Goal: Task Accomplishment & Management: Manage account settings

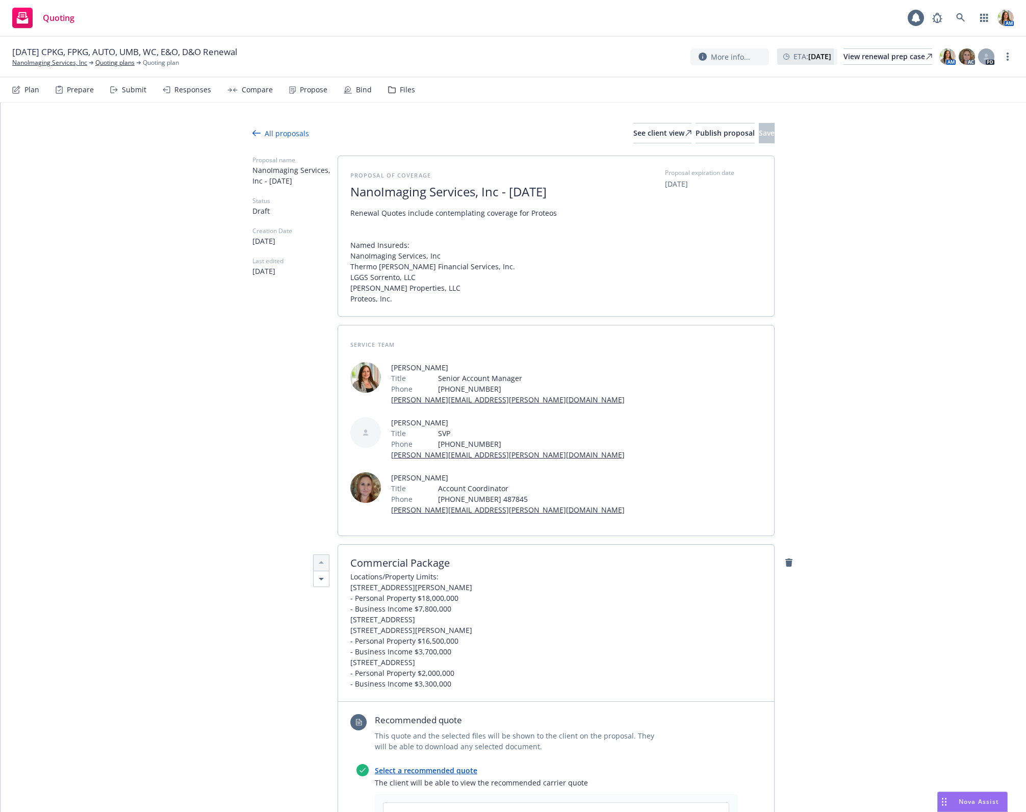
type textarea "x"
click at [44, 61] on link "NanoImaging Services, Inc" at bounding box center [49, 62] width 75 height 9
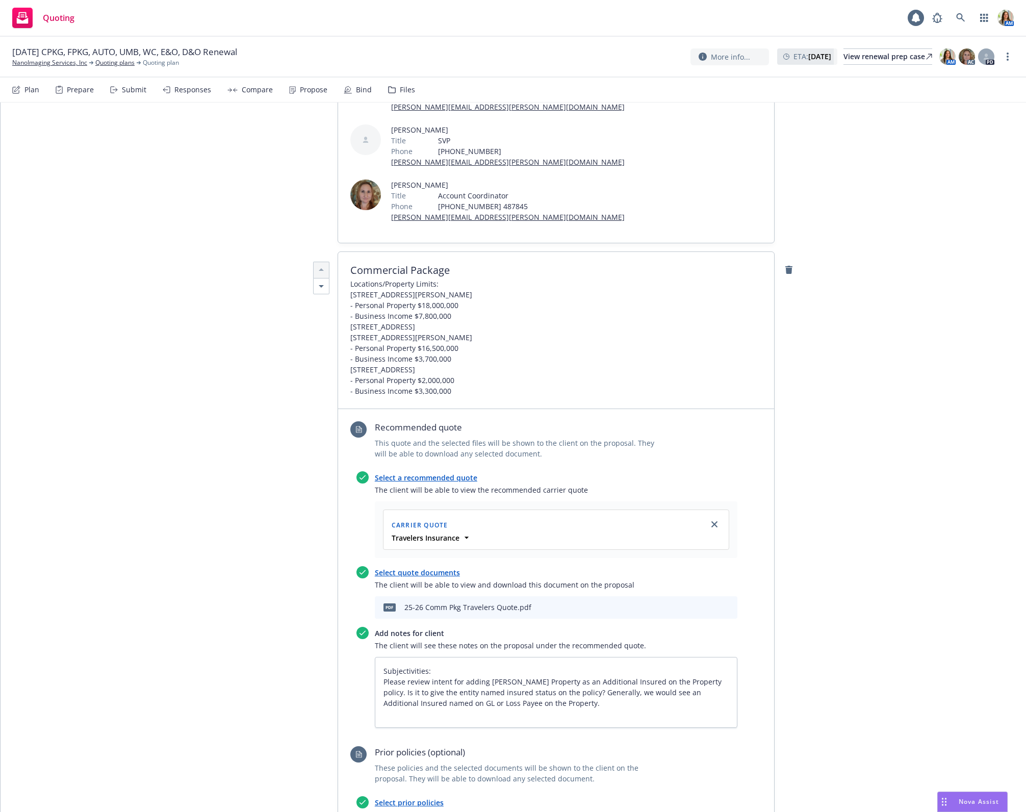
scroll to position [298, 0]
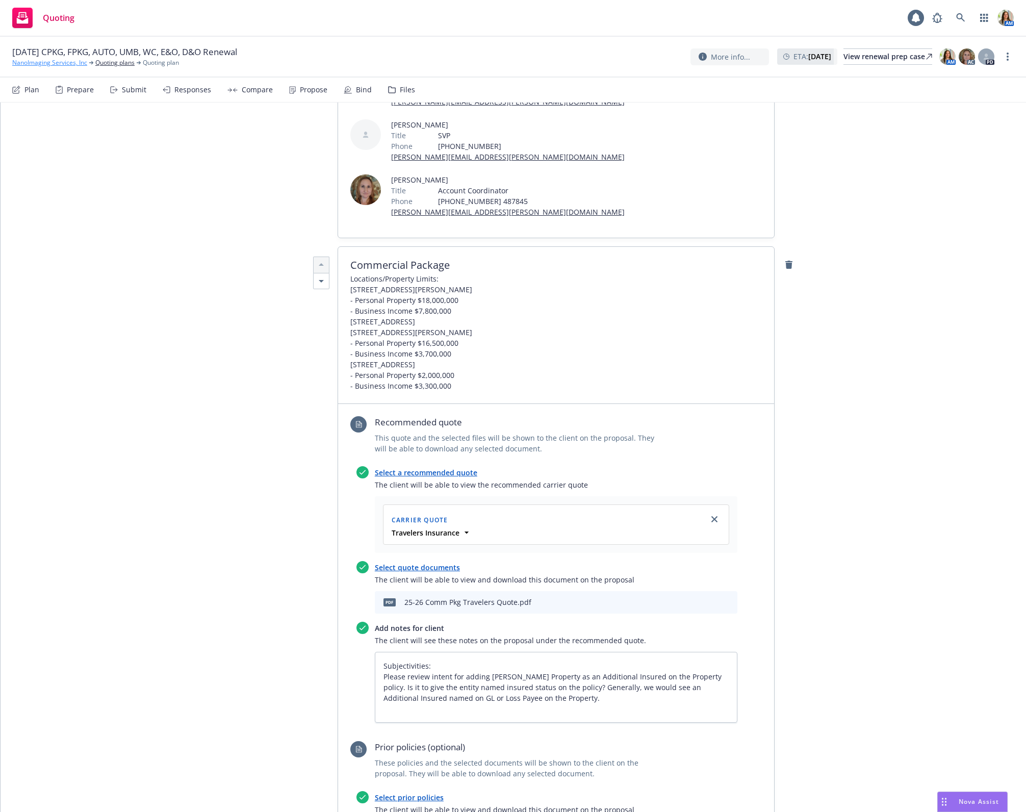
click at [50, 64] on link "NanoImaging Services, Inc" at bounding box center [49, 62] width 75 height 9
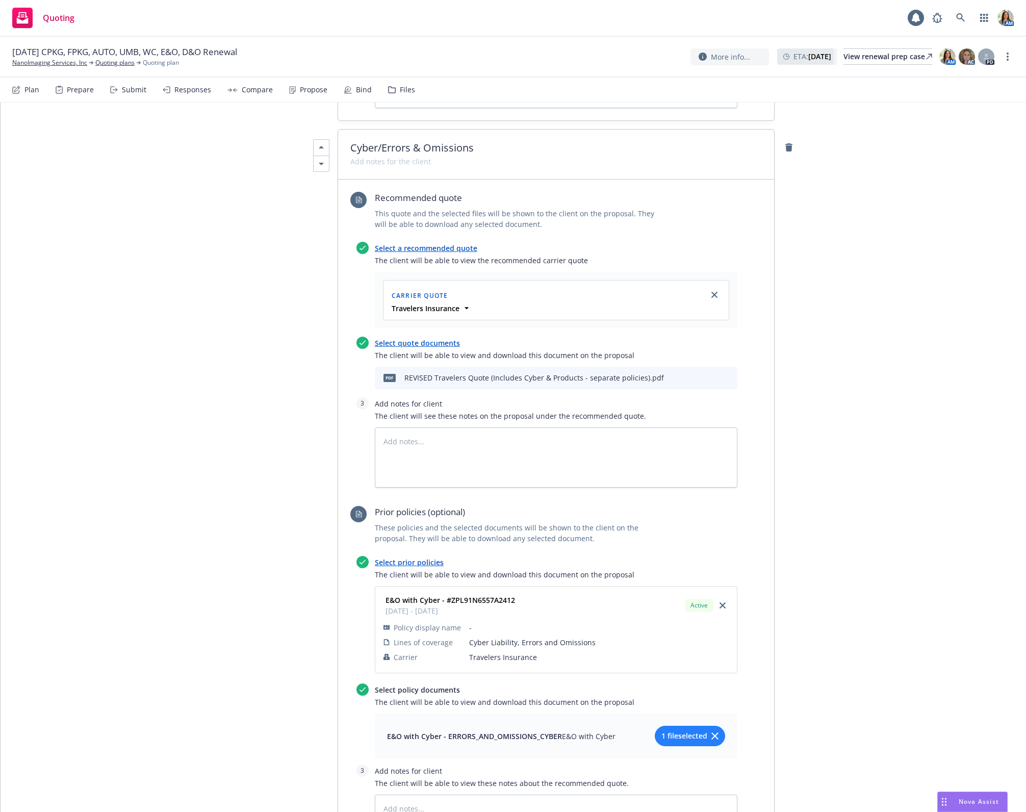
scroll to position [4332, 0]
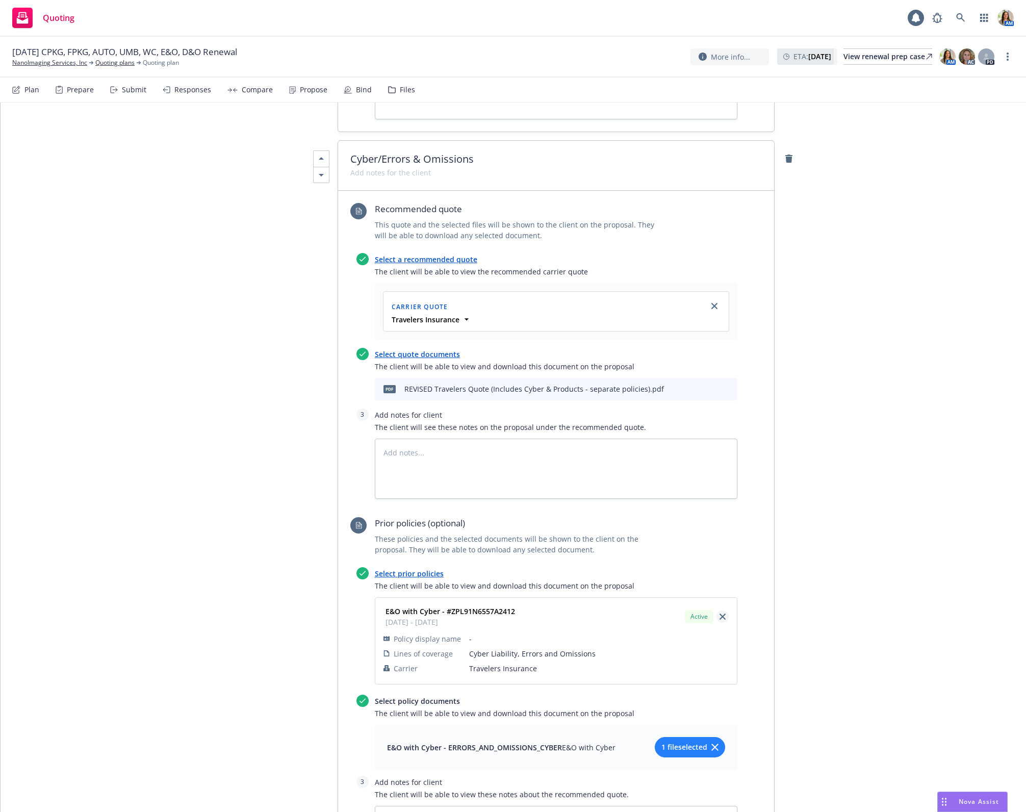
click at [721, 613] on icon "close" at bounding box center [722, 616] width 6 height 6
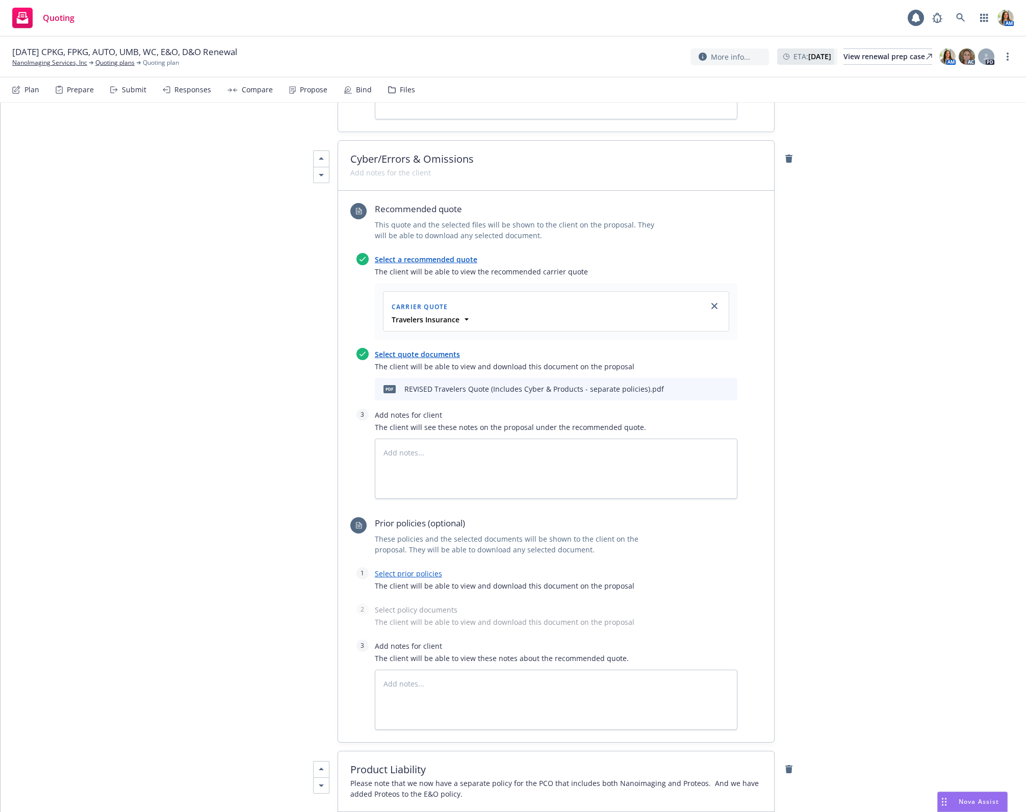
click at [410, 568] on link "Select prior policies" at bounding box center [408, 573] width 67 height 10
type textarea "x"
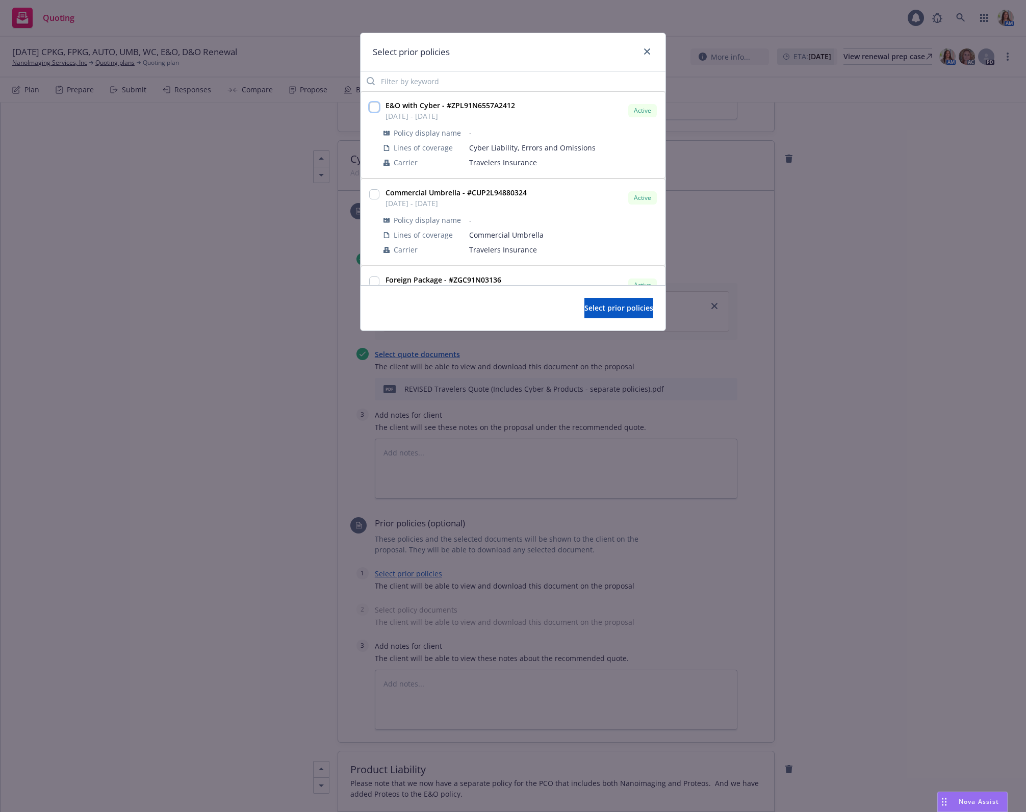
click at [375, 108] on input "checkbox" at bounding box center [374, 107] width 10 height 10
checkbox input "true"
click at [584, 309] on span "Select prior policies" at bounding box center [618, 308] width 69 height 10
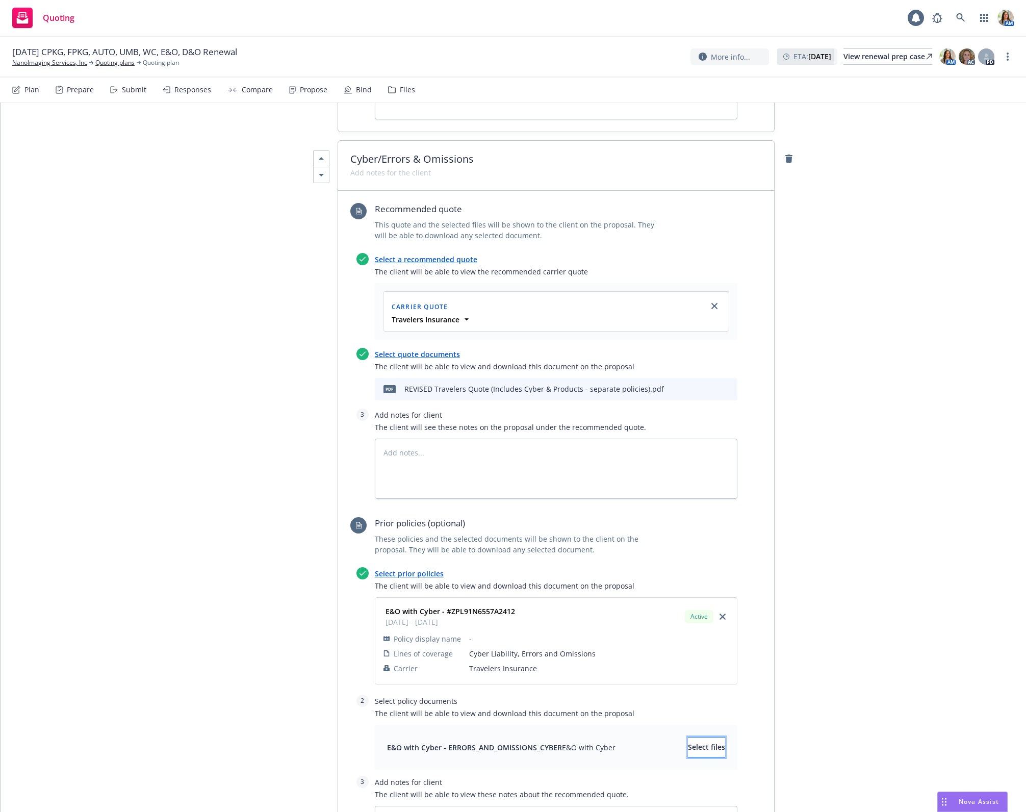
click at [688, 737] on button "Select files" at bounding box center [706, 747] width 37 height 20
type textarea "x"
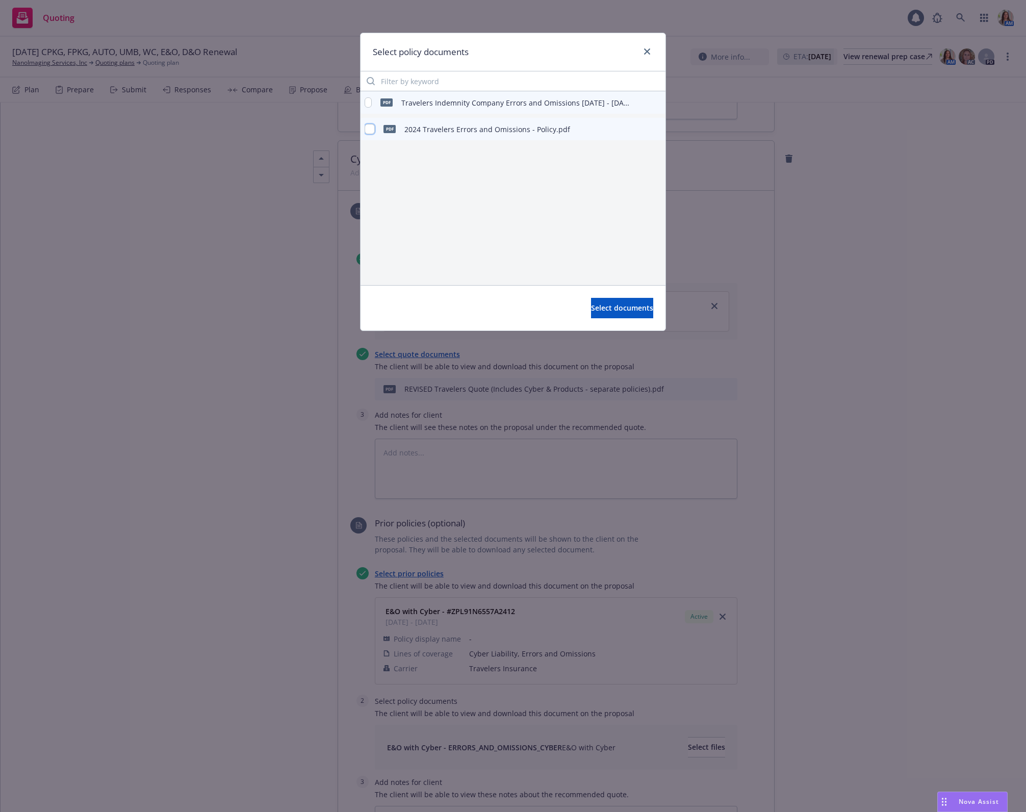
click at [368, 127] on input "checkbox" at bounding box center [369, 129] width 10 height 10
checkbox input "true"
click at [591, 311] on span "Select documents" at bounding box center [622, 308] width 62 height 10
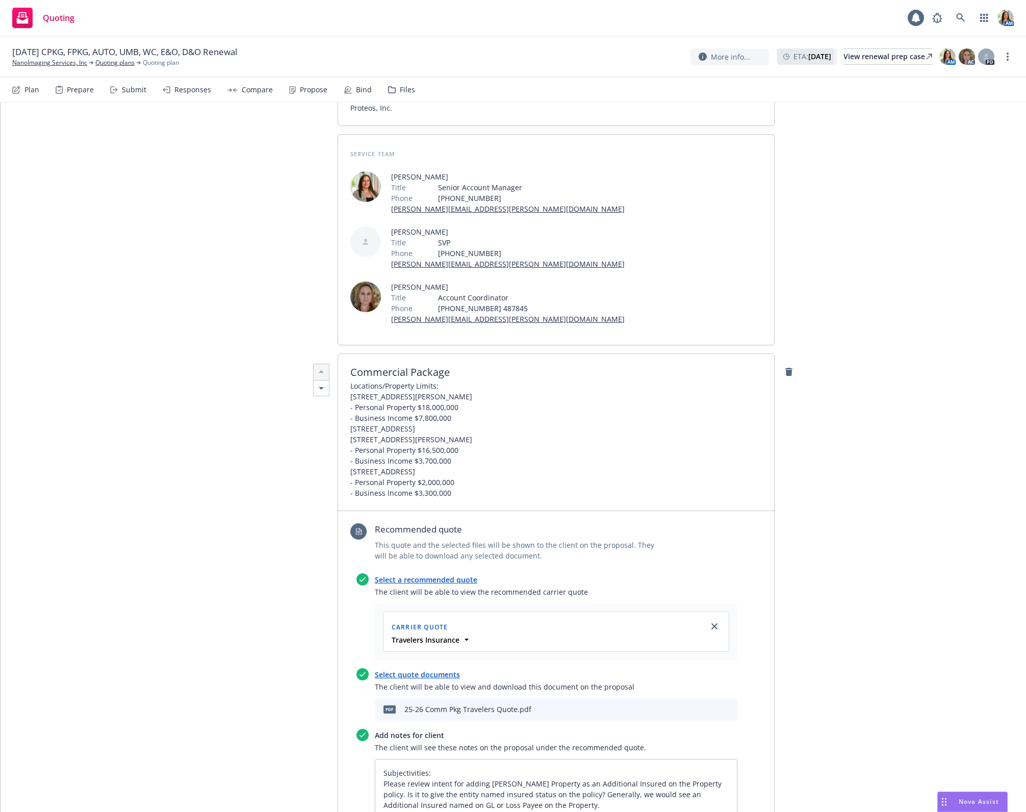
scroll to position [0, 0]
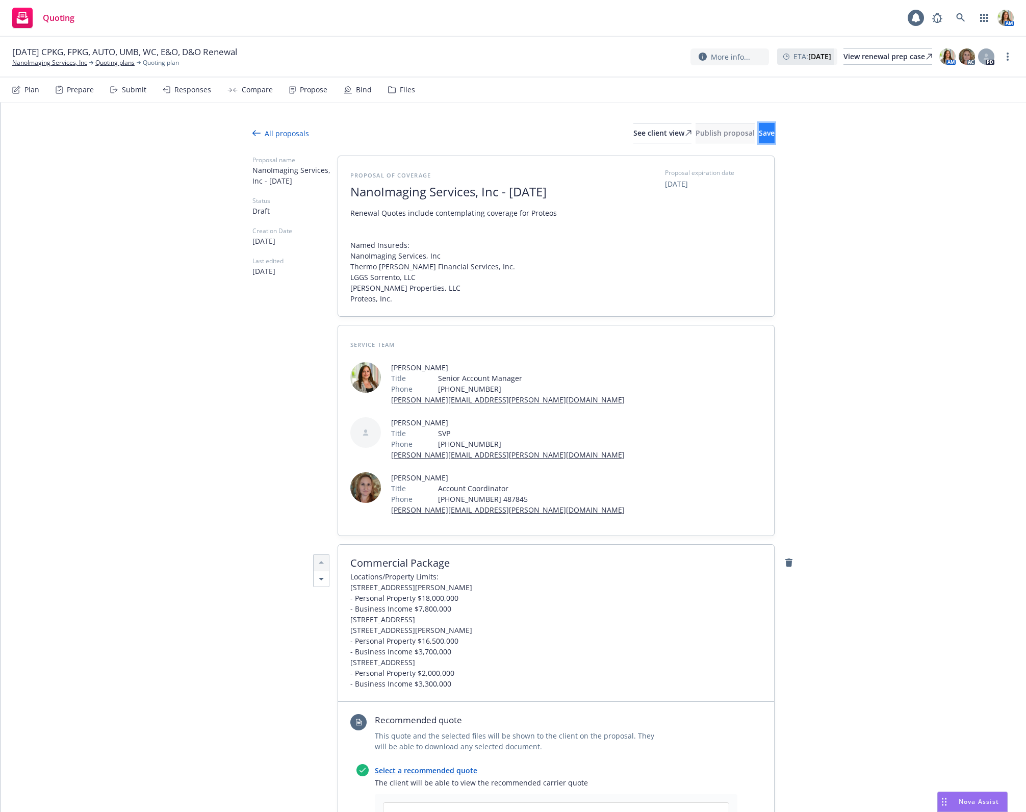
click at [758, 138] on button "Save" at bounding box center [766, 133] width 16 height 20
click at [633, 131] on div "See client view" at bounding box center [662, 132] width 58 height 19
click at [695, 134] on span "Publish proposal" at bounding box center [724, 133] width 59 height 10
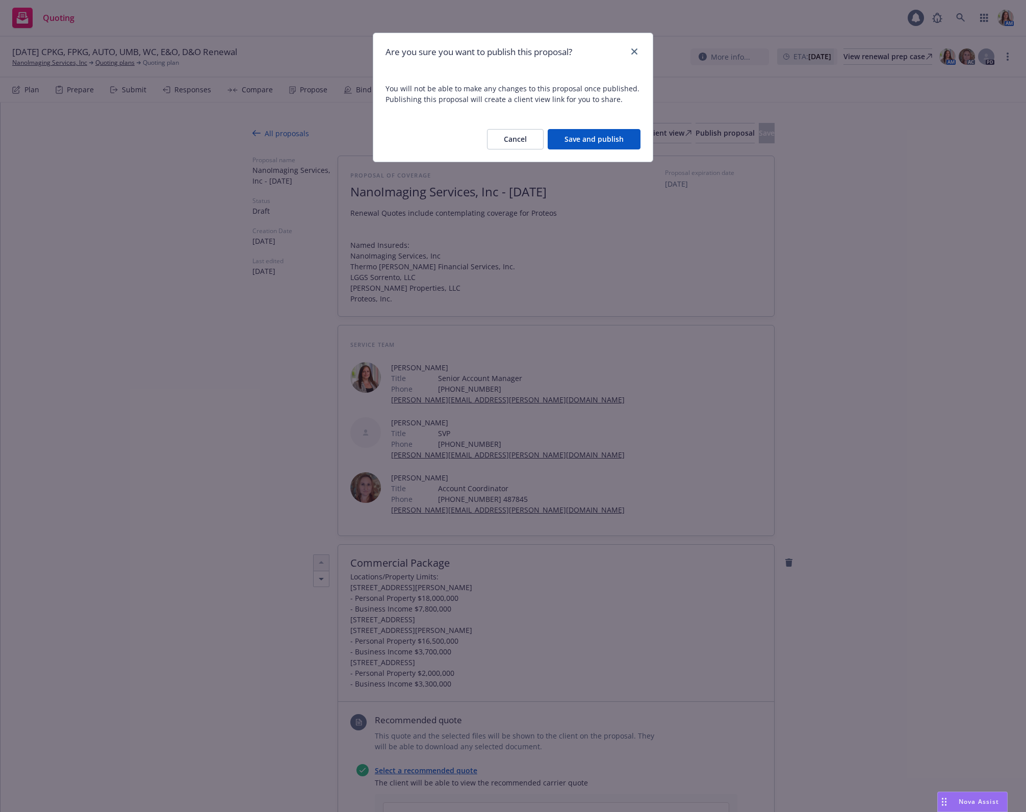
click at [592, 139] on button "Save and publish" at bounding box center [593, 139] width 93 height 20
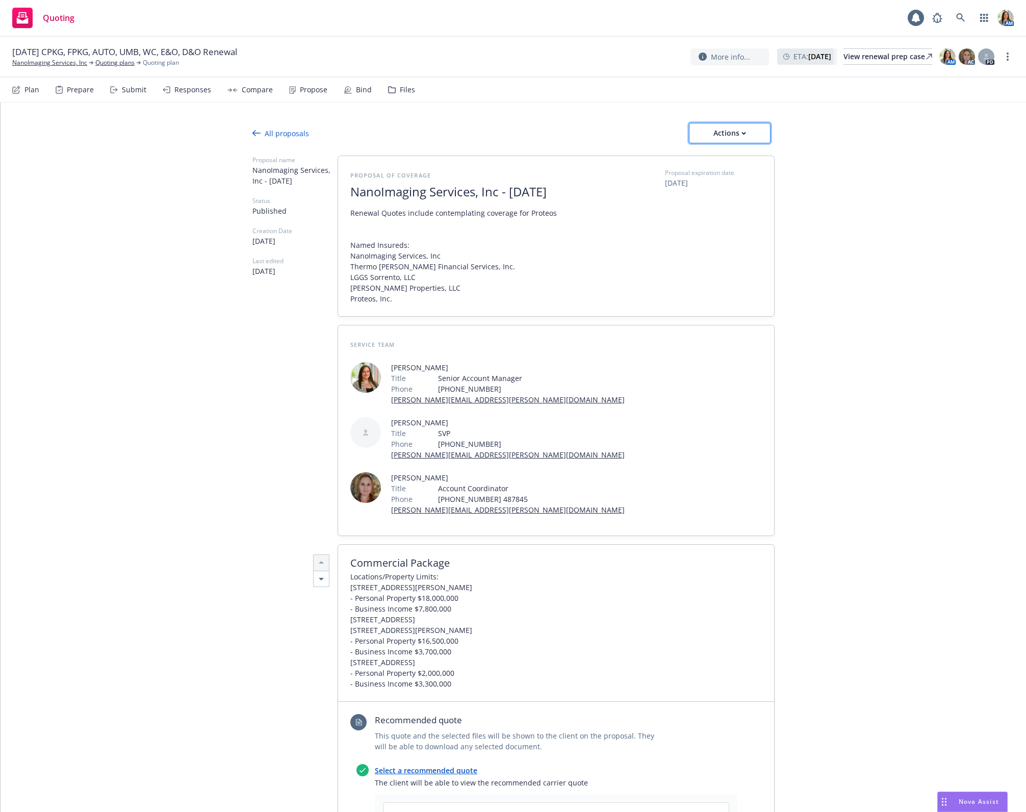
click at [720, 141] on div "Actions" at bounding box center [729, 132] width 48 height 19
click at [720, 158] on span "Copy proposal link" at bounding box center [733, 159] width 88 height 10
click at [748, 127] on div "Actions" at bounding box center [729, 132] width 48 height 19
click at [729, 205] on link "Copy logging email" at bounding box center [733, 200] width 89 height 20
click at [880, 49] on div "View renewal prep case" at bounding box center [887, 56] width 89 height 15
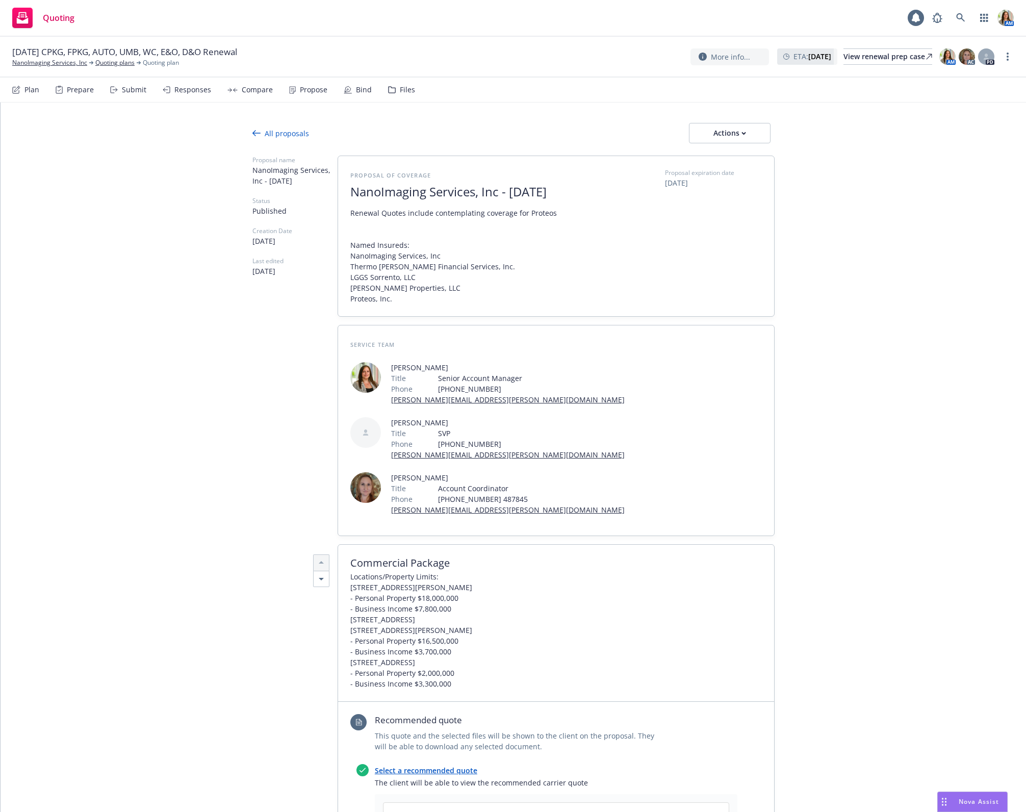
click at [398, 78] on div "Files" at bounding box center [401, 89] width 27 height 24
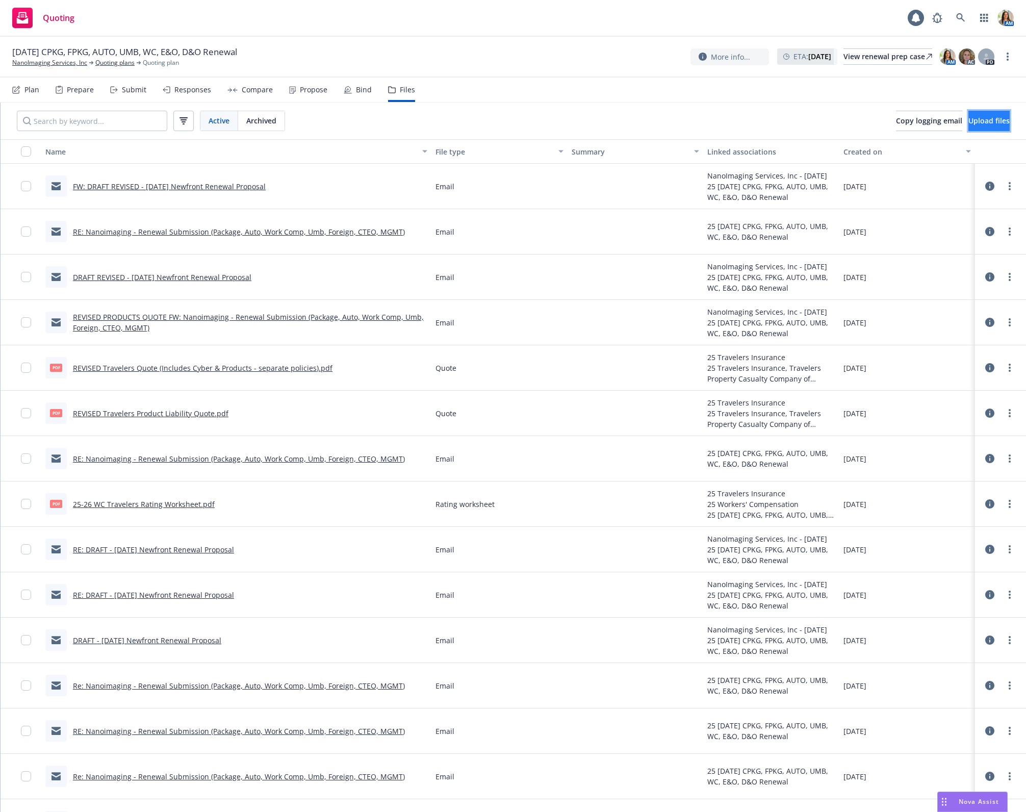
click at [970, 117] on span "Upload files" at bounding box center [988, 121] width 41 height 10
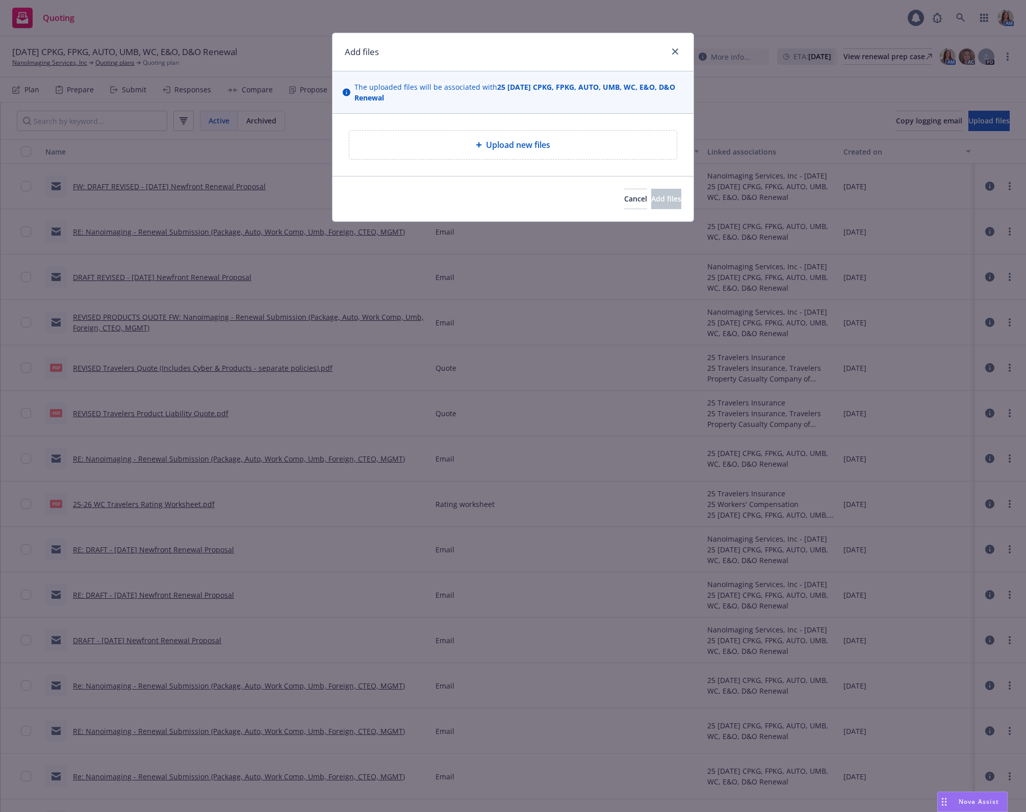
type textarea "x"
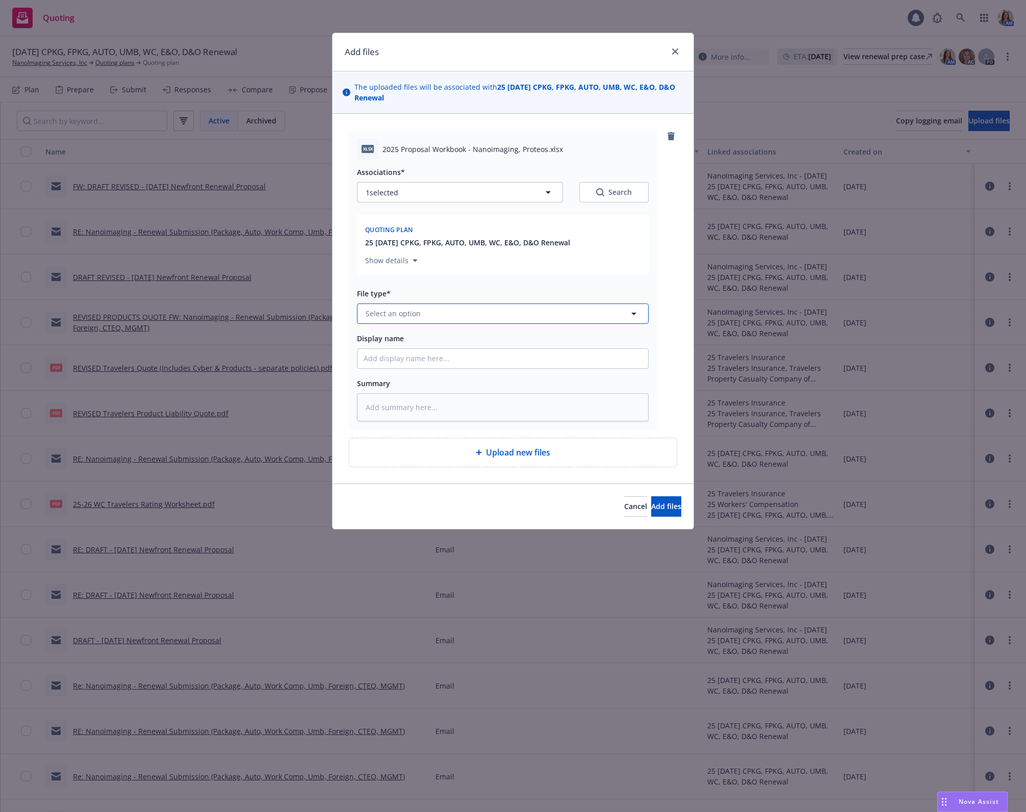
click at [391, 311] on span "Select an option" at bounding box center [392, 313] width 55 height 11
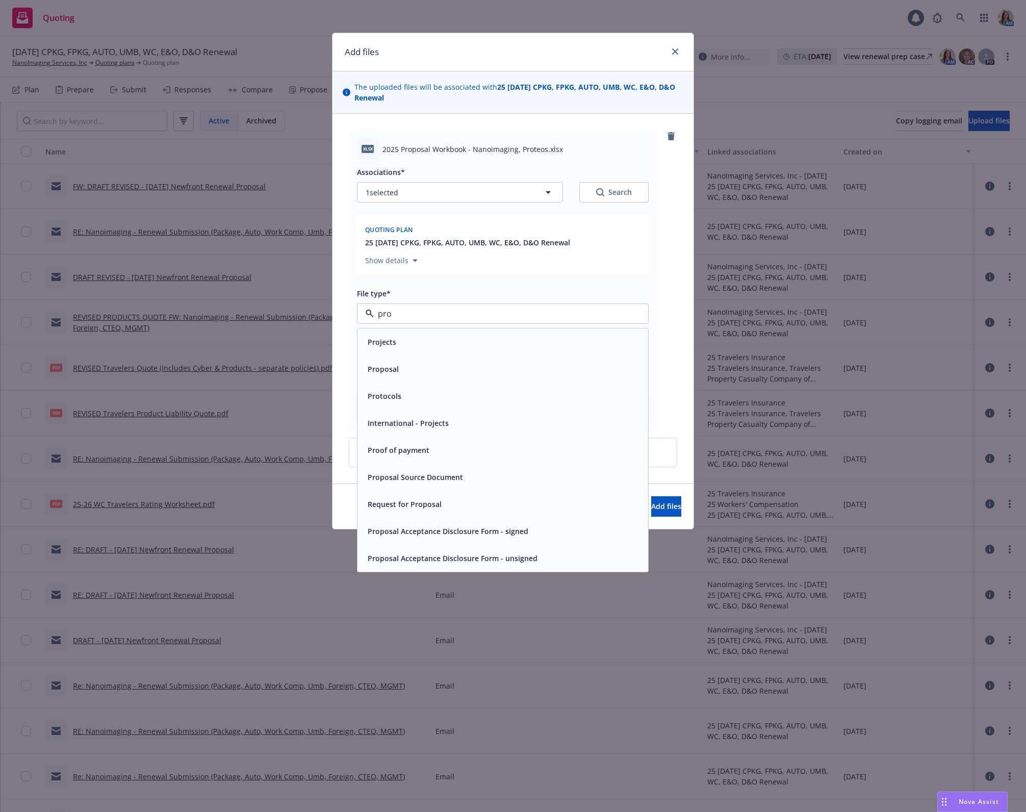
type input "prop"
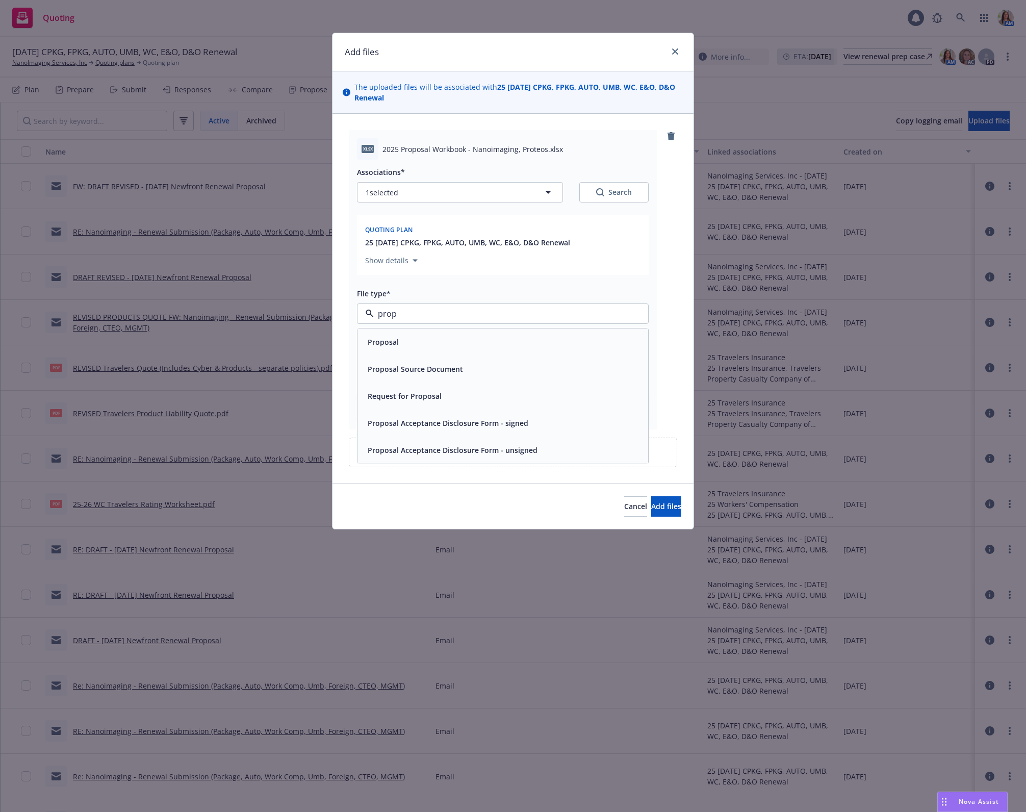
click at [395, 340] on span "Proposal" at bounding box center [383, 341] width 31 height 11
click at [388, 340] on span "Display name" at bounding box center [380, 338] width 47 height 10
click at [388, 349] on input "Display name" at bounding box center [502, 358] width 291 height 19
type textarea "x"
type input "2"
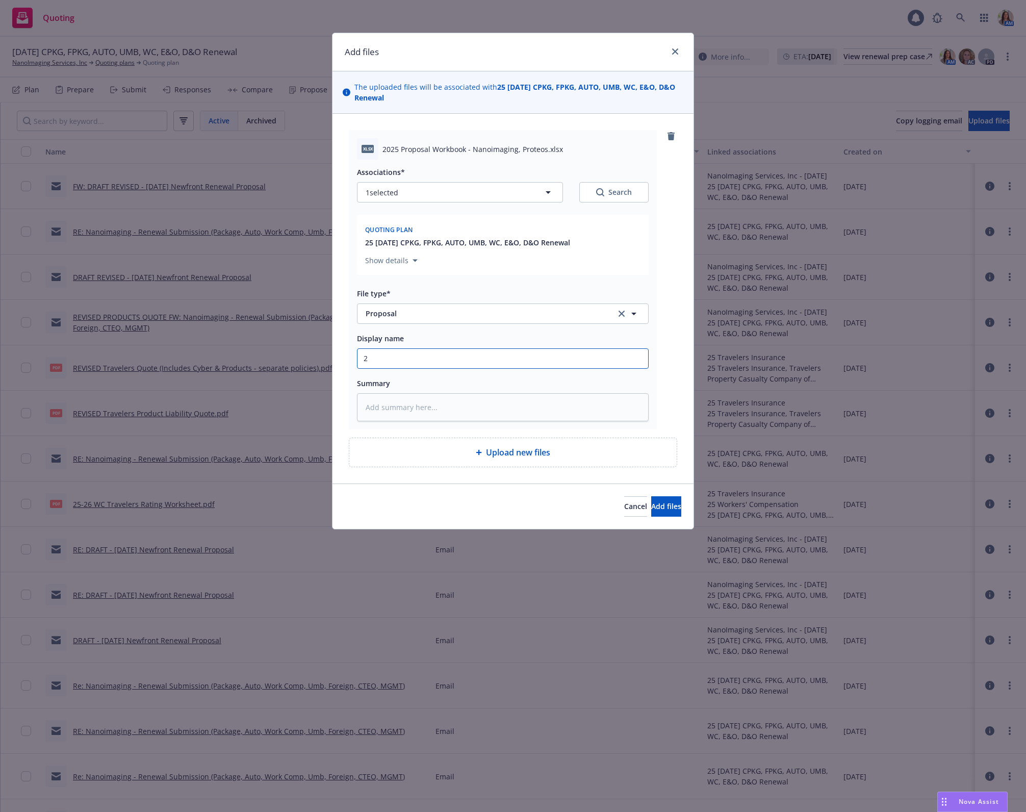
type textarea "x"
type input "20"
type textarea "x"
type input "202"
type textarea "x"
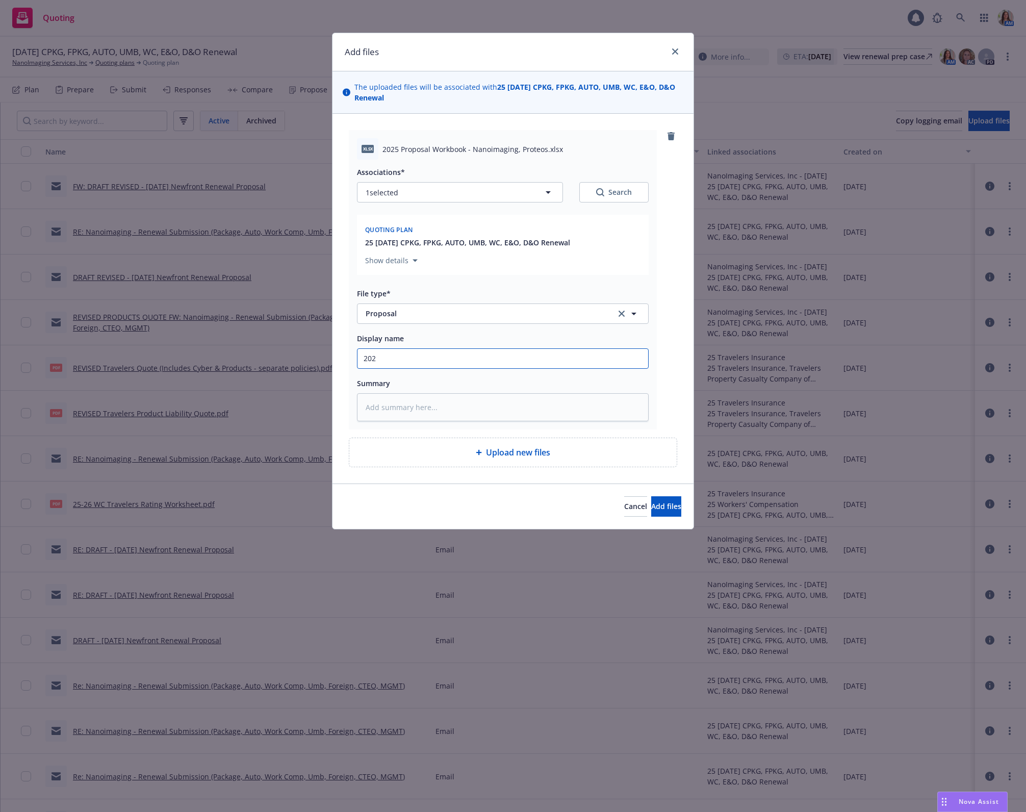
type input "2025"
type textarea "x"
type input "2025"
type textarea "x"
type input "2025 P"
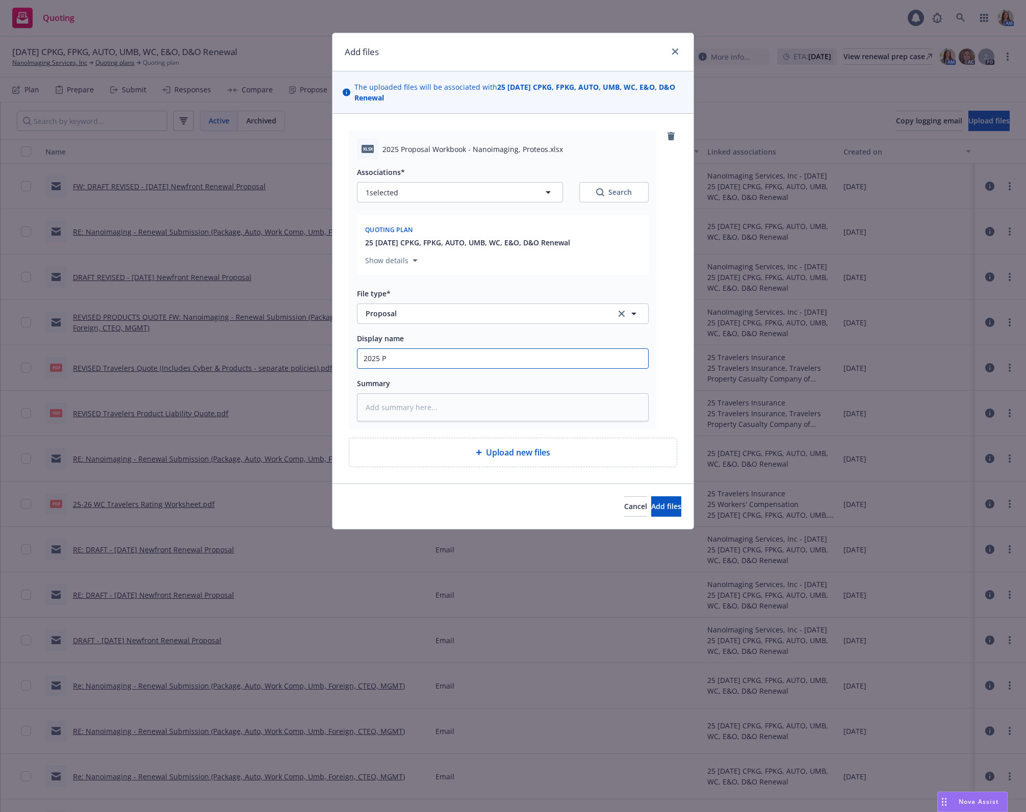
type textarea "x"
type input "2025 Pr"
type textarea "x"
type input "2025 Pro"
type textarea "x"
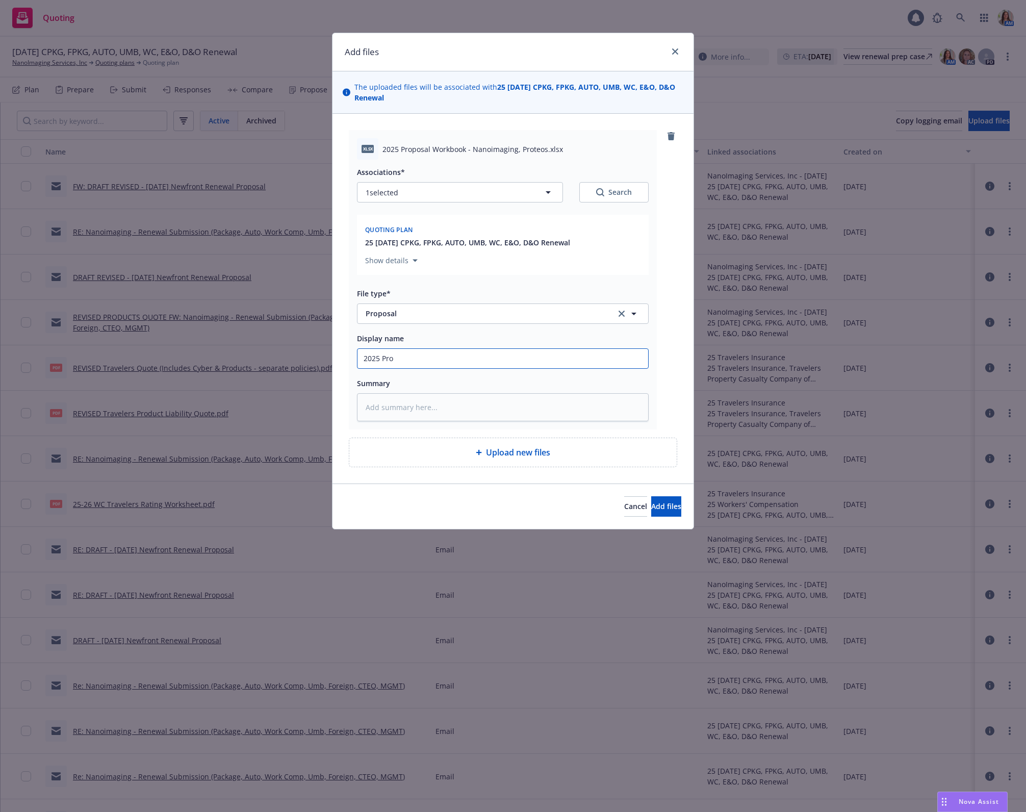
type input "2025 Prop"
type textarea "x"
type input "2025 Propo"
type textarea "x"
type input "2025 Propos"
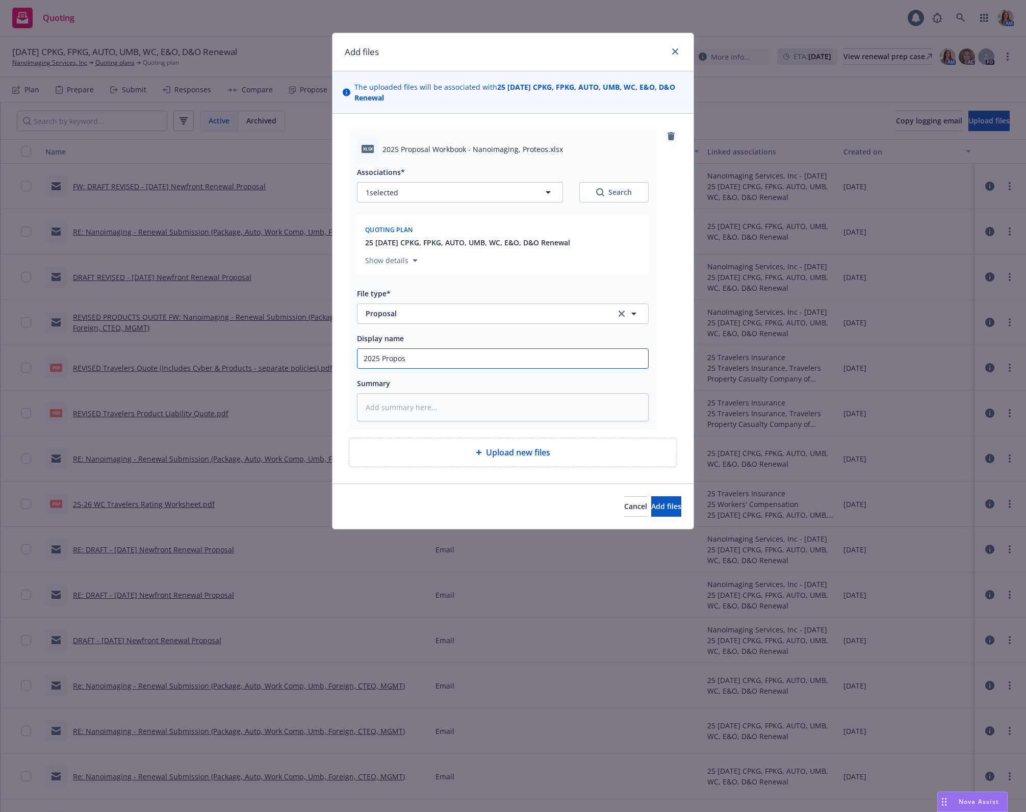
type textarea "x"
type input "2025 Proposa"
type textarea "x"
type input "2025 Proposal"
type textarea "x"
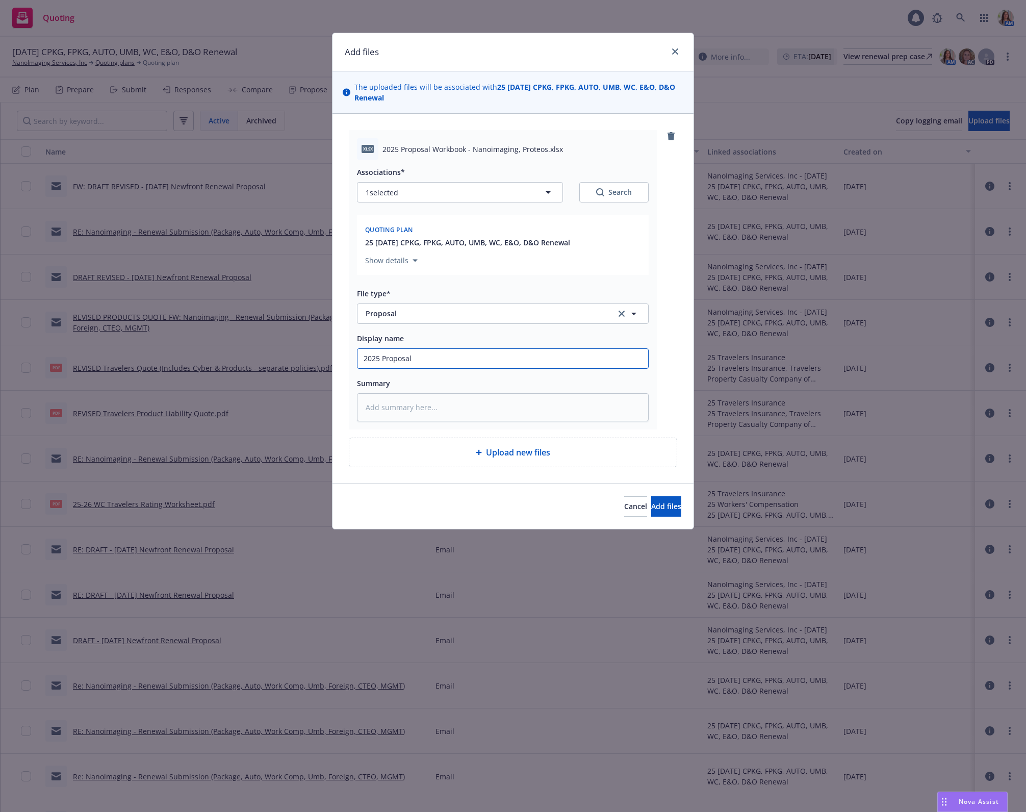
type input "2025 Proposal"
type textarea "x"
type input "2025 Proposal W"
type textarea "x"
type input "2025 Proposal Wo"
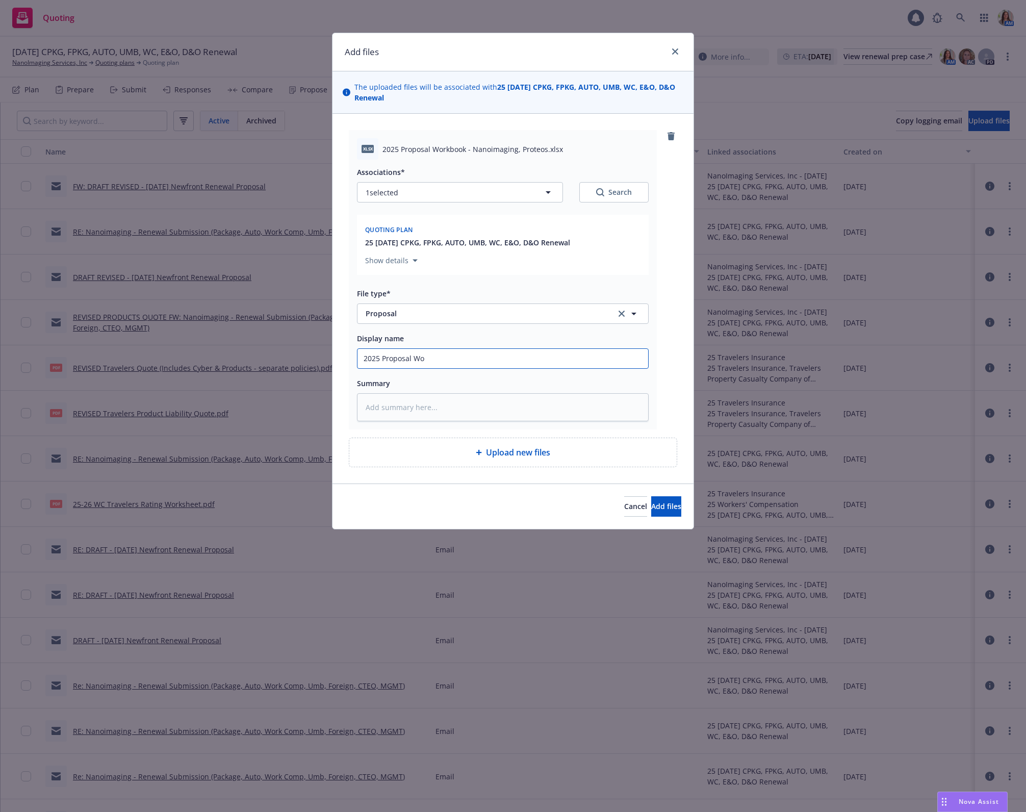
type textarea "x"
type input "2025 Proposal Wor"
type textarea "x"
type input "2025 Proposal Work"
type textarea "x"
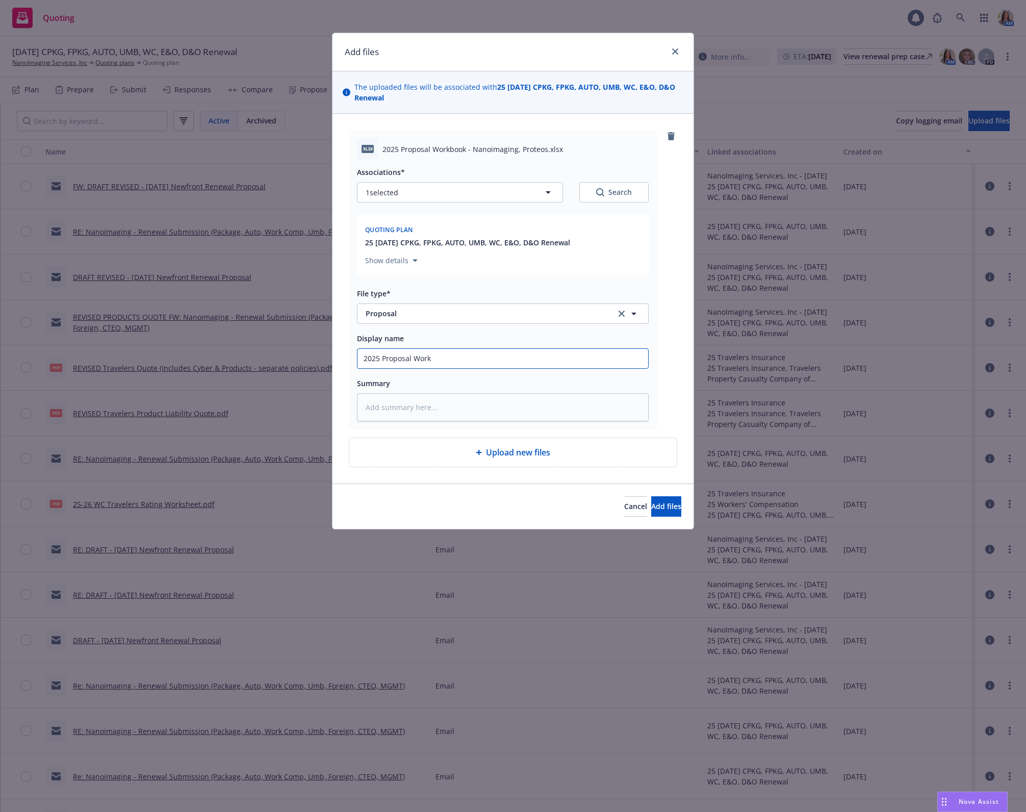
type input "2025 Proposal Workb"
type textarea "x"
type input "2025 Proposal Workbo"
type textarea "x"
type input "2025 Proposal Workboo"
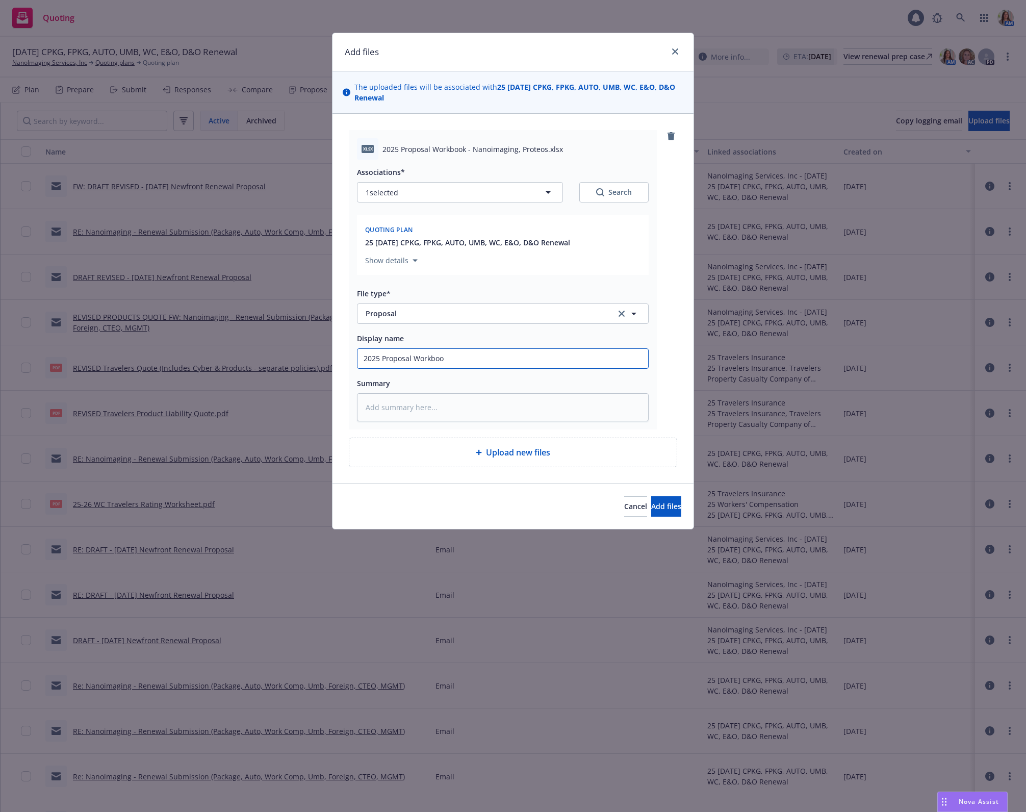
type textarea "x"
type input "2025 Proposal Workbook"
click at [651, 497] on button "Add files" at bounding box center [666, 506] width 30 height 20
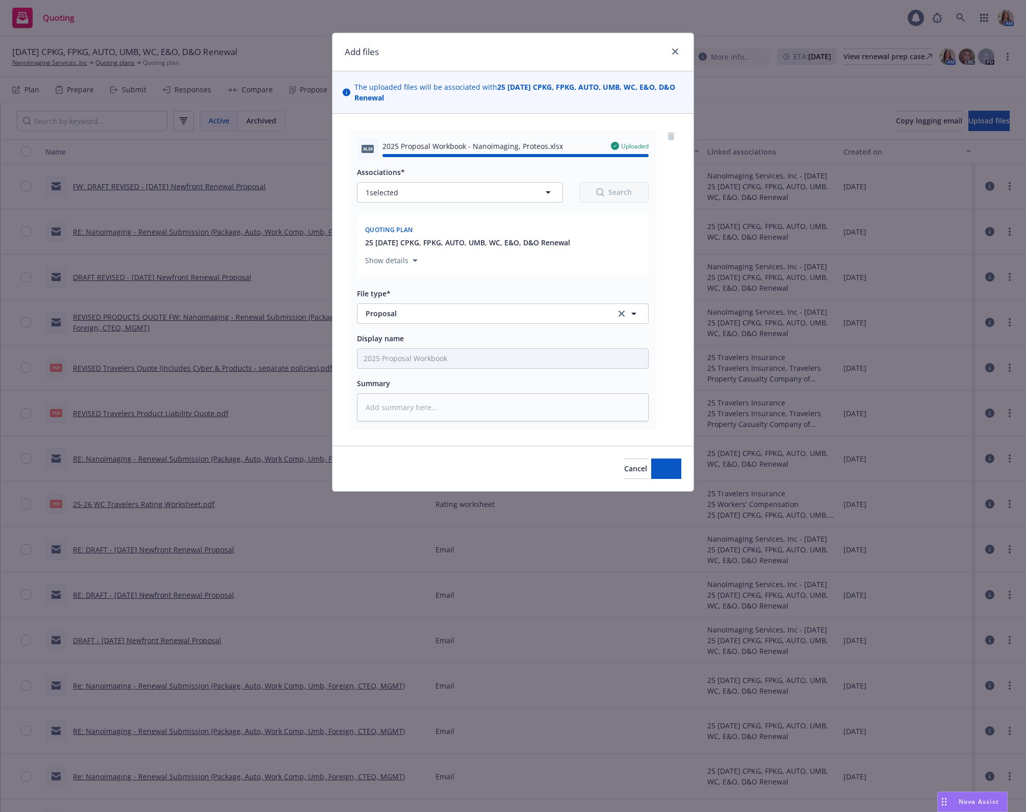
type textarea "x"
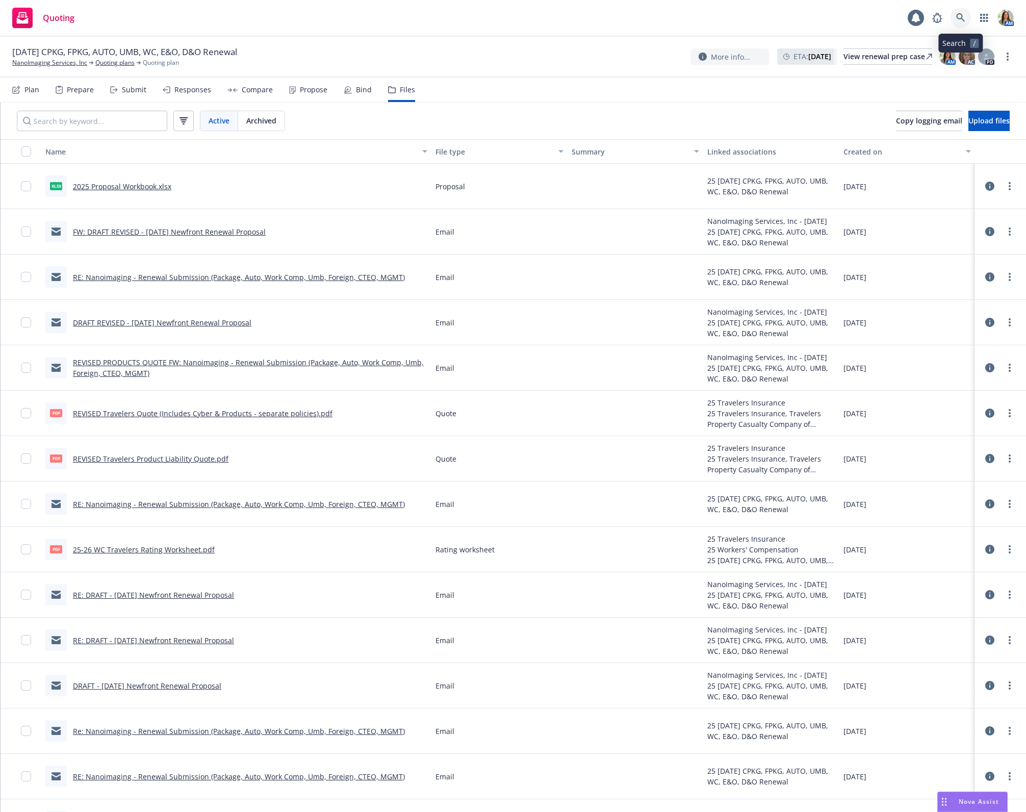
click at [960, 20] on icon at bounding box center [960, 17] width 9 height 9
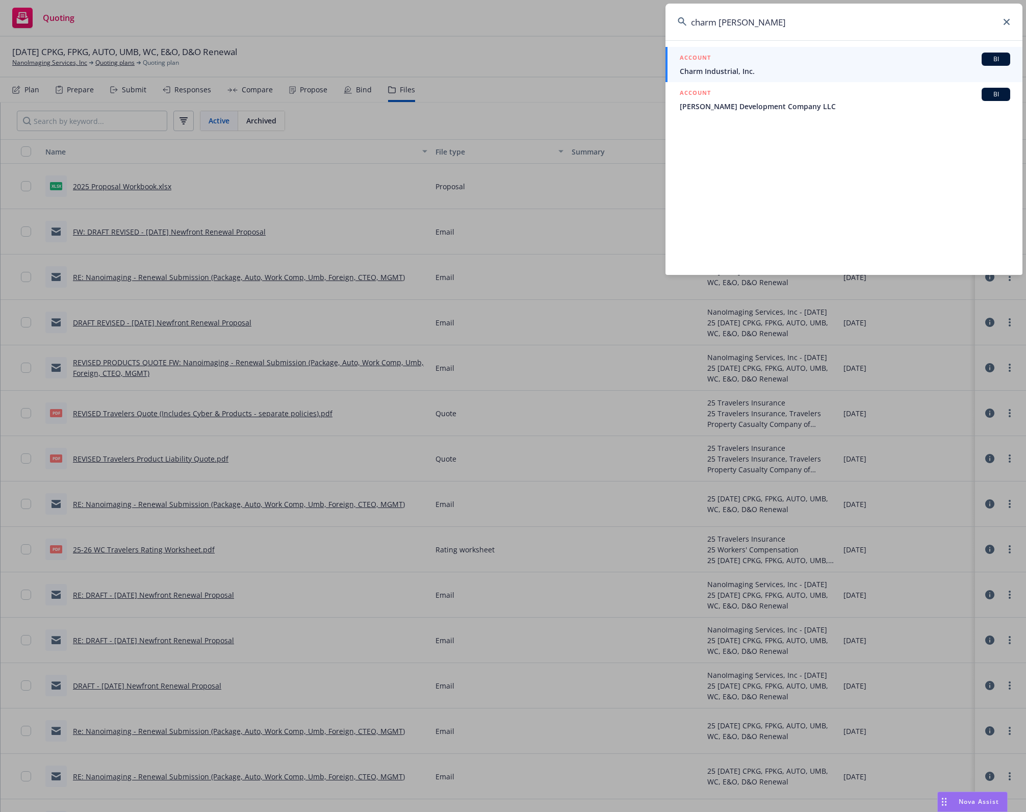
type input "charm louis"
click at [757, 61] on div "ACCOUNT BI" at bounding box center [844, 59] width 330 height 13
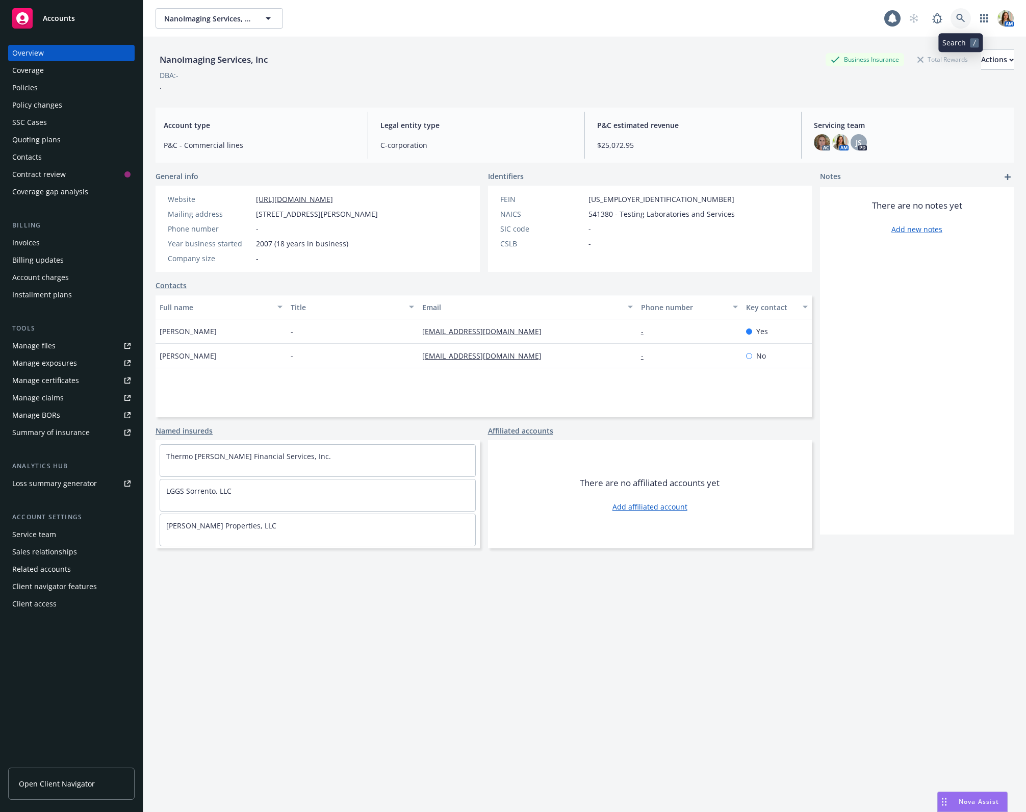
click at [961, 14] on icon at bounding box center [960, 18] width 9 height 9
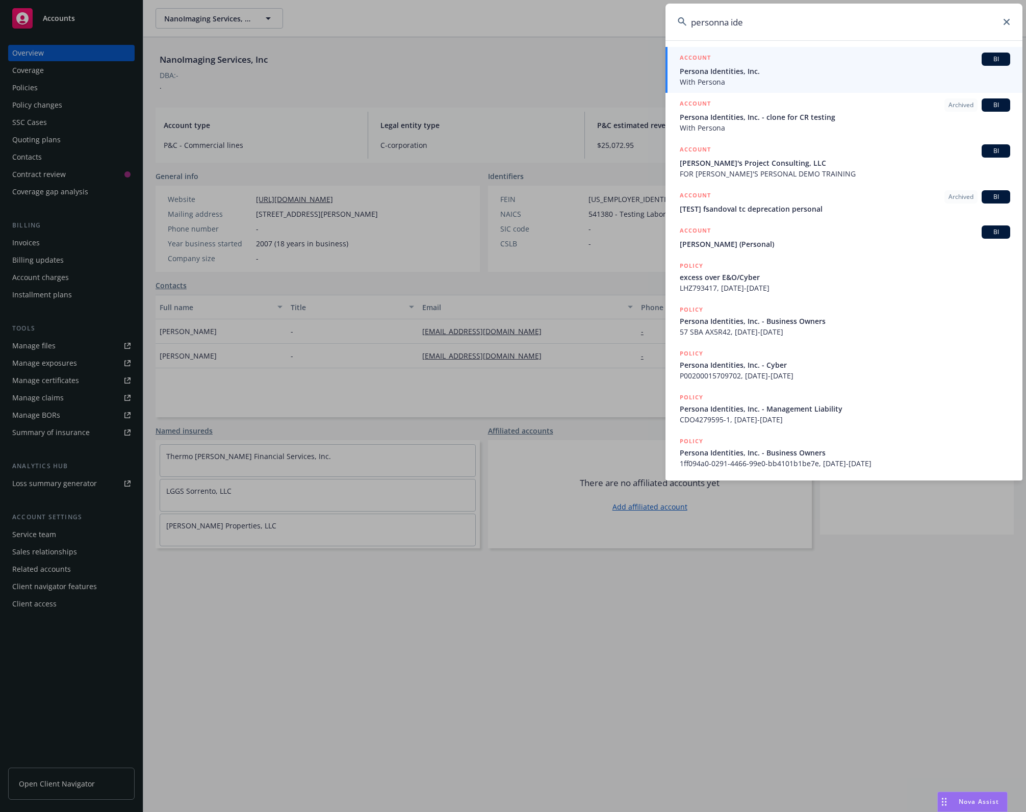
type input "personna ide"
click at [753, 84] on span "With Persona" at bounding box center [844, 81] width 330 height 11
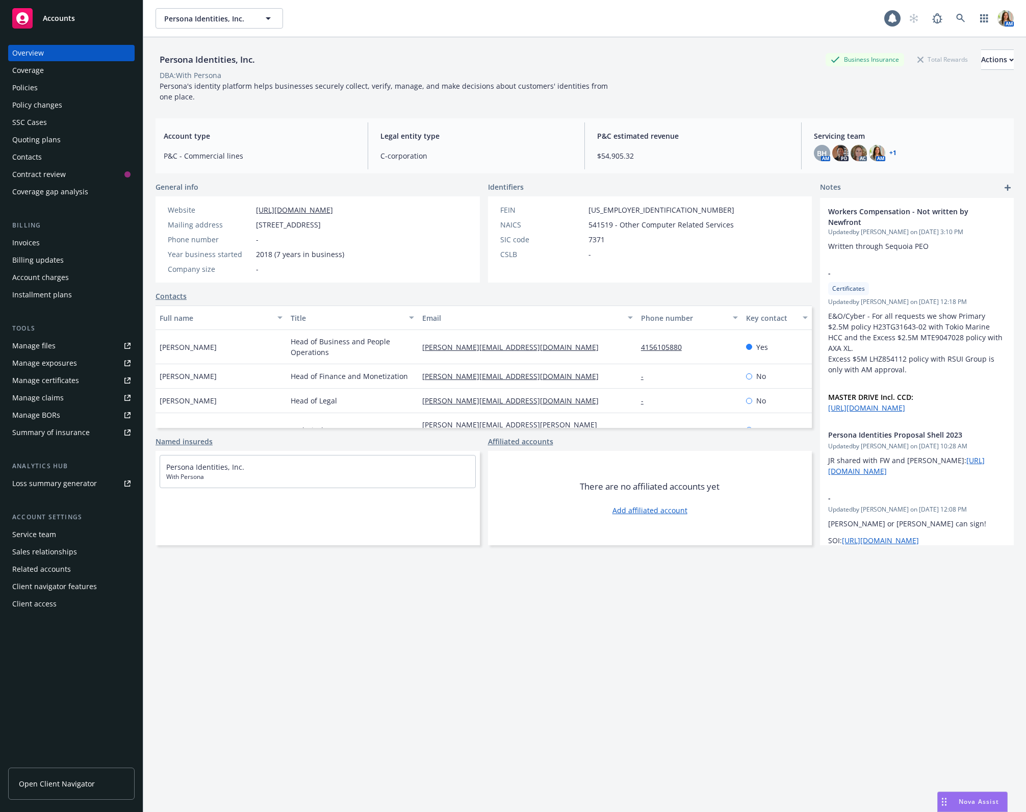
click at [70, 100] on div "Policy changes" at bounding box center [71, 105] width 118 height 16
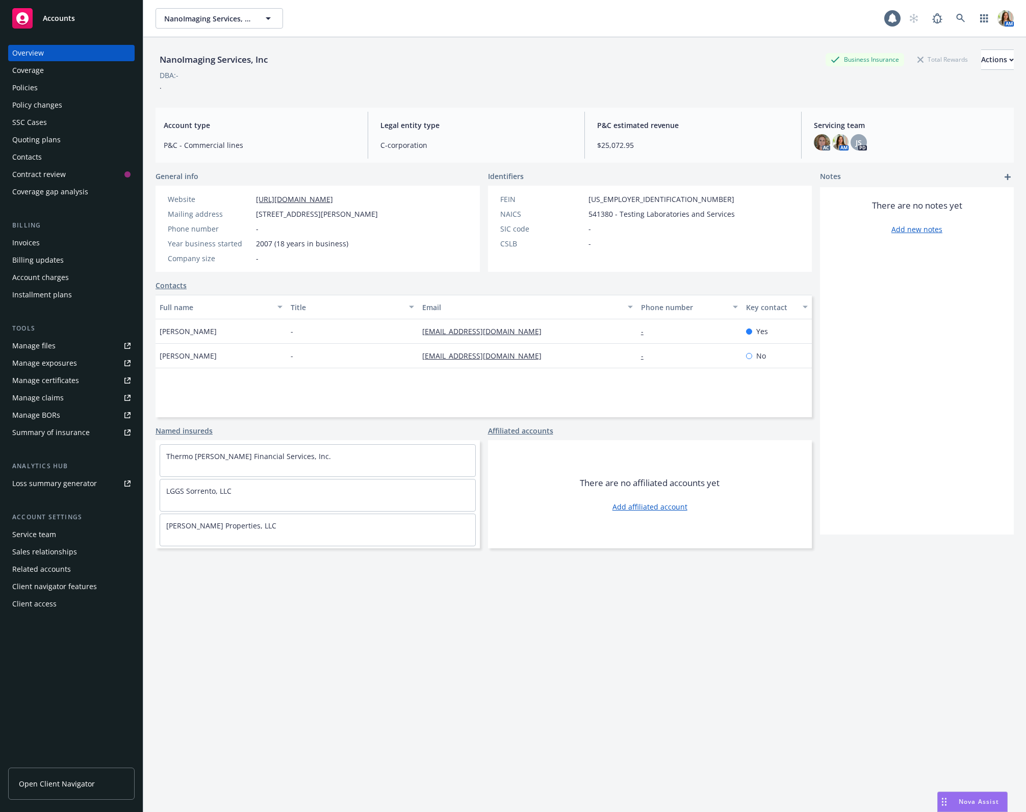
click at [58, 84] on div "Policies" at bounding box center [71, 88] width 118 height 16
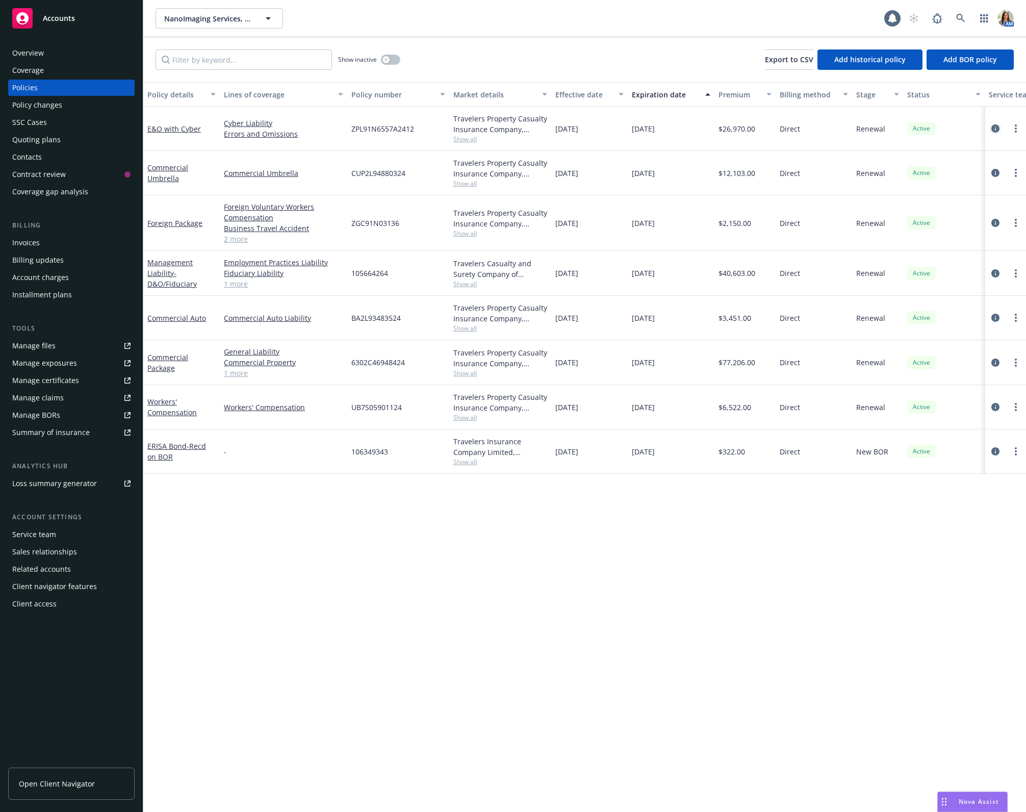
click at [992, 124] on icon "circleInformation" at bounding box center [995, 128] width 8 height 8
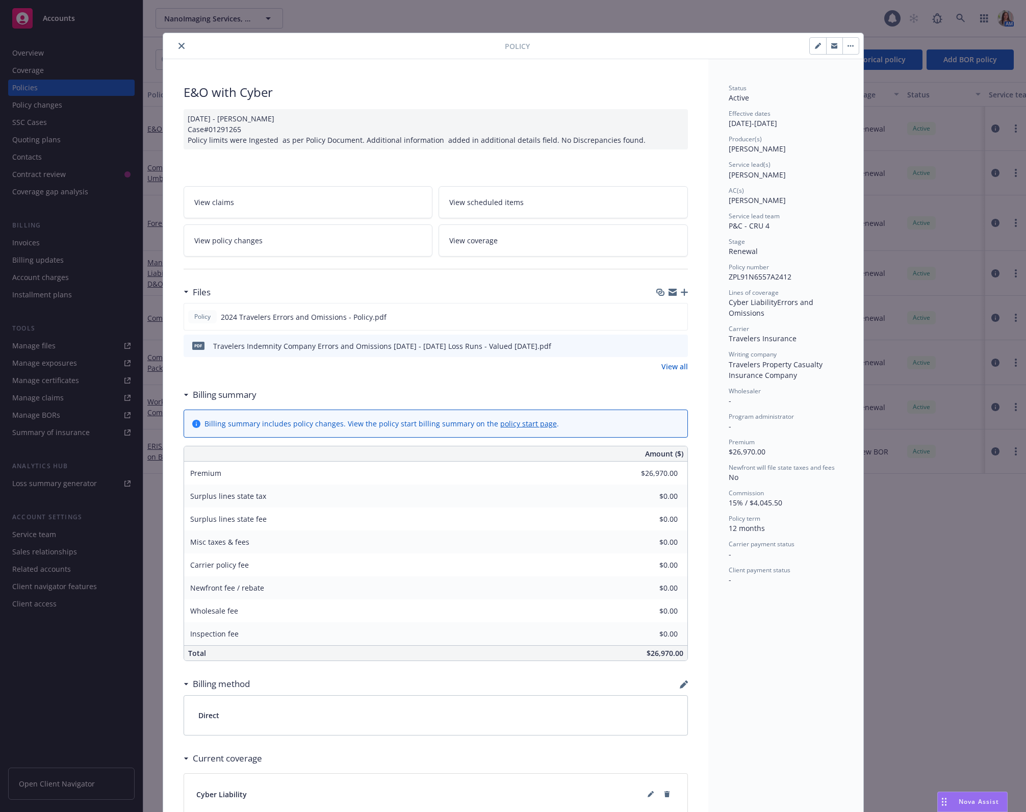
click at [346, 233] on link "View policy changes" at bounding box center [308, 240] width 249 height 32
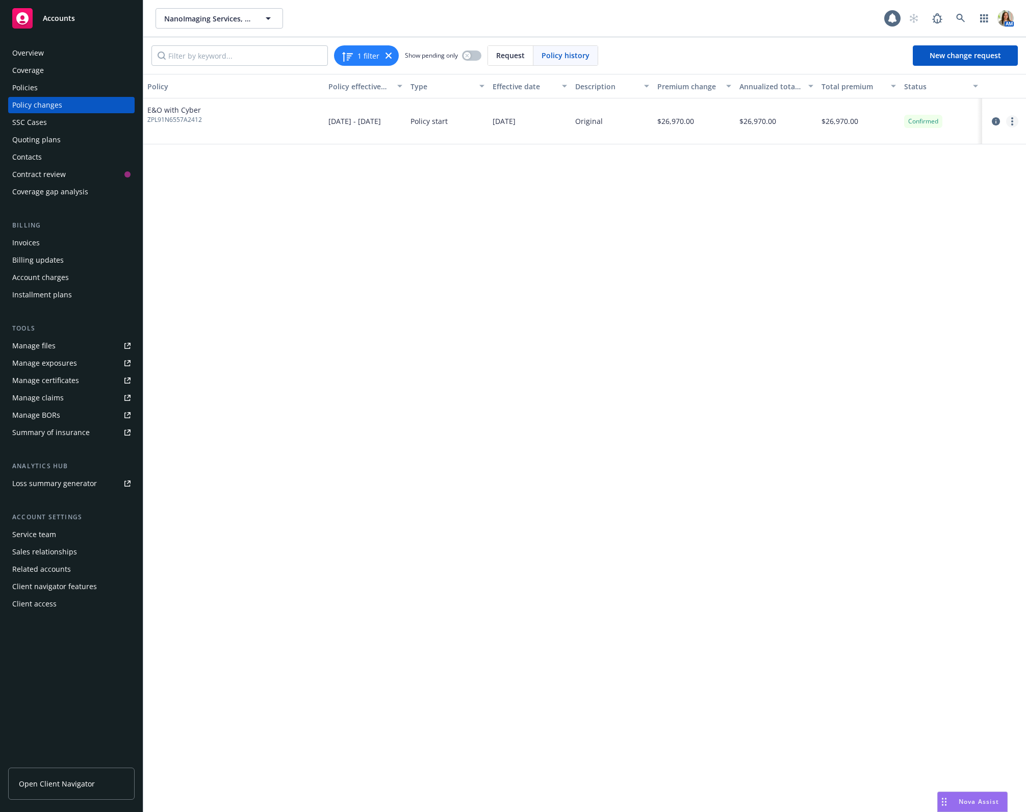
click at [1012, 124] on circle "more" at bounding box center [1012, 124] width 2 height 2
click at [929, 194] on link "Edit billing info" at bounding box center [930, 203] width 175 height 20
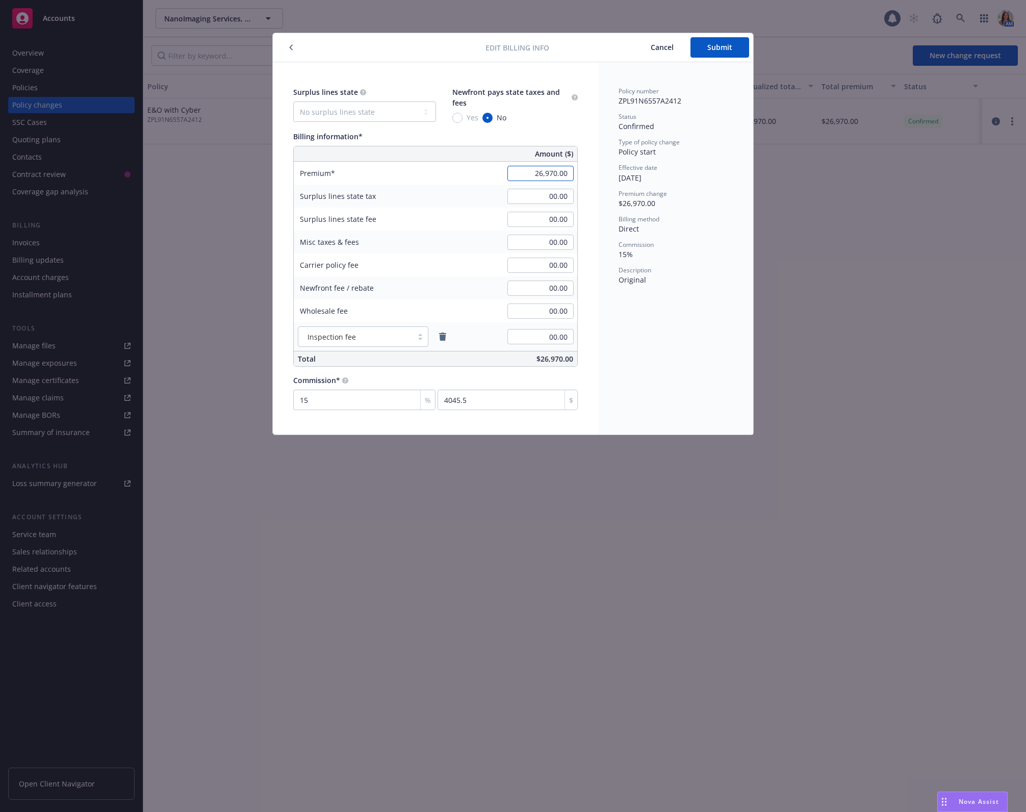
click at [535, 176] on input "26,970.00" at bounding box center [540, 173] width 66 height 15
type input "29,296.00"
type input "4394.4"
click at [715, 45] on span "Submit" at bounding box center [719, 47] width 25 height 10
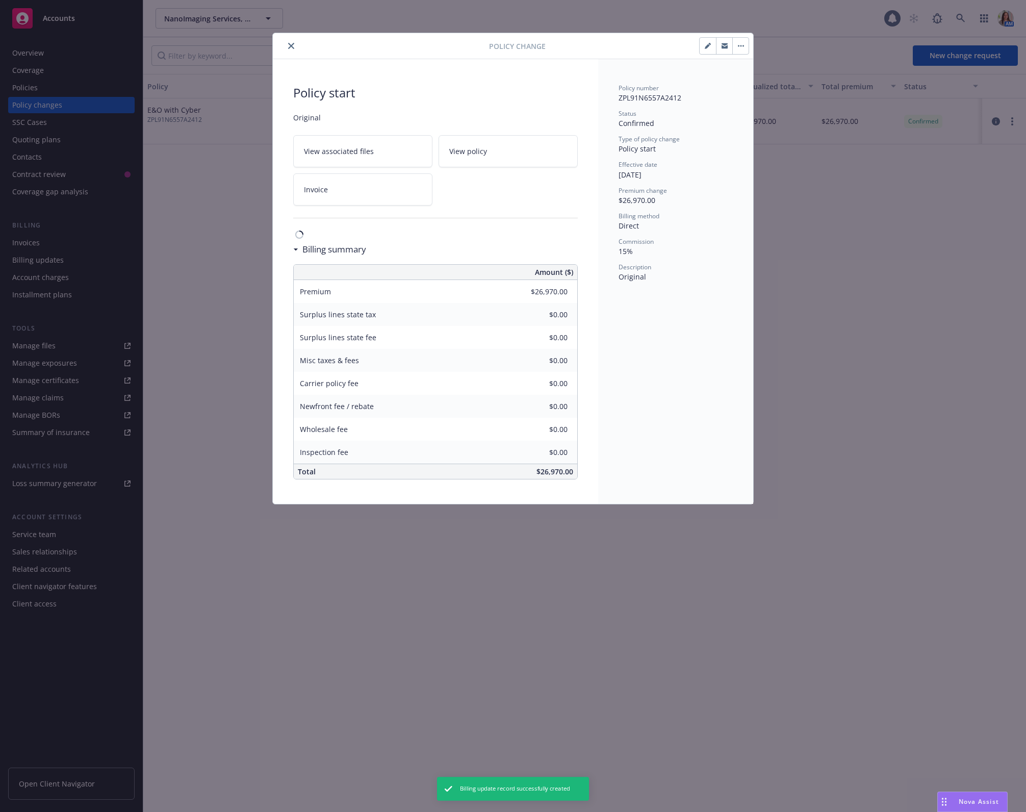
type input "$29,296.00"
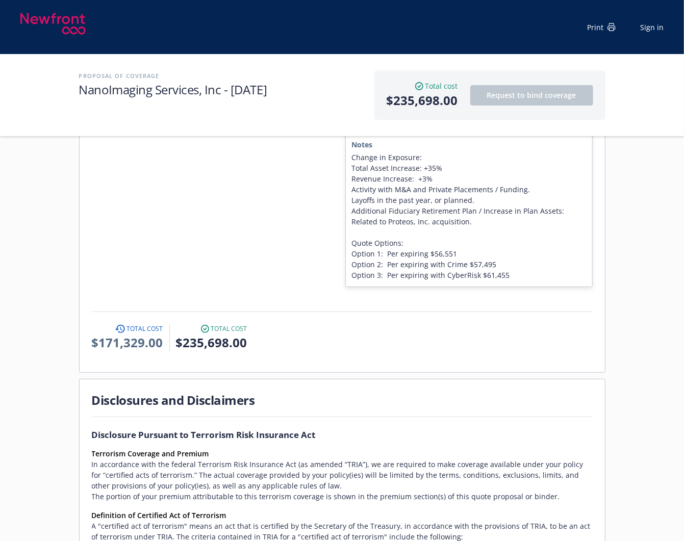
scroll to position [2158, 0]
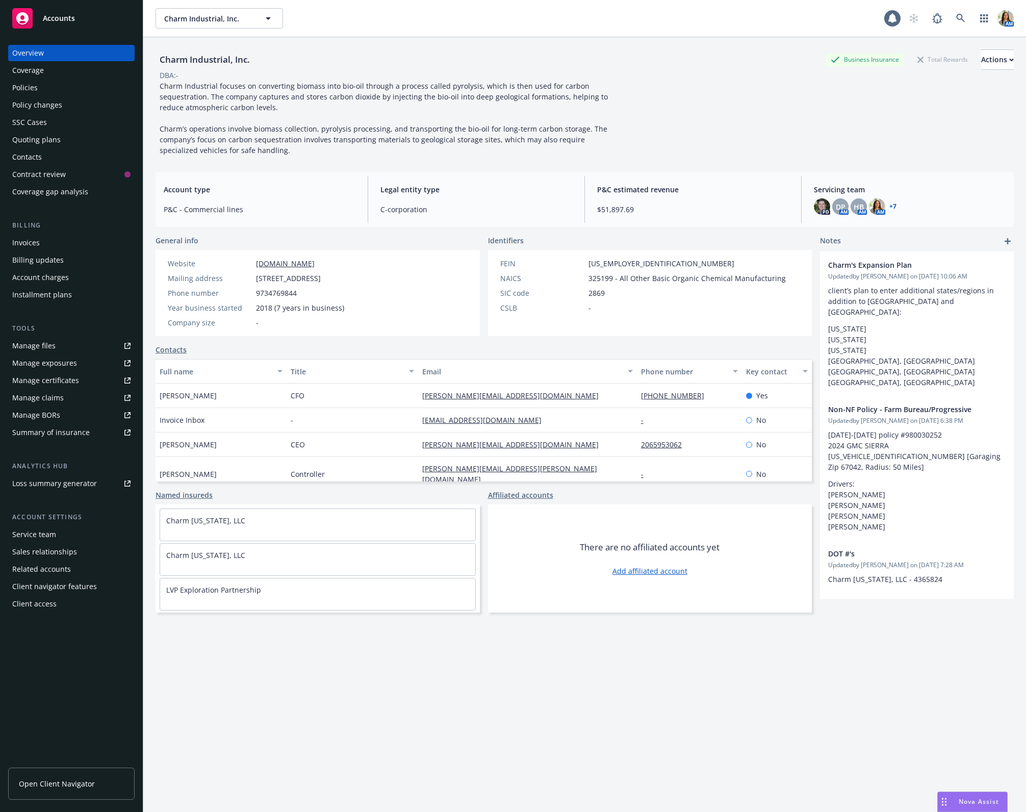
click at [51, 84] on div "Policies" at bounding box center [71, 88] width 118 height 16
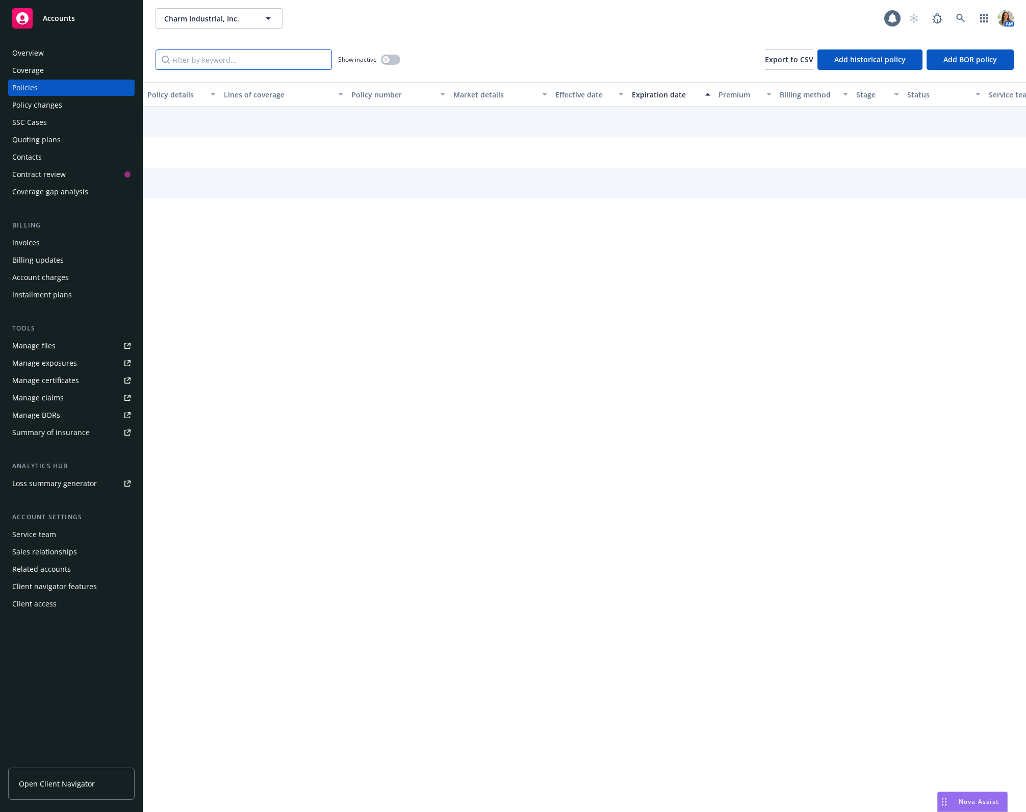
click at [251, 64] on input "Filter by keyword..." at bounding box center [243, 59] width 176 height 20
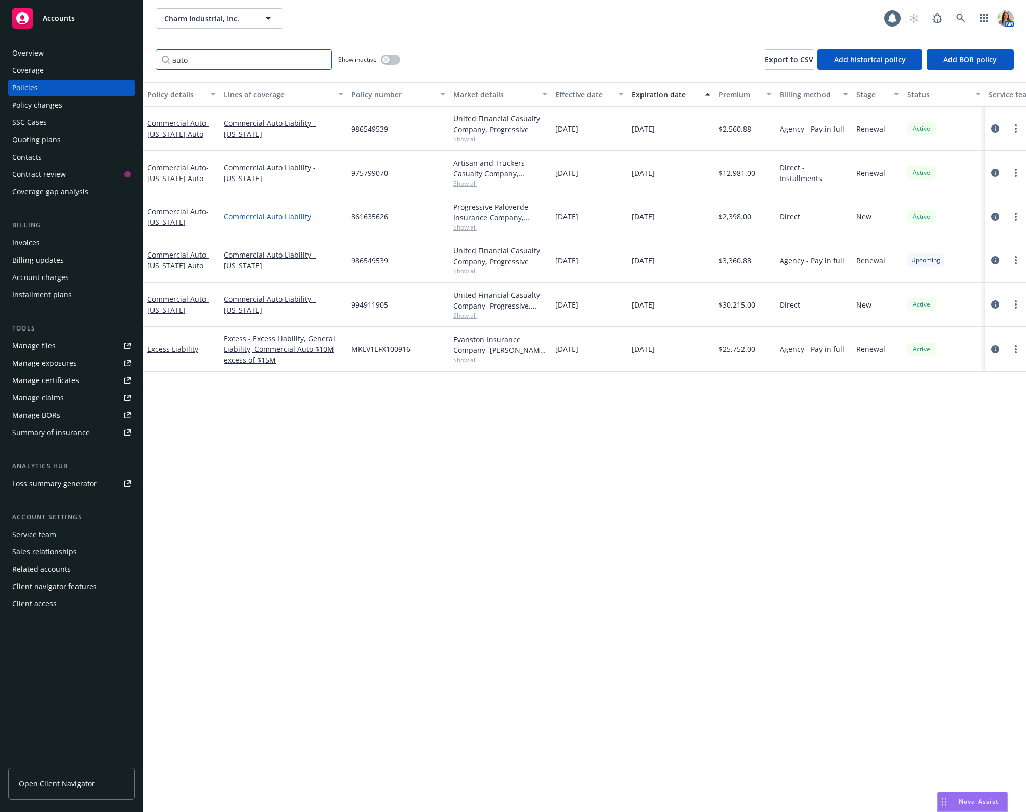
type input "auto"
click at [308, 213] on link "Commercial Auto Liability" at bounding box center [283, 216] width 119 height 11
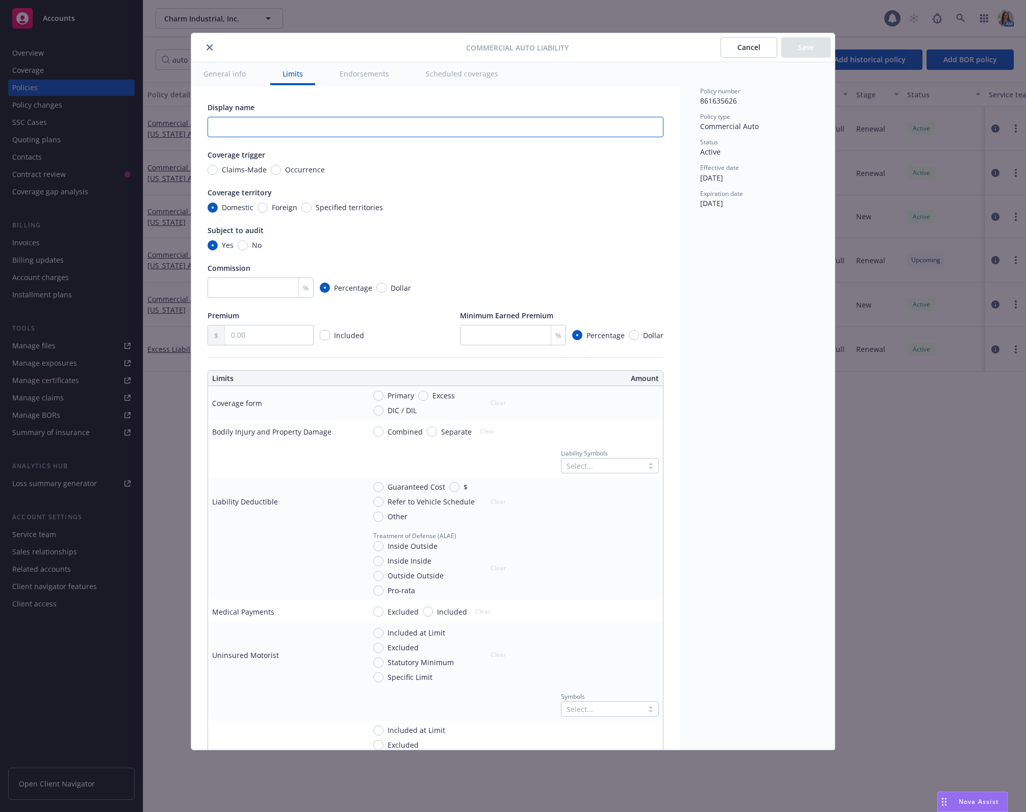
click at [349, 133] on input "text" at bounding box center [435, 127] width 456 height 20
type input "Louisiana"
click at [814, 47] on button "Save" at bounding box center [805, 47] width 49 height 20
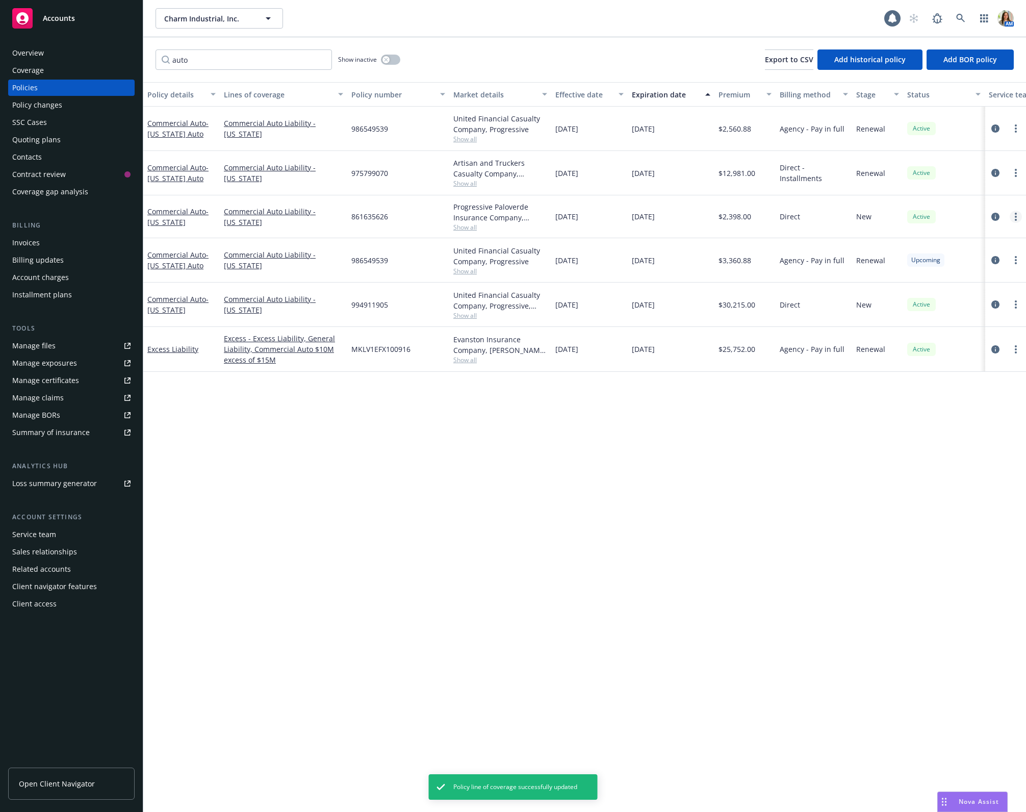
click at [1014, 216] on circle "more" at bounding box center [1015, 217] width 2 height 2
click at [945, 358] on link "Copy logging email" at bounding box center [961, 360] width 120 height 20
click at [964, 20] on icon at bounding box center [960, 18] width 9 height 9
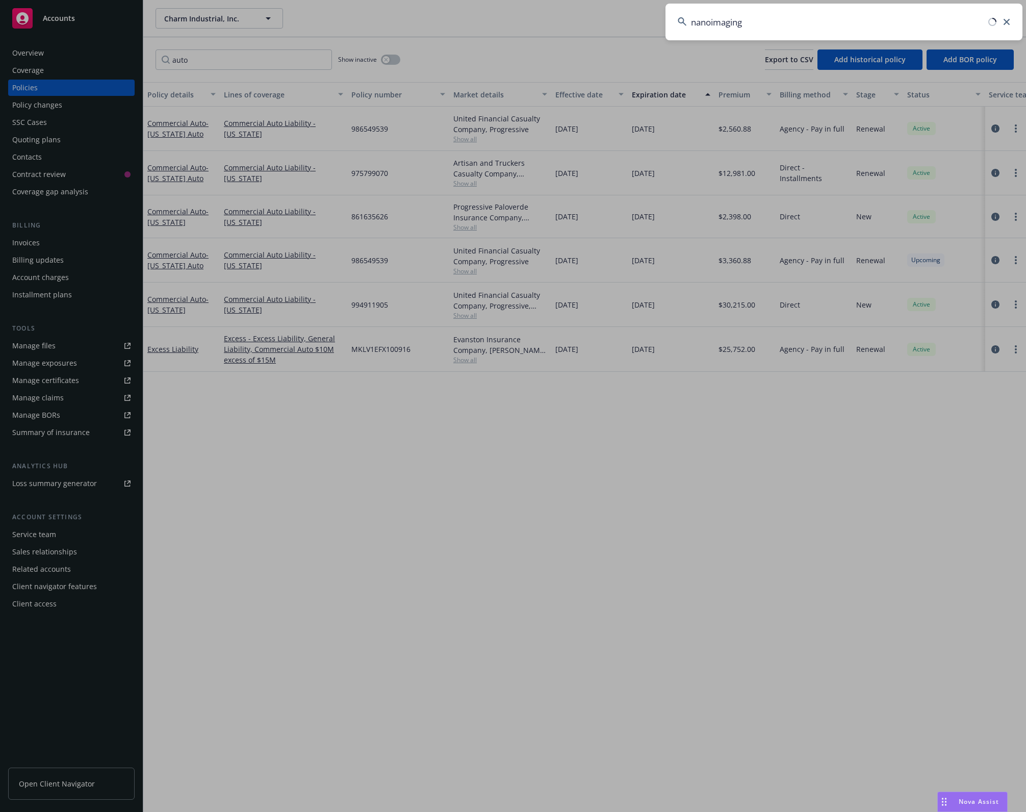
type input "nanoimaging"
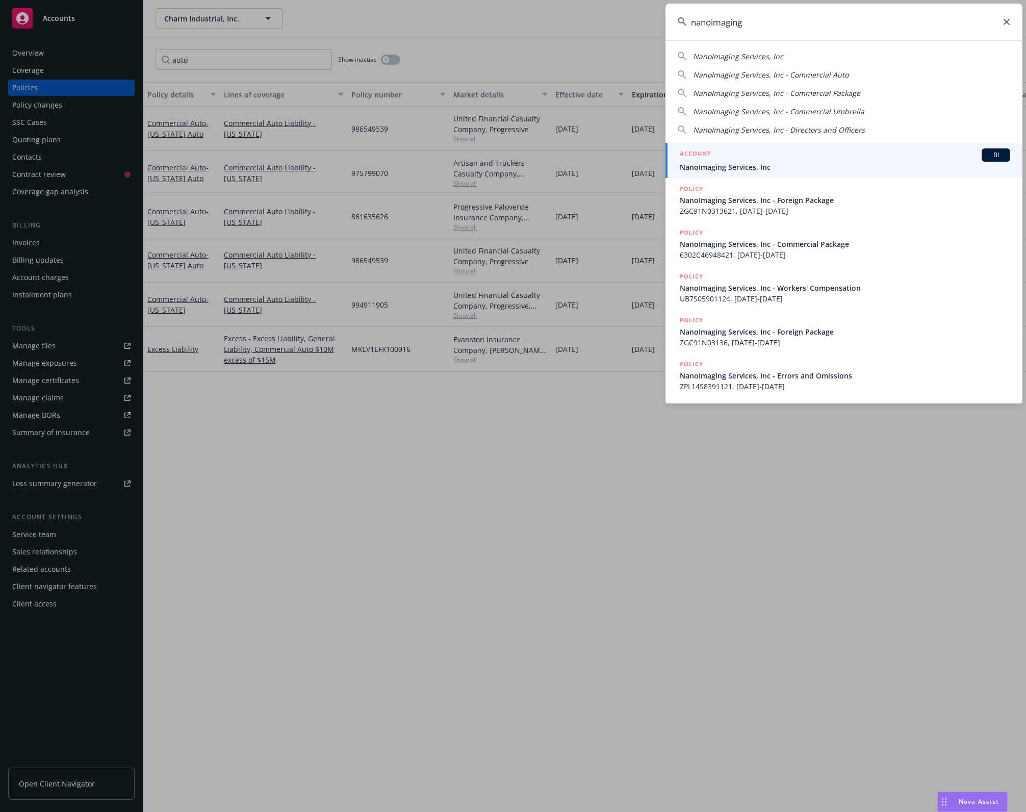
click at [788, 155] on div "ACCOUNT BI" at bounding box center [844, 154] width 330 height 13
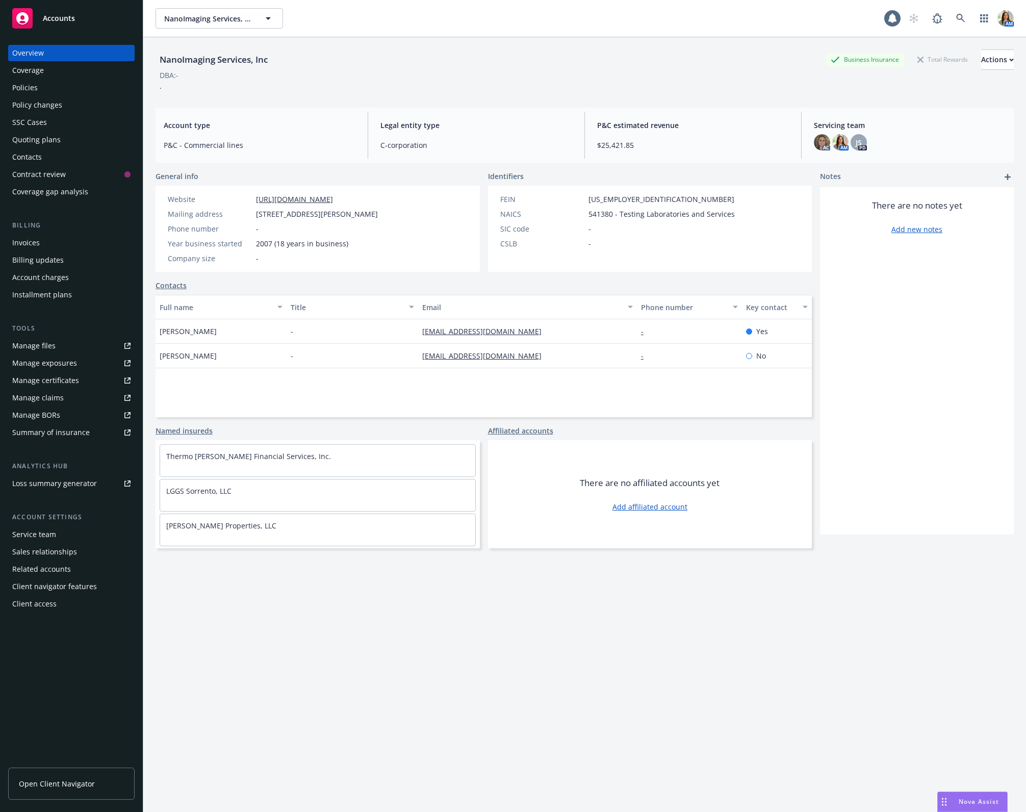
click at [72, 144] on div "Quoting plans" at bounding box center [71, 140] width 118 height 16
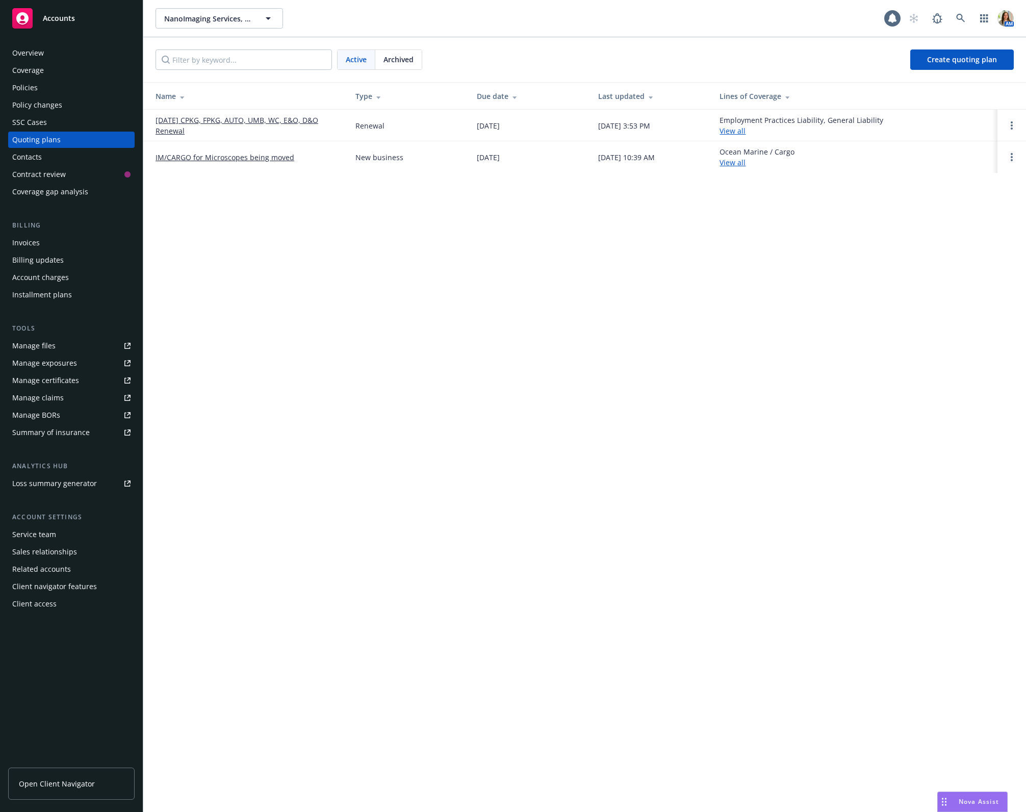
click at [171, 128] on link "09/01/25 CPKG, FPKG, AUTO, UMB, WC, E&O, D&O Renewal" at bounding box center [247, 125] width 184 height 21
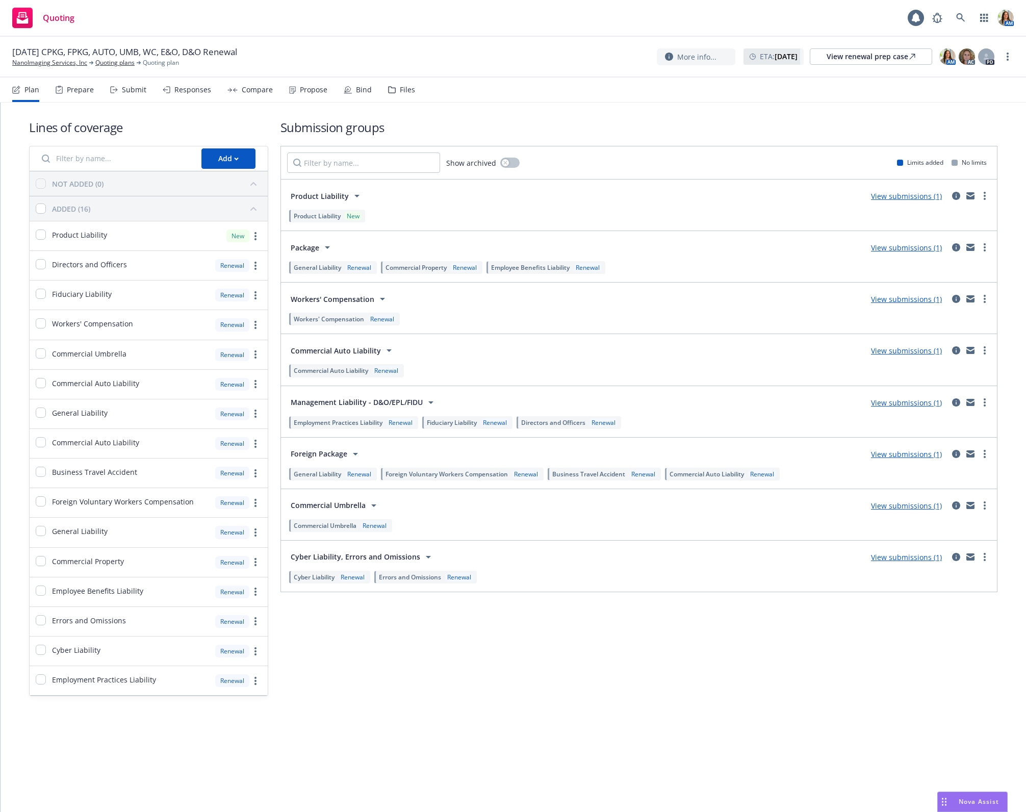
click at [300, 92] on div "Propose" at bounding box center [314, 90] width 28 height 8
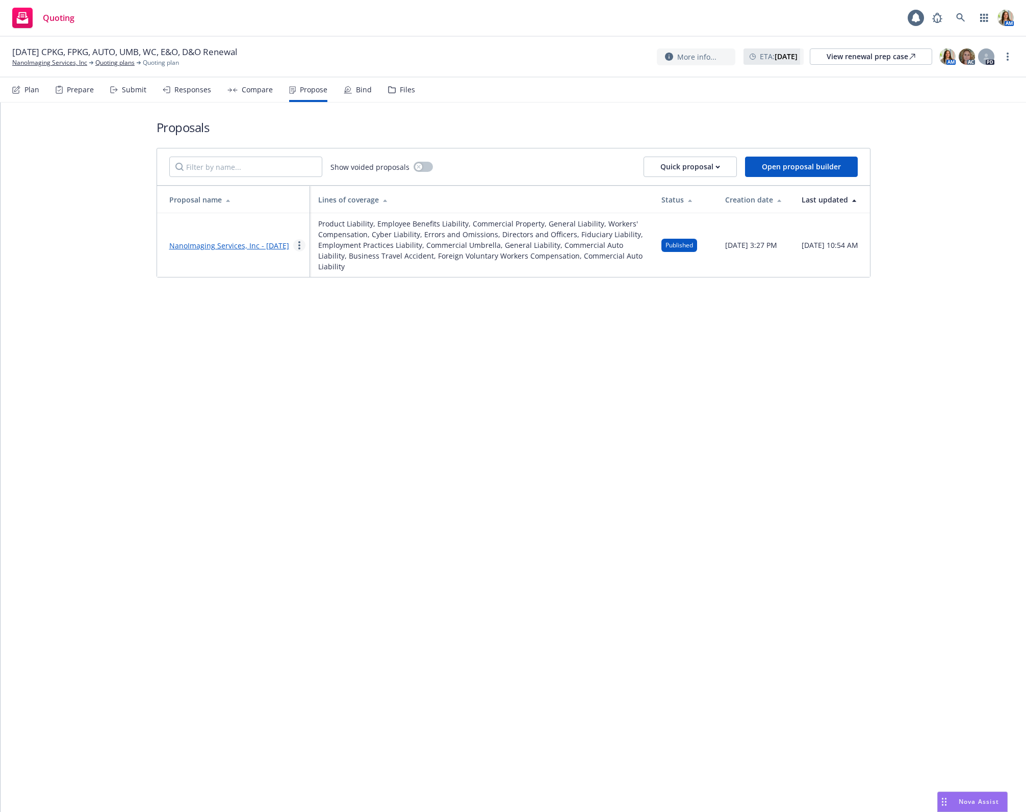
click at [297, 246] on link "more" at bounding box center [299, 245] width 12 height 12
click at [317, 375] on span "Copy logging email" at bounding box center [338, 372] width 89 height 10
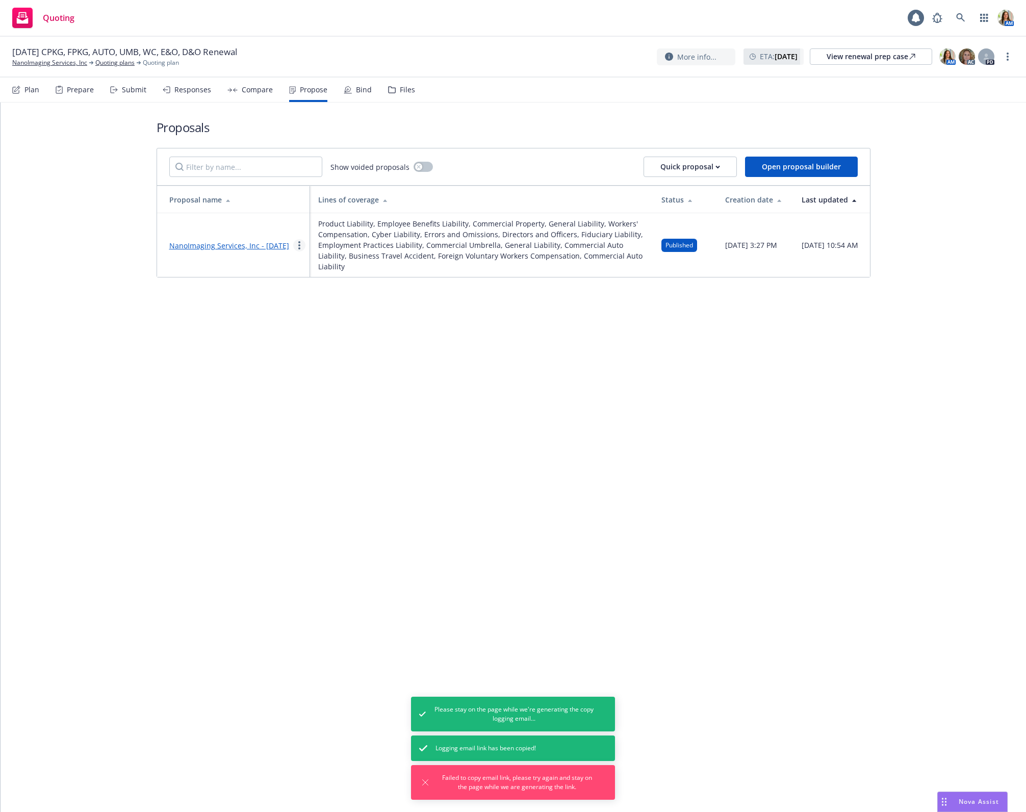
click at [298, 247] on icon "more" at bounding box center [299, 245] width 2 height 8
click at [319, 376] on span "Copy logging email" at bounding box center [338, 372] width 89 height 10
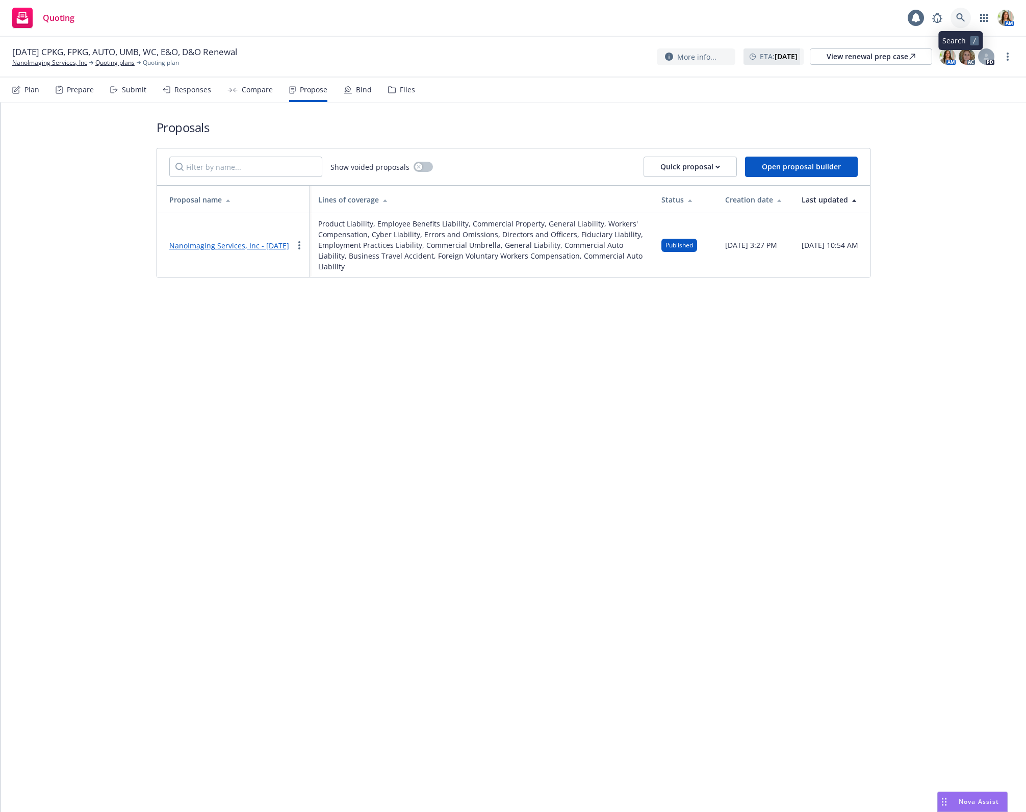
click at [962, 17] on icon at bounding box center [960, 17] width 9 height 9
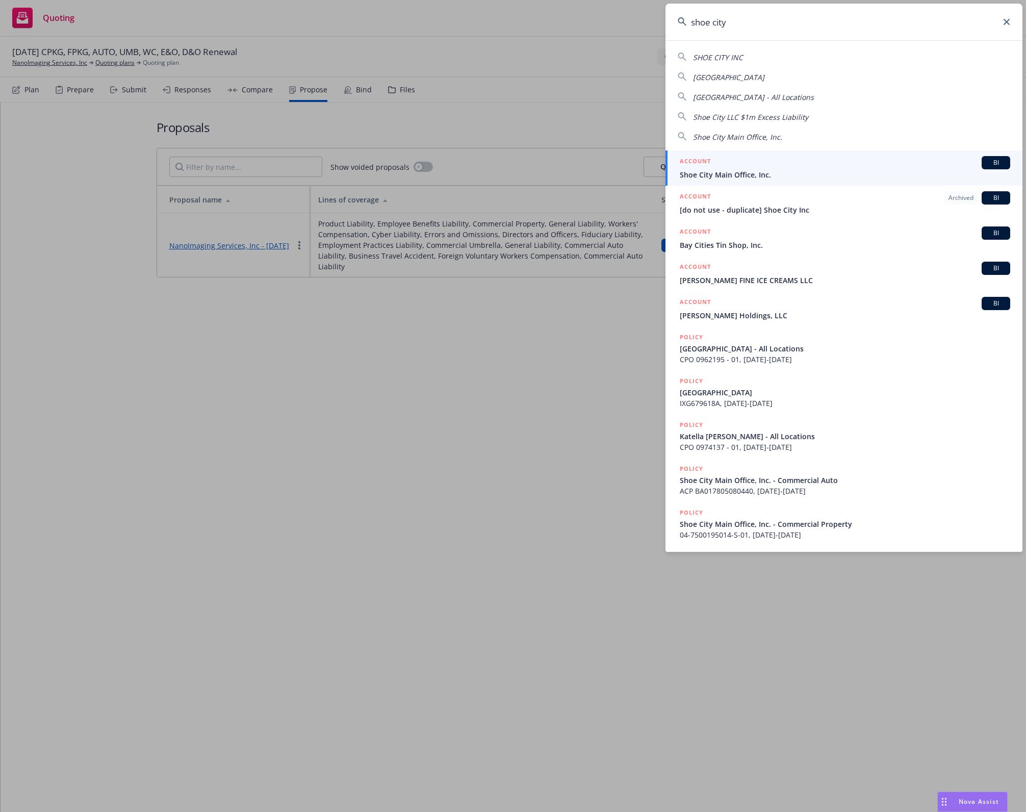
type input "shoe city"
click at [760, 167] on div "ACCOUNT BI" at bounding box center [844, 162] width 330 height 13
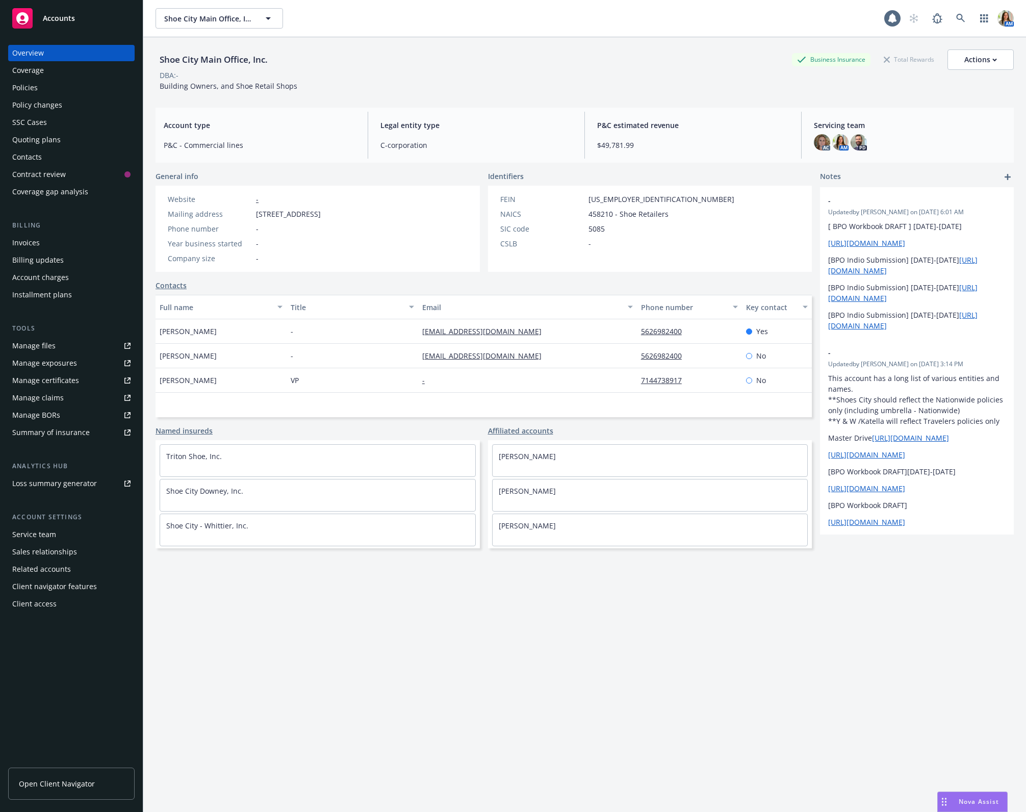
click at [41, 86] on div "Policies" at bounding box center [71, 88] width 118 height 16
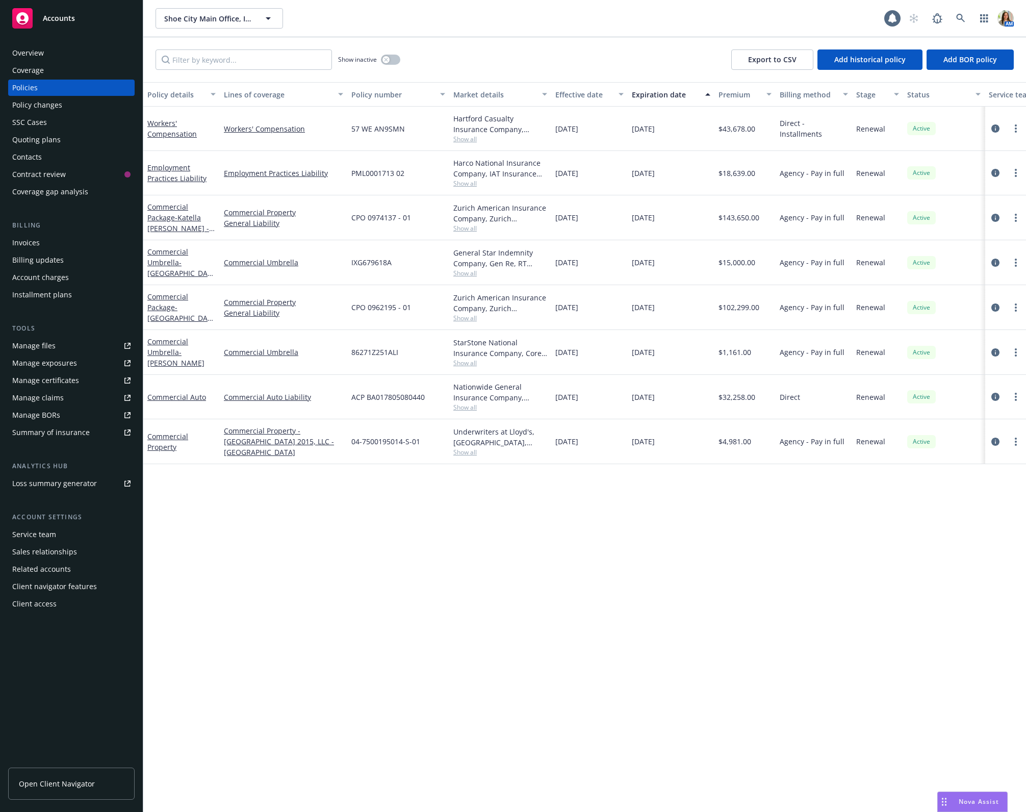
click at [22, 239] on div "Invoices" at bounding box center [26, 242] width 28 height 16
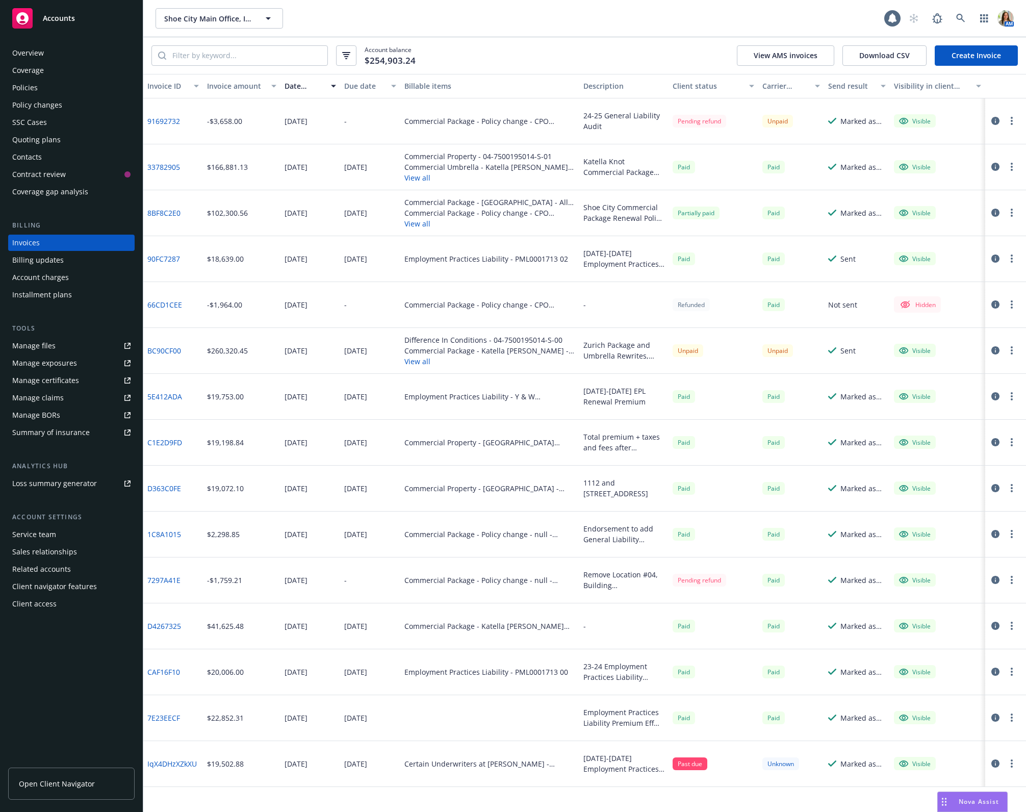
click at [996, 120] on icon "button" at bounding box center [995, 121] width 8 height 8
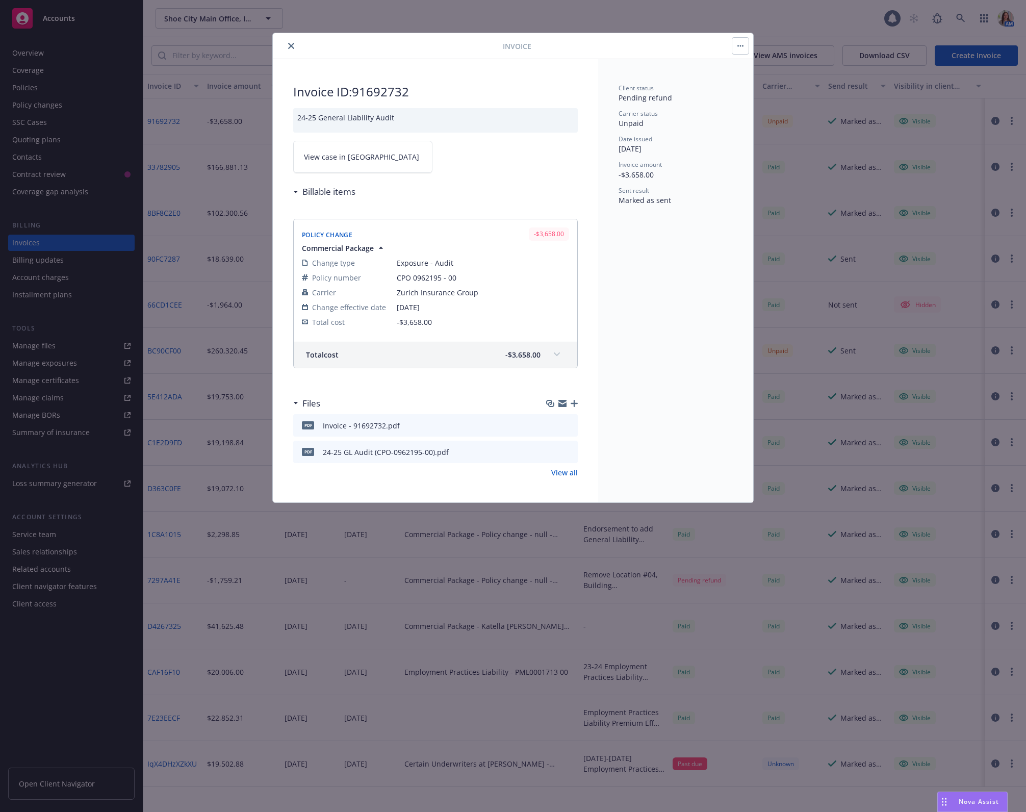
click at [391, 156] on link "View case in SSC" at bounding box center [362, 157] width 139 height 32
click at [739, 42] on button "button" at bounding box center [740, 46] width 16 height 16
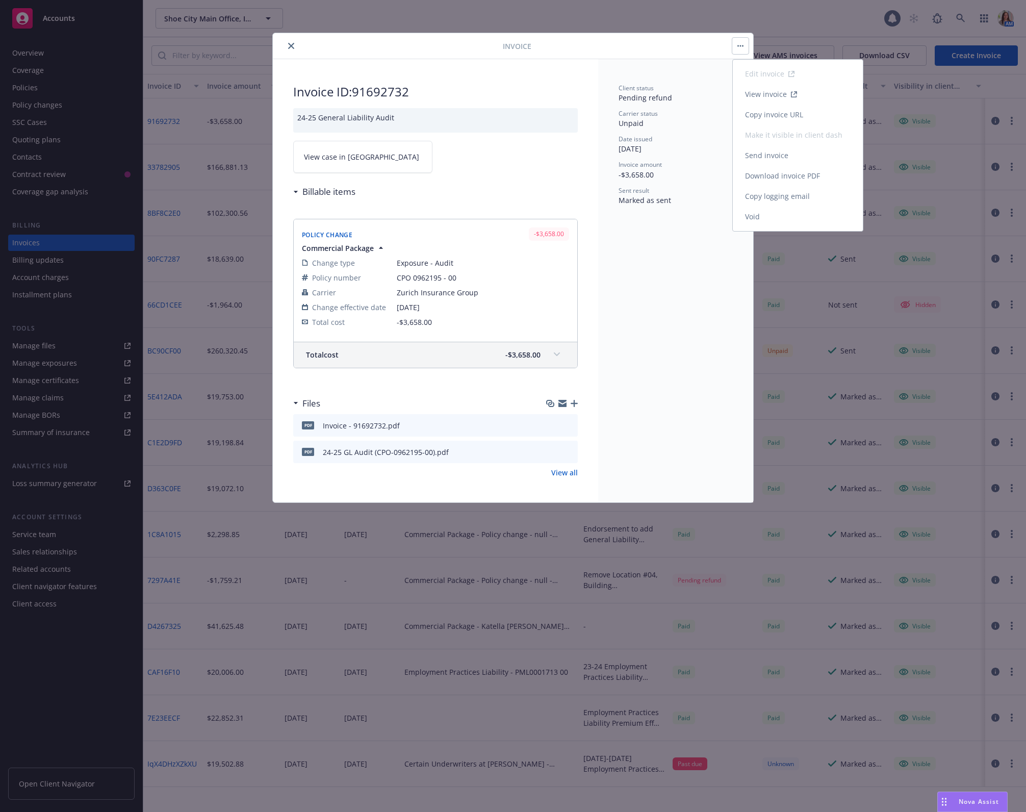
click at [760, 193] on link "Copy logging email" at bounding box center [797, 196] width 130 height 20
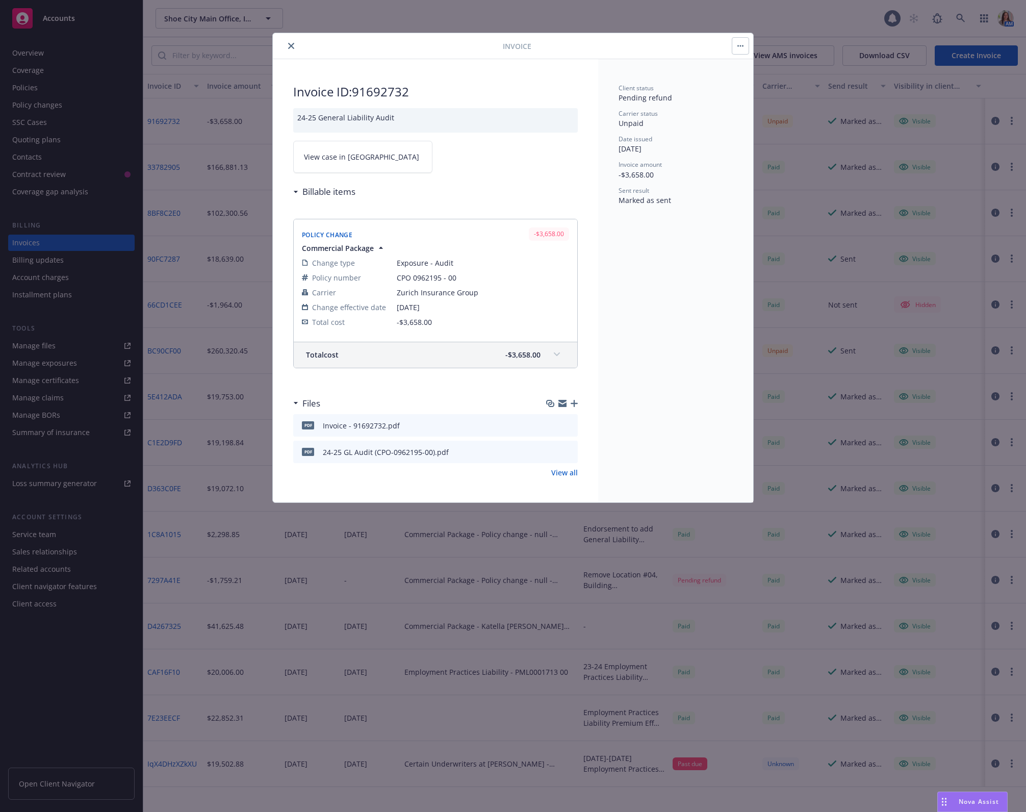
click at [291, 44] on icon "close" at bounding box center [291, 46] width 6 height 6
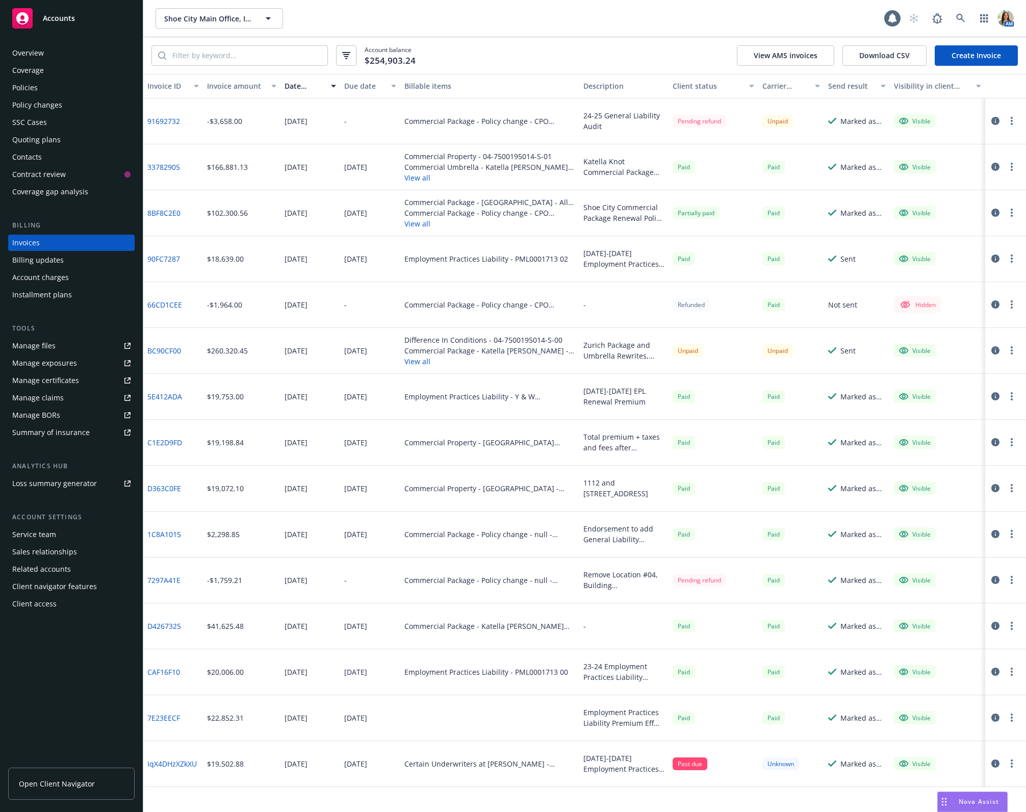
click at [36, 53] on div "Overview" at bounding box center [28, 53] width 32 height 16
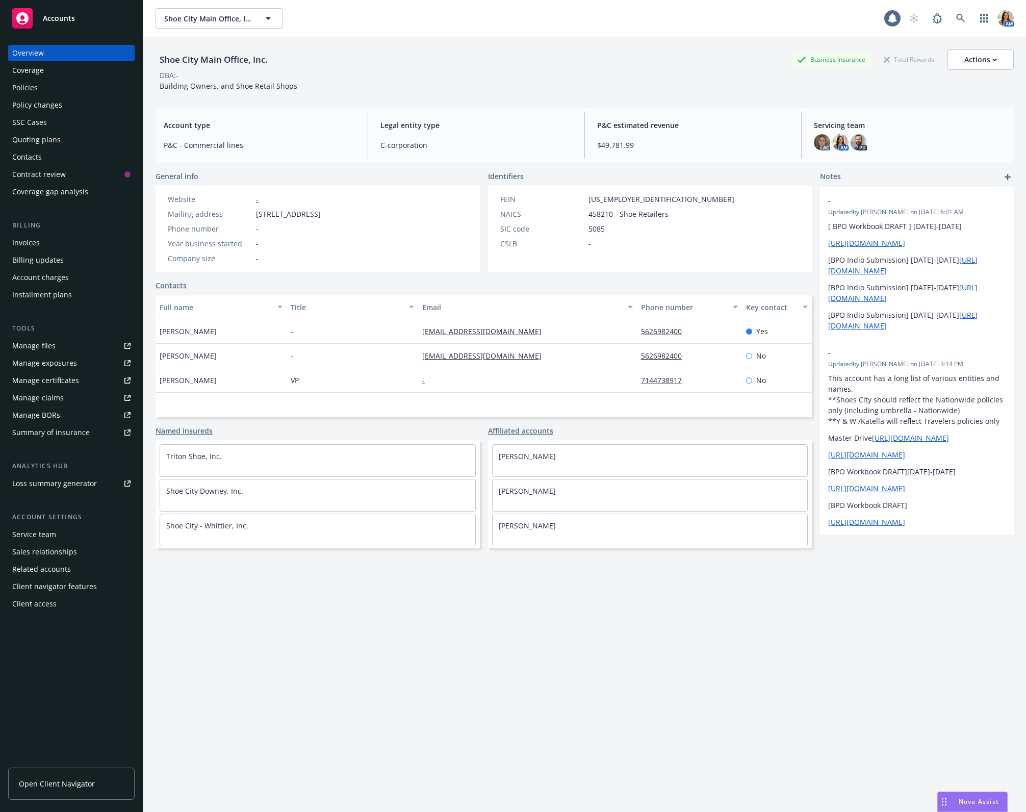
drag, startPoint x: 253, startPoint y: 216, endPoint x: 440, endPoint y: 216, distance: 186.6
click at [440, 216] on div "Website - Mailing address 12550 Whittier Blvd, Whittier, CA, 90602 Phone number…" at bounding box center [317, 229] width 324 height 86
drag, startPoint x: 396, startPoint y: 211, endPoint x: 246, endPoint y: 213, distance: 149.9
click at [246, 213] on div "Website - Mailing address 12550 Whittier Blvd, Whittier, CA, 90602 Phone number…" at bounding box center [317, 229] width 324 height 86
copy div "12550 Whittier Blvd, Whittier, CA, 90602"
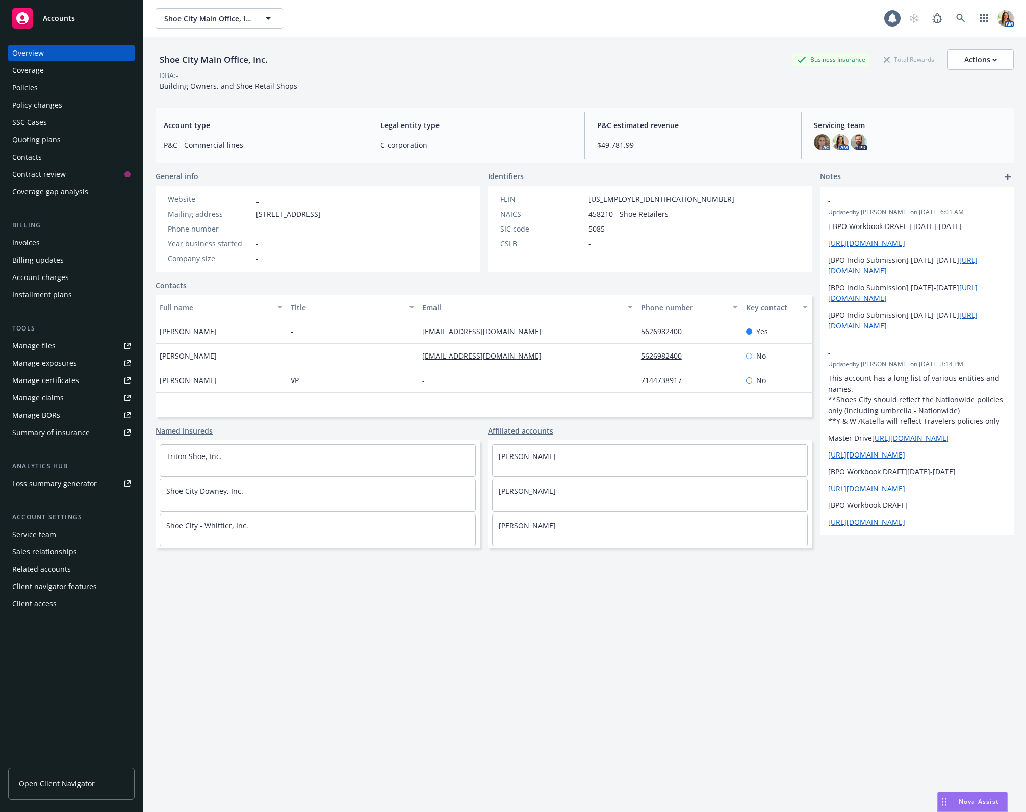
click at [73, 85] on div "Policies" at bounding box center [71, 88] width 118 height 16
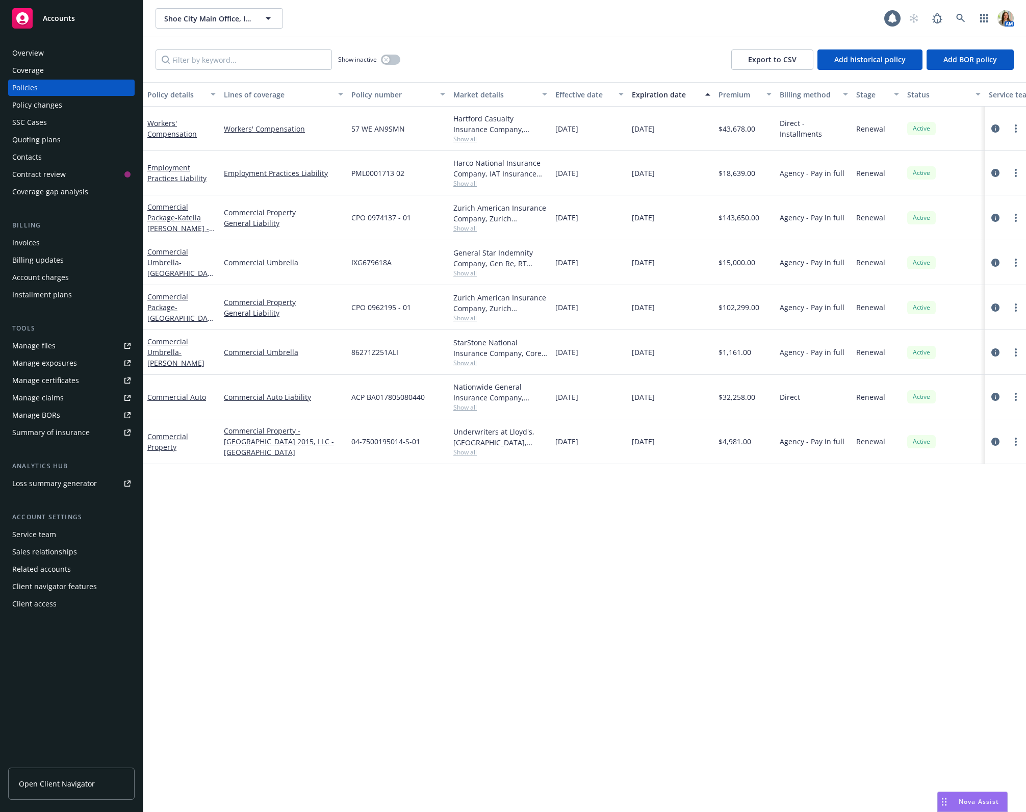
click at [467, 403] on span "Show all" at bounding box center [500, 407] width 94 height 9
click at [1013, 396] on link "more" at bounding box center [1015, 396] width 12 height 12
click at [955, 542] on link "Copy logging email" at bounding box center [961, 539] width 120 height 20
click at [964, 20] on icon at bounding box center [960, 18] width 9 height 9
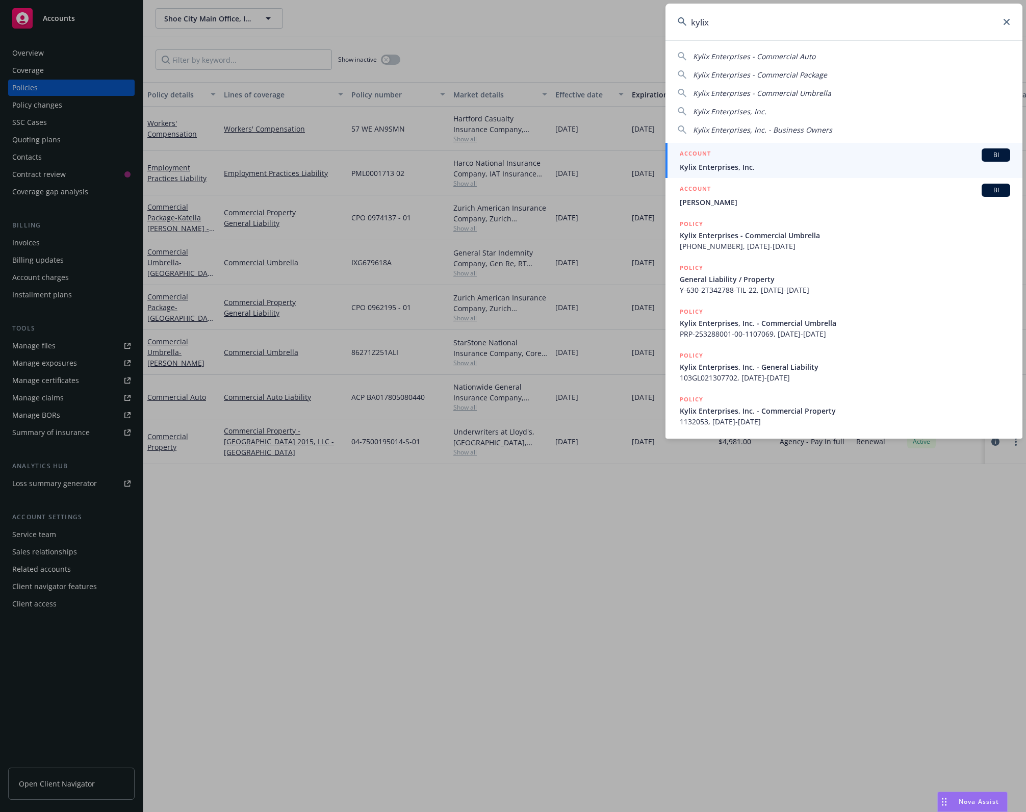
type input "kylix"
click at [766, 167] on span "Kylix Enterprises, Inc." at bounding box center [844, 167] width 330 height 11
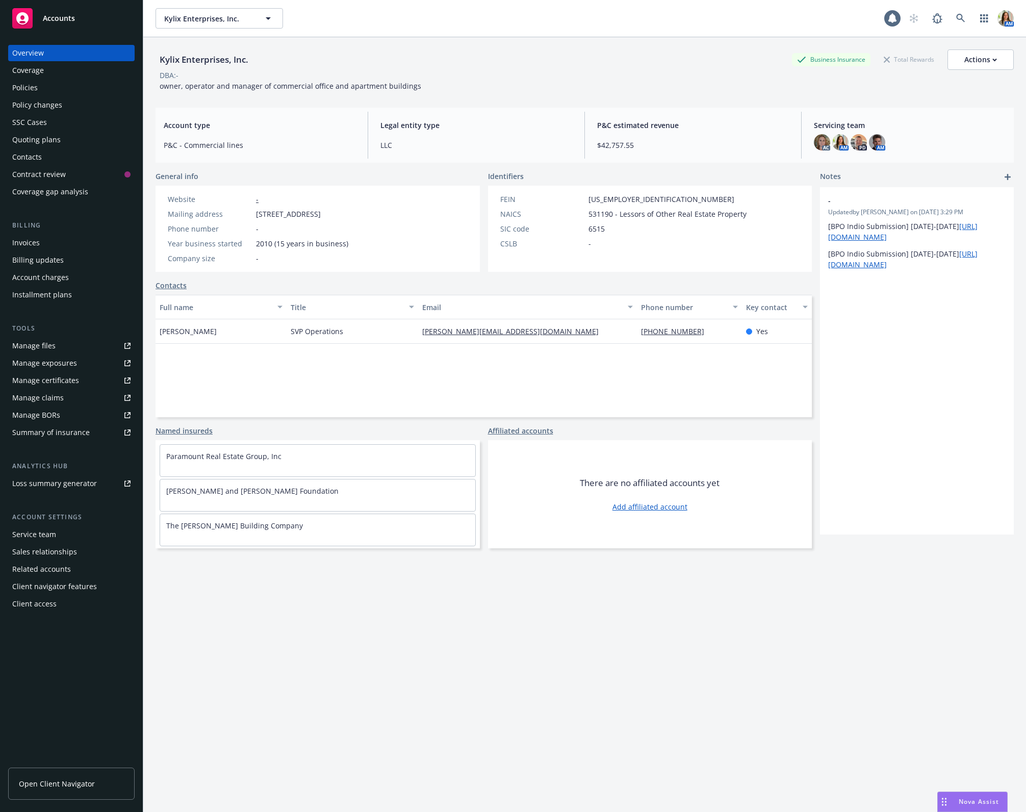
click at [56, 141] on div "Quoting plans" at bounding box center [36, 140] width 48 height 16
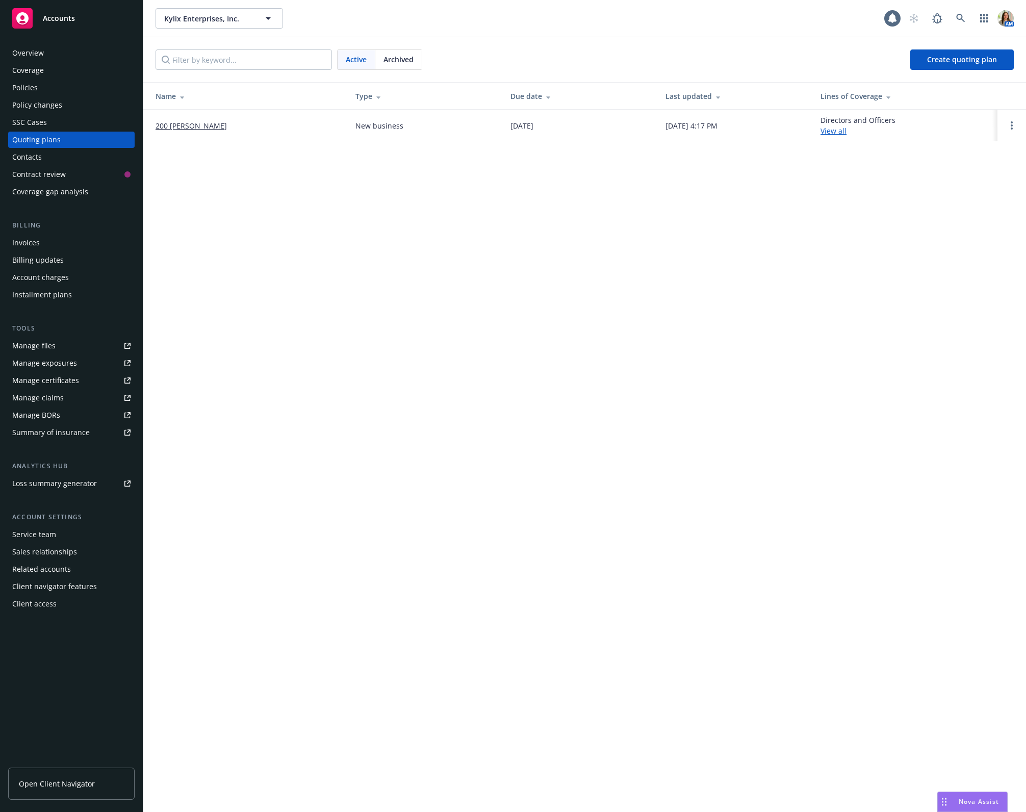
click at [175, 124] on link "200 Sheridan HOA" at bounding box center [190, 125] width 71 height 11
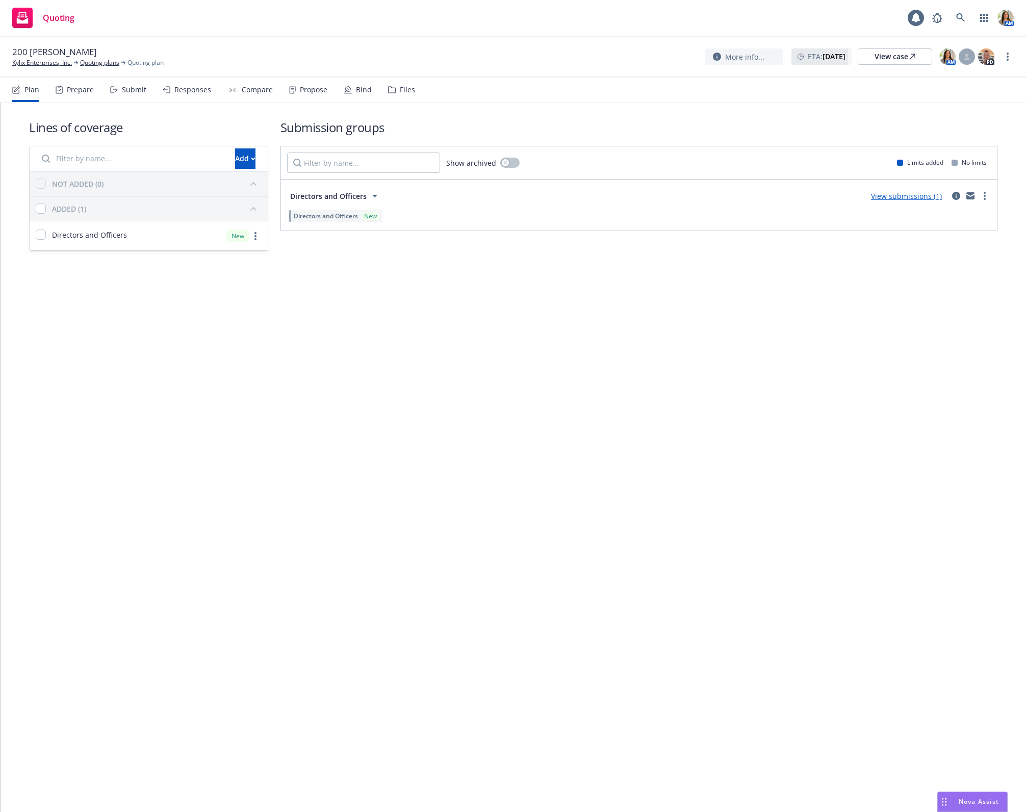
click at [127, 90] on div "Submit" at bounding box center [134, 90] width 24 height 8
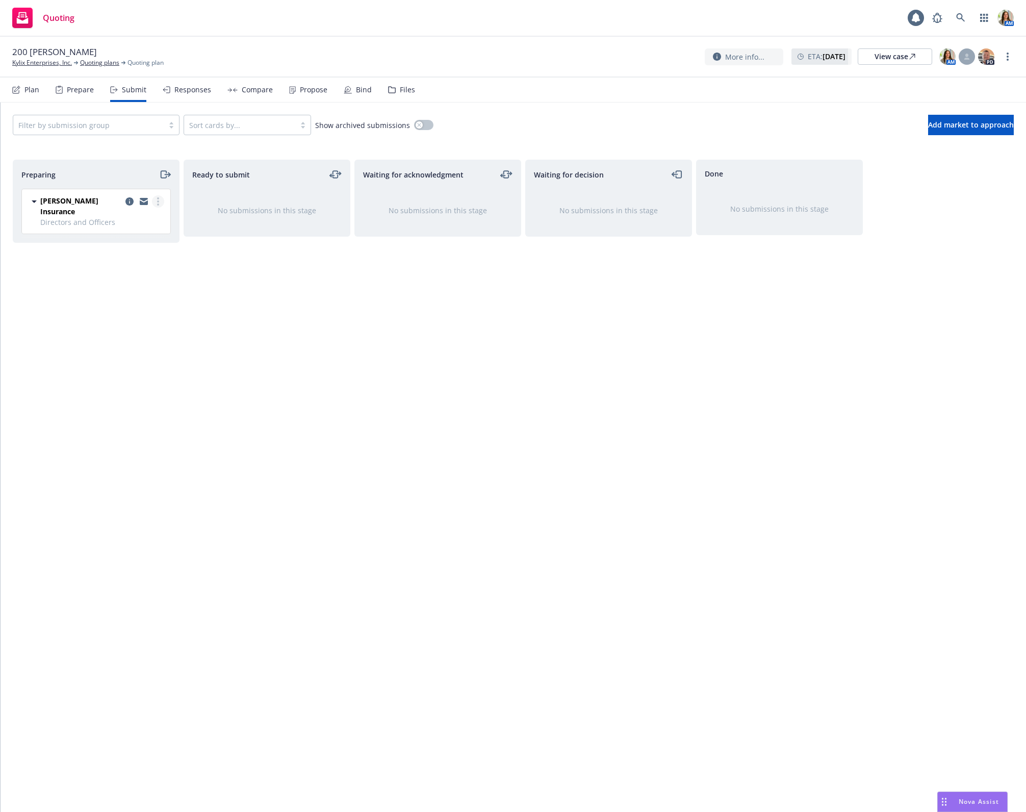
click at [161, 204] on link "more" at bounding box center [158, 201] width 12 height 12
click at [128, 286] on span "Add accepted decision" at bounding box center [113, 283] width 102 height 10
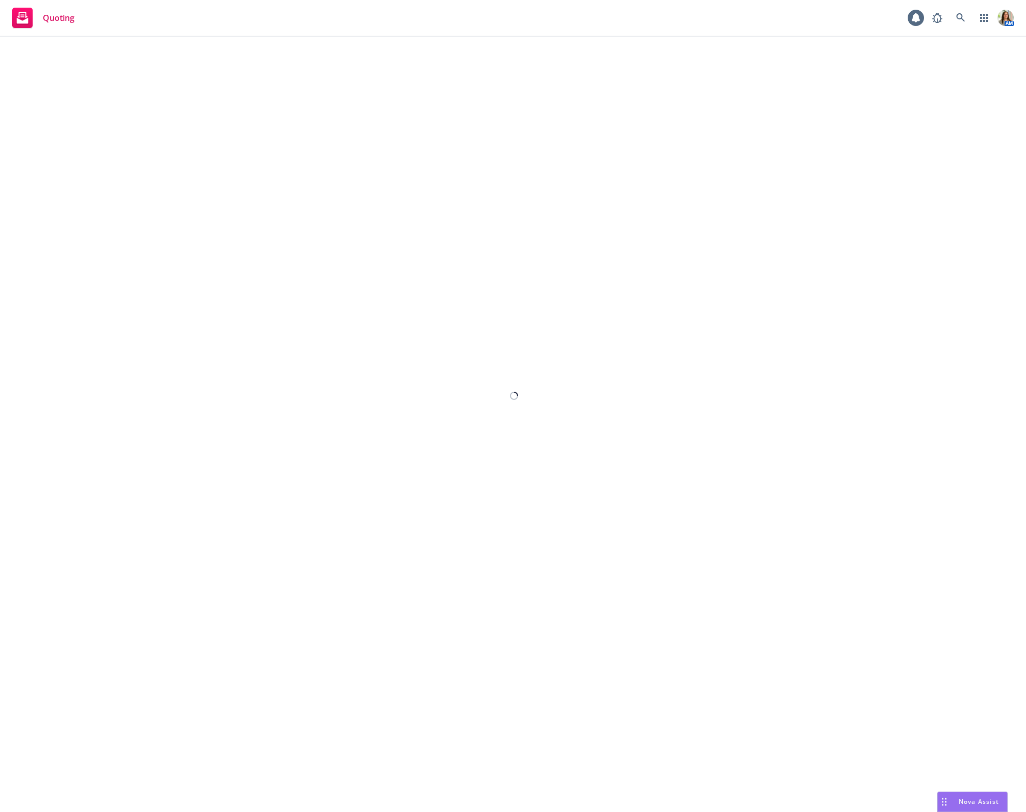
select select "12"
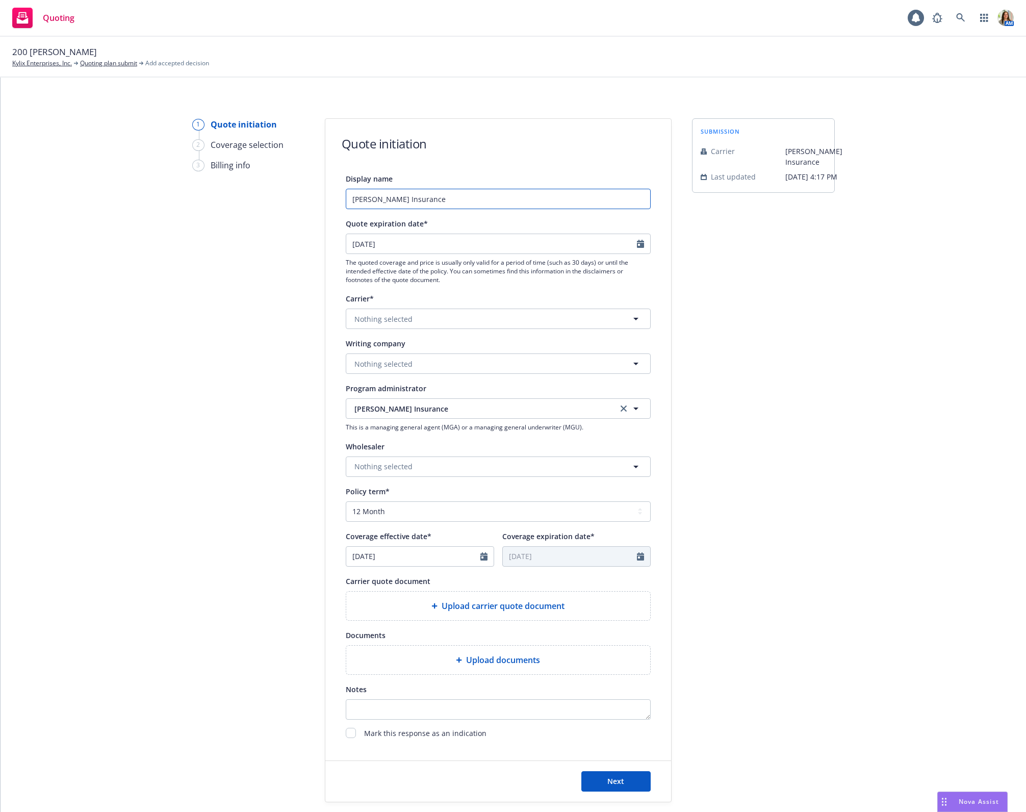
click at [461, 195] on input "Ian H. Graham Insurance" at bounding box center [498, 199] width 305 height 20
click at [378, 362] on span "Nothing selected" at bounding box center [383, 363] width 58 height 11
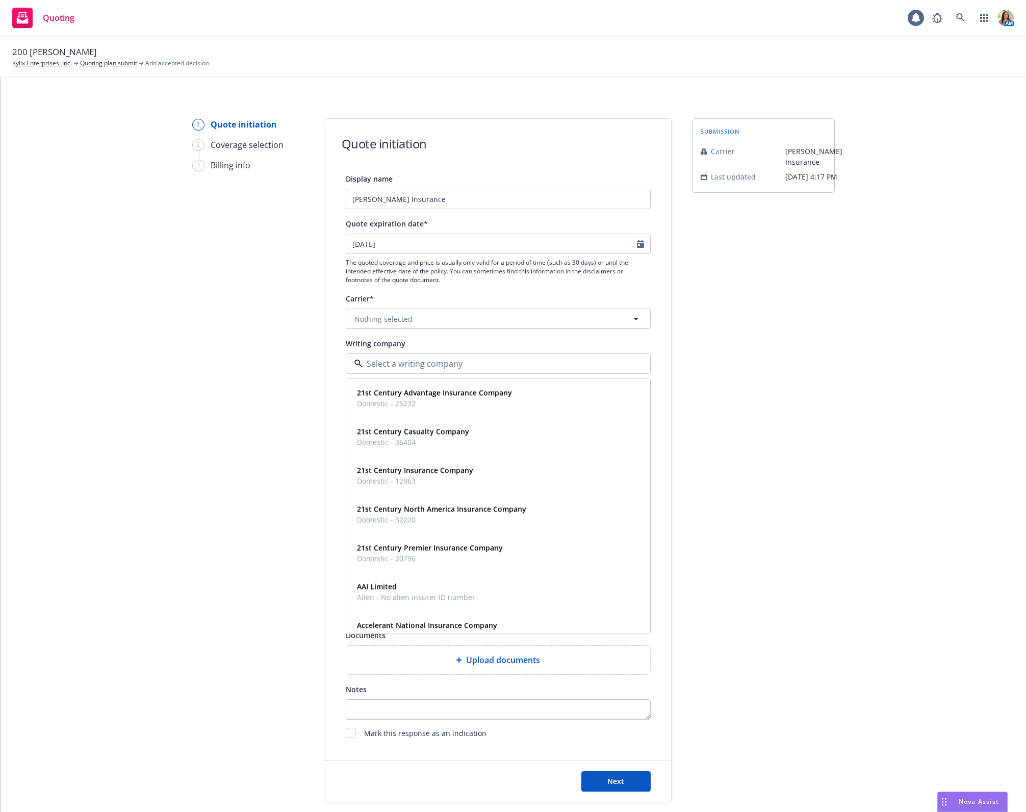
paste input "Continental Casualty Company"
type input "Continental Casualty Company"
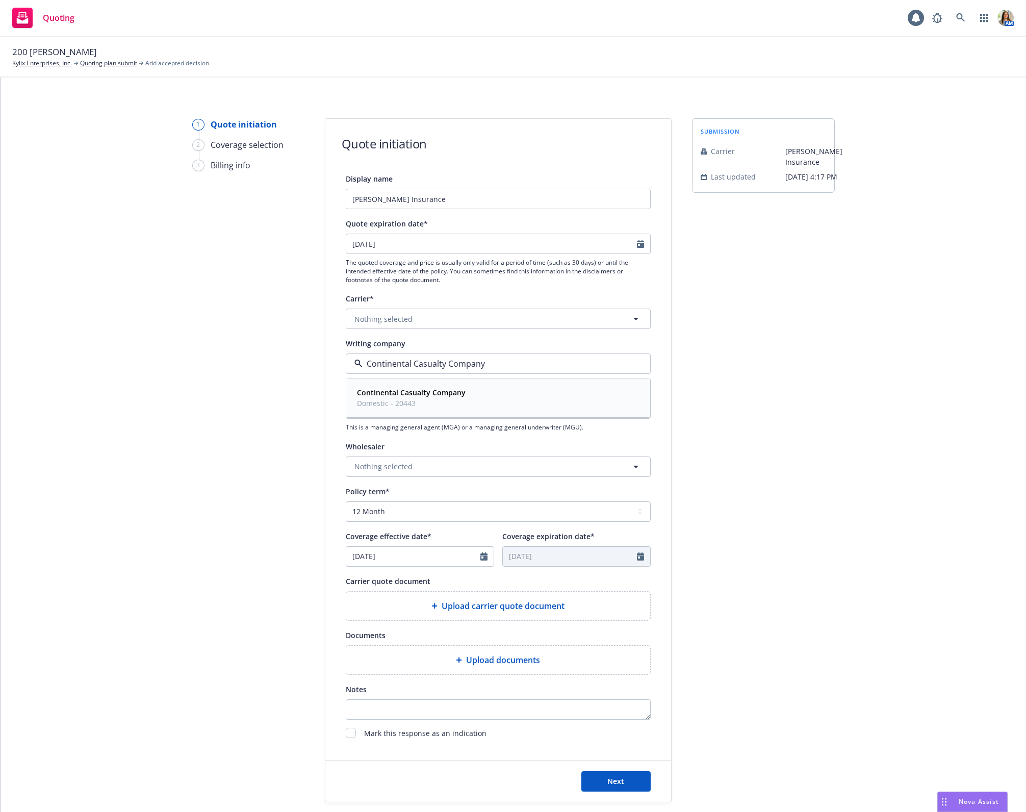
click at [389, 395] on strong "Continental Casualty Company" at bounding box center [411, 392] width 109 height 10
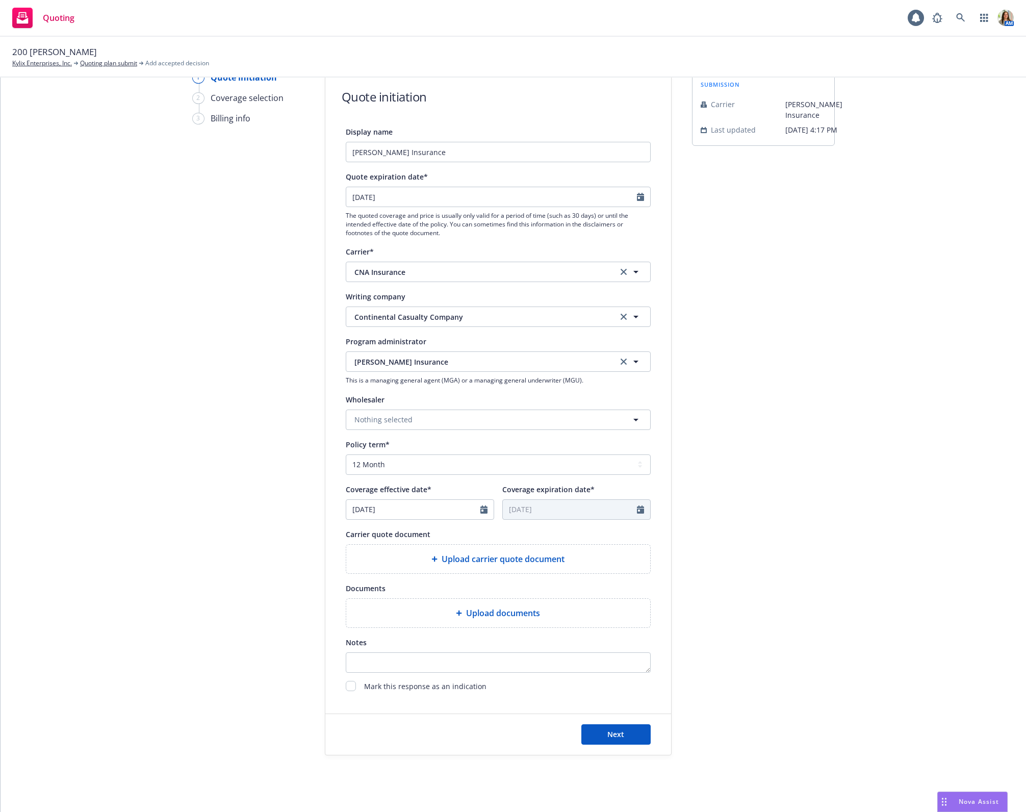
scroll to position [56, 0]
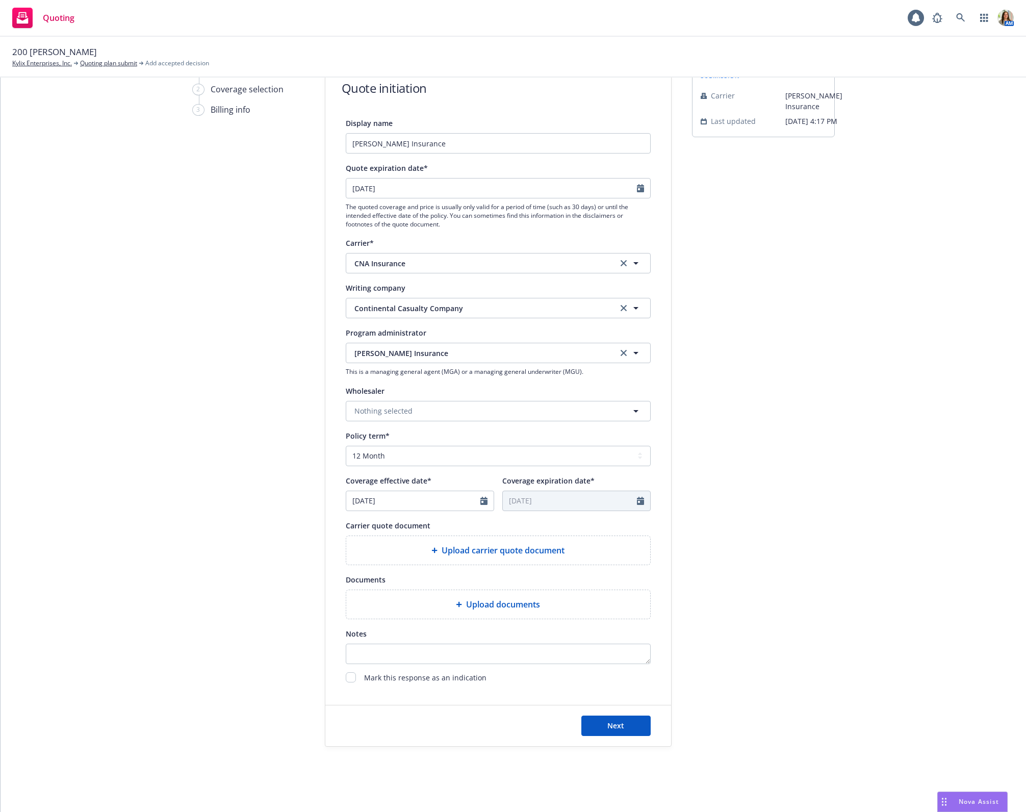
click at [455, 549] on span "Upload carrier quote document" at bounding box center [502, 550] width 123 height 12
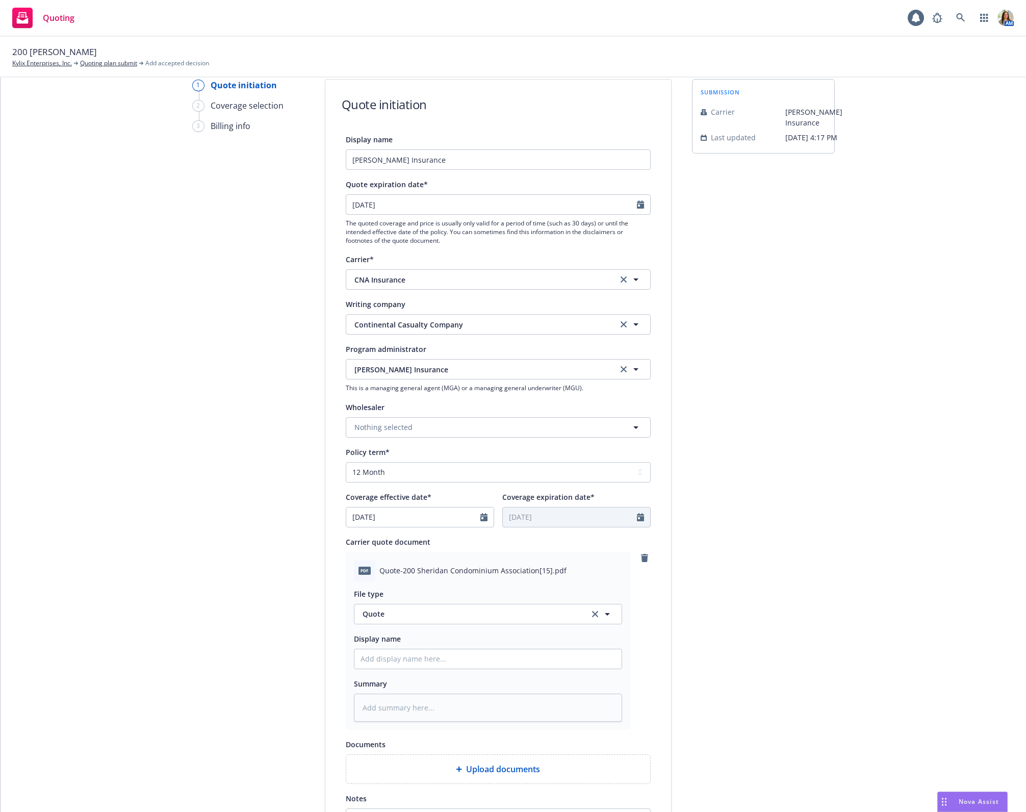
scroll to position [2, 0]
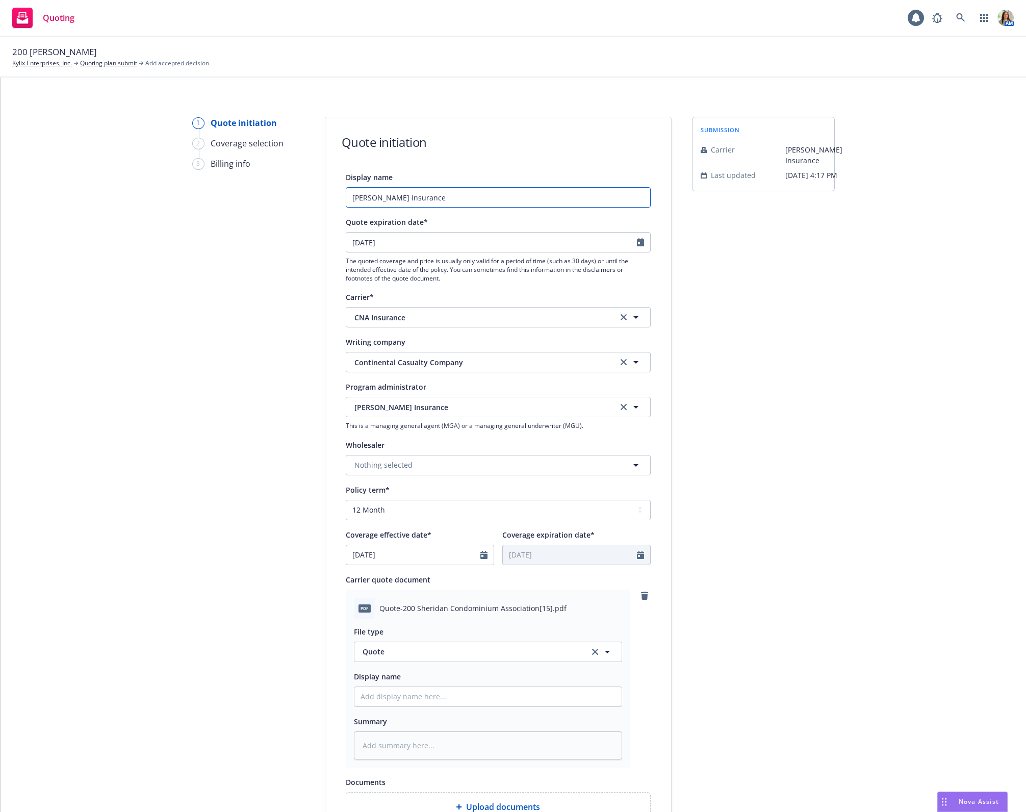
drag, startPoint x: 462, startPoint y: 200, endPoint x: 397, endPoint y: 200, distance: 65.2
click at [397, 200] on input "Ian H. Graham Insurance" at bounding box center [498, 197] width 305 height 20
click at [469, 201] on input "Ian H. Graham Insurance" at bounding box center [498, 197] width 305 height 20
type input "Ian H. Graham Insurance"
type textarea "x"
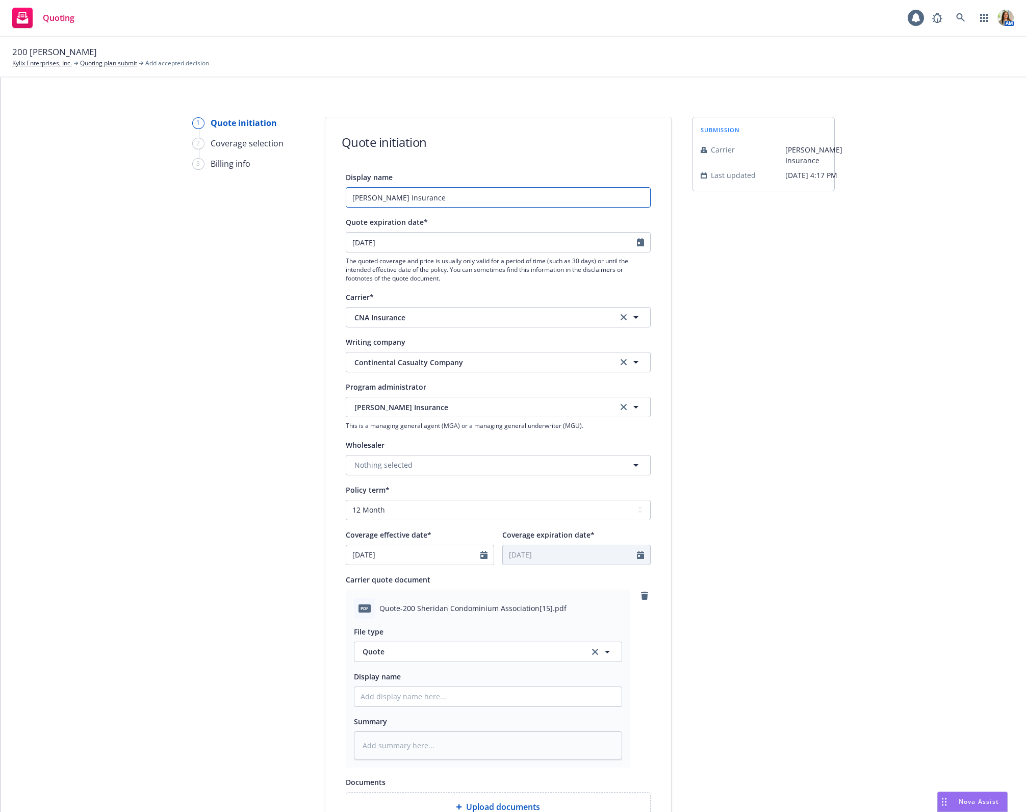
type input "Ian H. Graham Insurance M"
type textarea "x"
type input "Ian H. Graham Insurance"
type textarea "x"
type input "Ian H. Graham Insurance D"
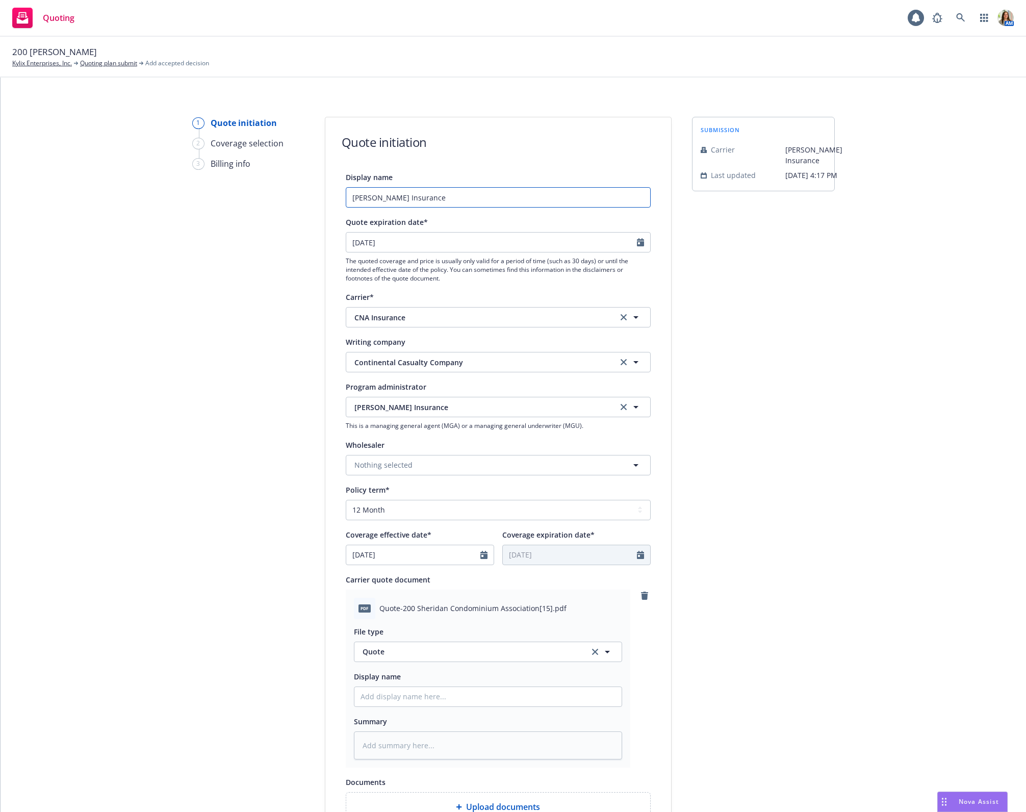
type textarea "x"
type input "Ian H. Graham Insurance D&"
type textarea "x"
type input "Ian H. Graham Insurance D&O"
type textarea "x"
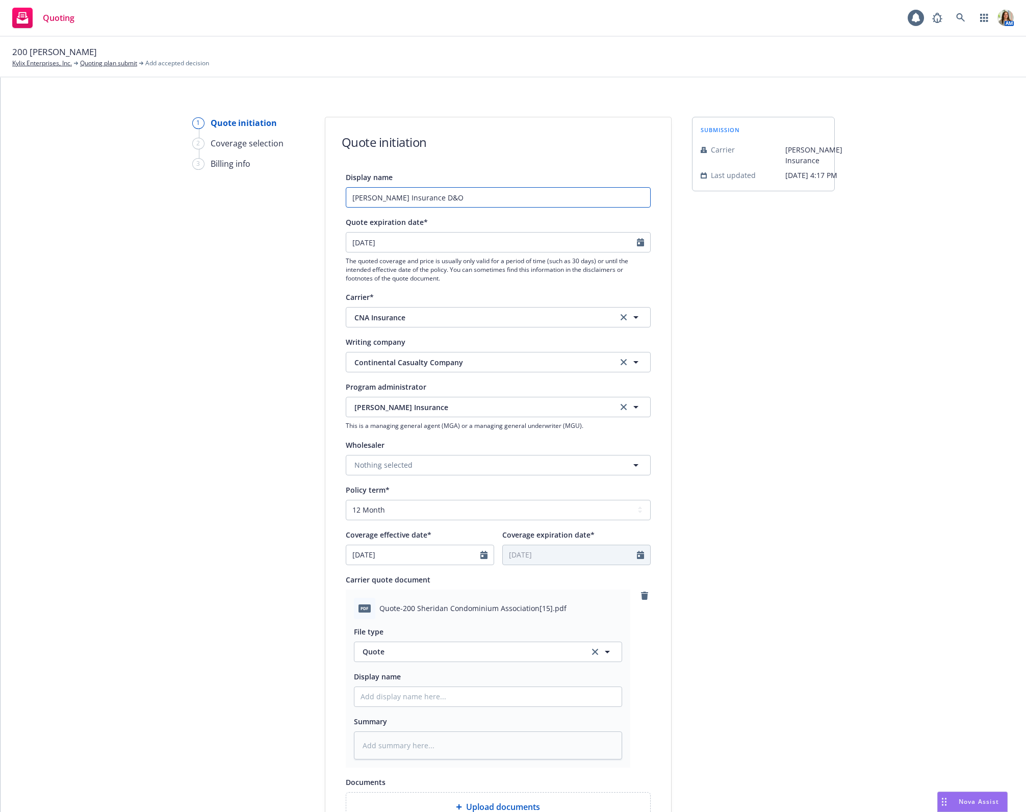
type input "Ian H. Graham Insurance D&O/"
type textarea "x"
type input "Ian H. Graham Insurance D&O/F"
type textarea "x"
type input "Ian H. Graham Insurance D&O/FI"
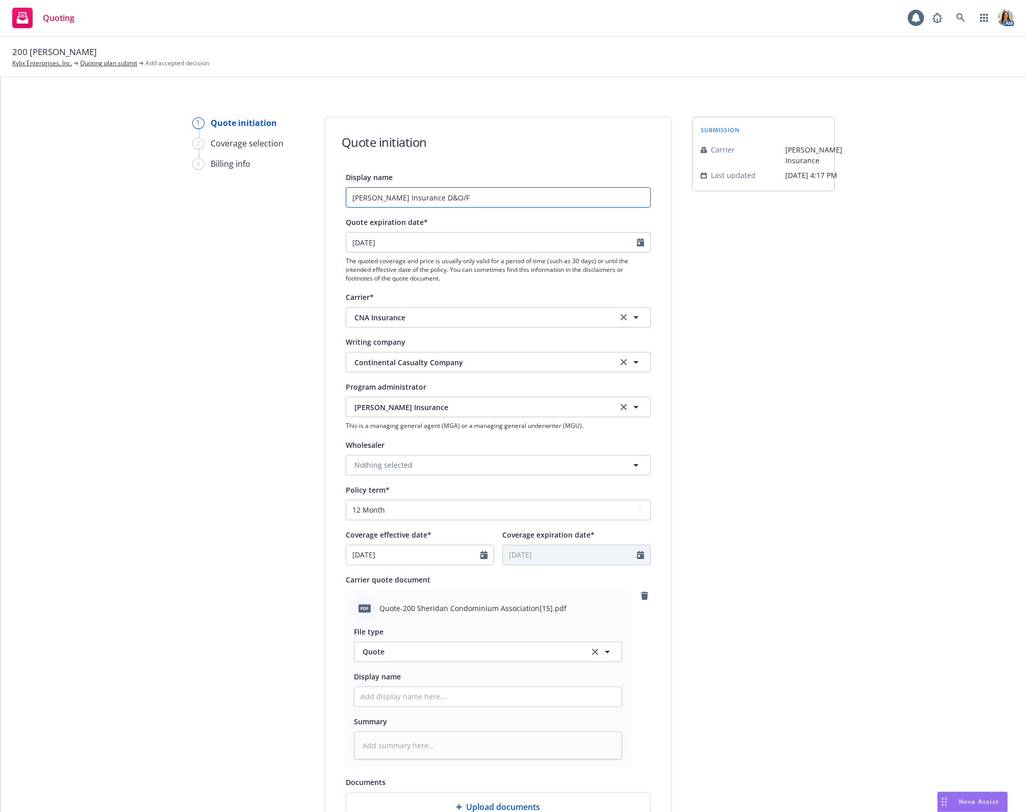
type textarea "x"
type input "Ian H. Graham Insurance D&O/FID"
type textarea "x"
type input "Ian H. Graham Insurance D&O/FIDU"
type textarea "x"
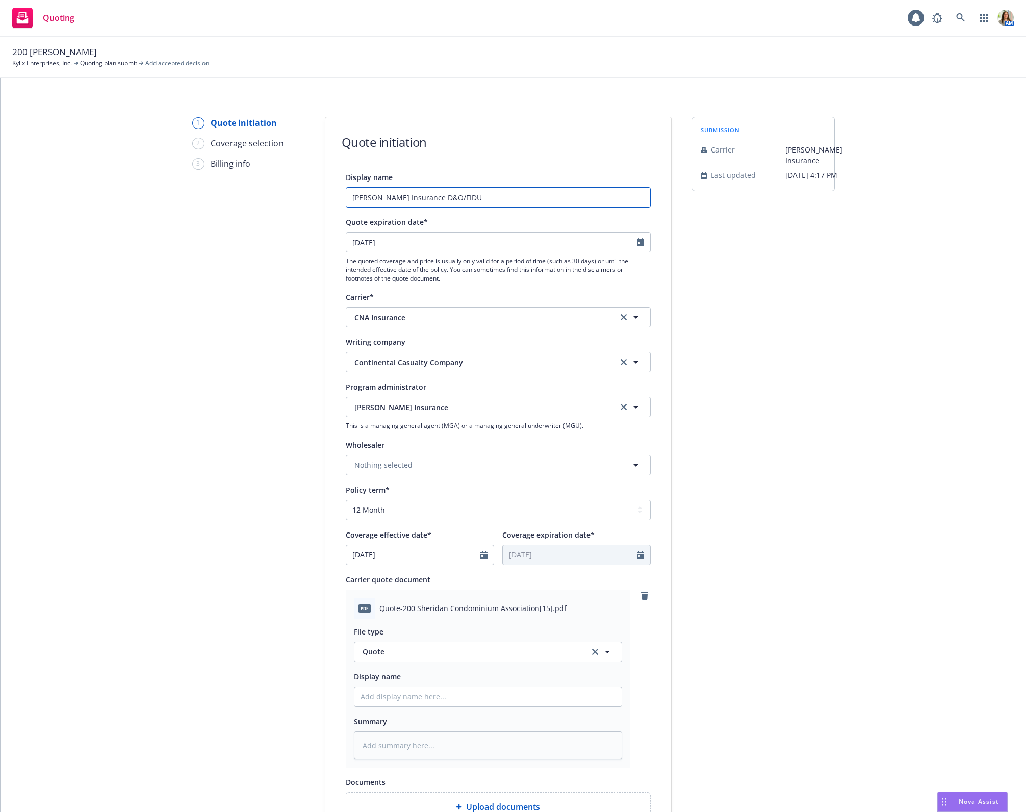
type input "Ian H. Graham Insurance D&O/FIDU."
type textarea "x"
type input "Ian H. Graham Insurance D&O/FIDU"
type textarea "x"
type input "Ian H. Graham Insurance D&O/FIDU/"
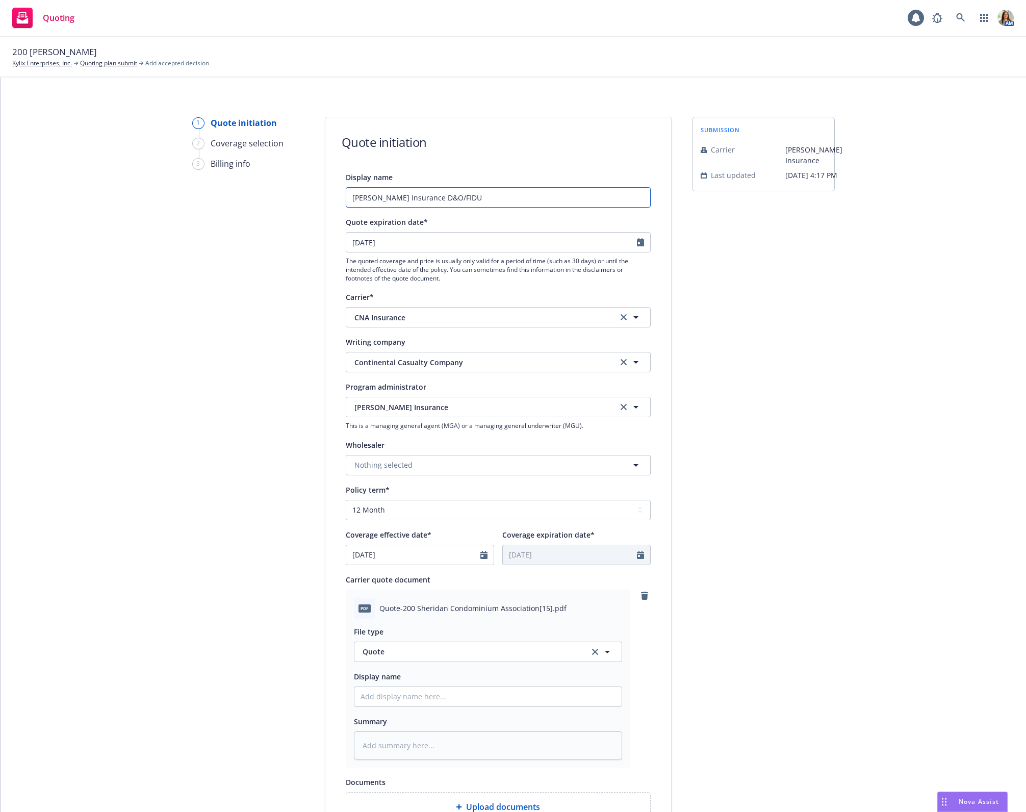
type textarea "x"
type input "Ian H. Graham Insurance D&O/FIDU/C"
type textarea "x"
type input "Ian H. Graham Insurance D&O/FIDU/CR"
type textarea "x"
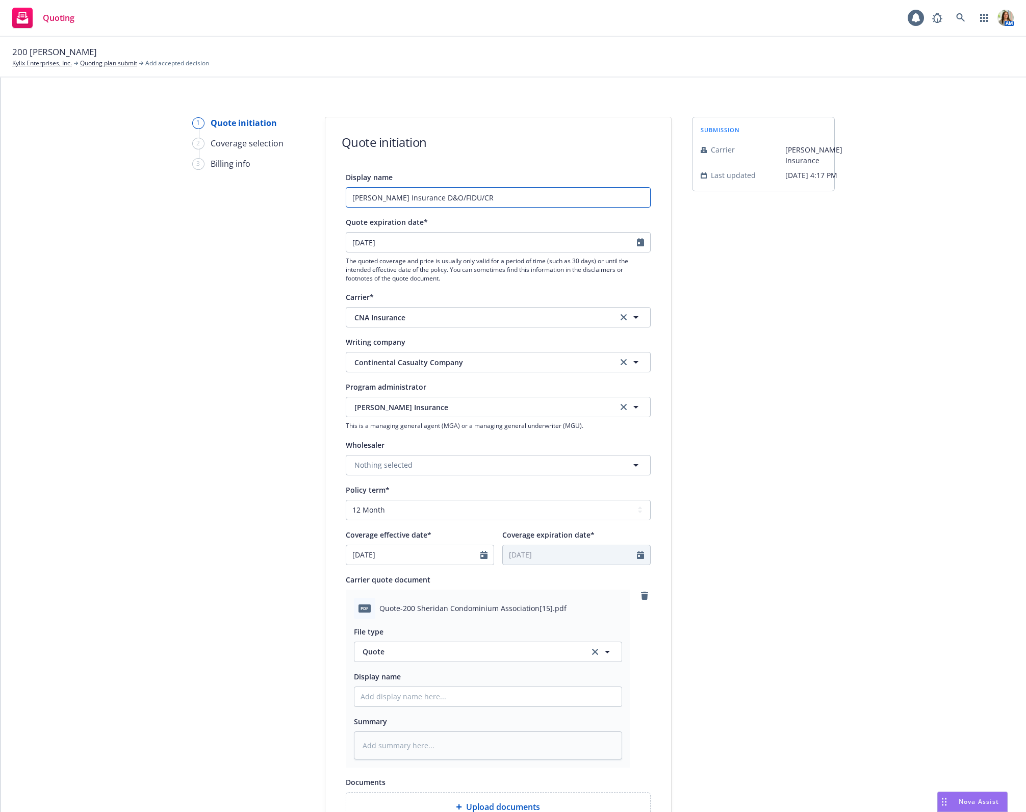
type input "Ian H. Graham Insurance D&O/FIDU/CRI"
type textarea "x"
type input "Ian H. Graham Insurance D&O/FIDU/CRIM"
type textarea "x"
type input "Ian H. Graham Insurance D&O/FIDU/CRIME"
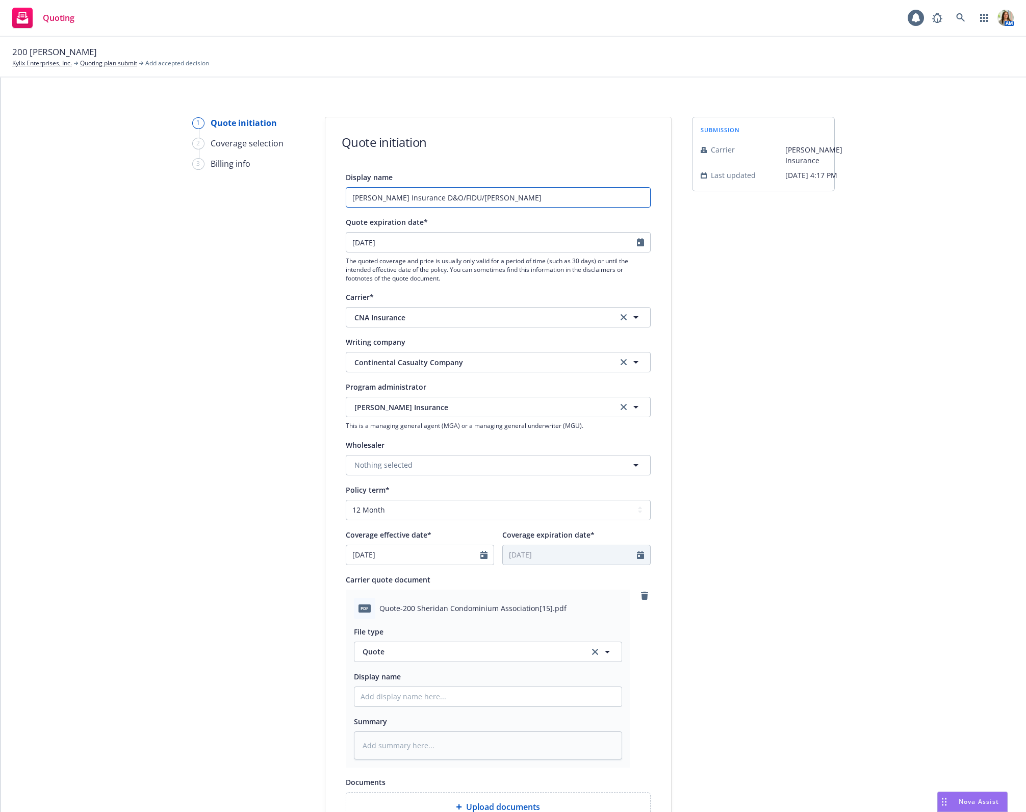
type textarea "x"
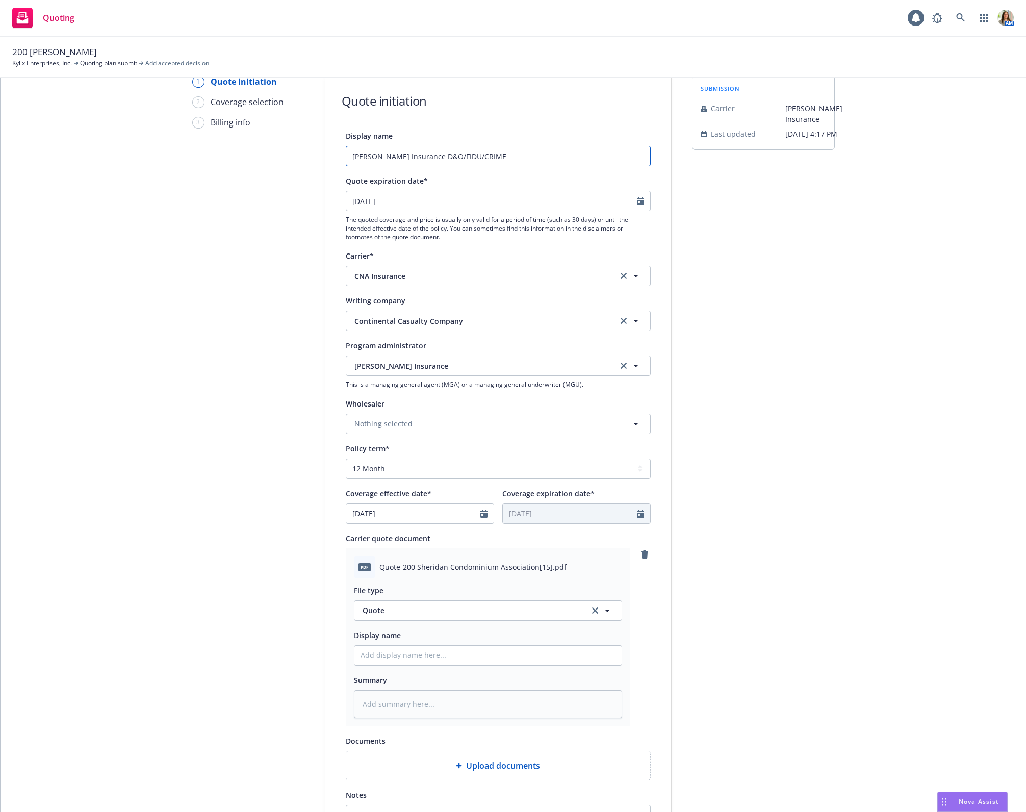
scroll to position [0, 0]
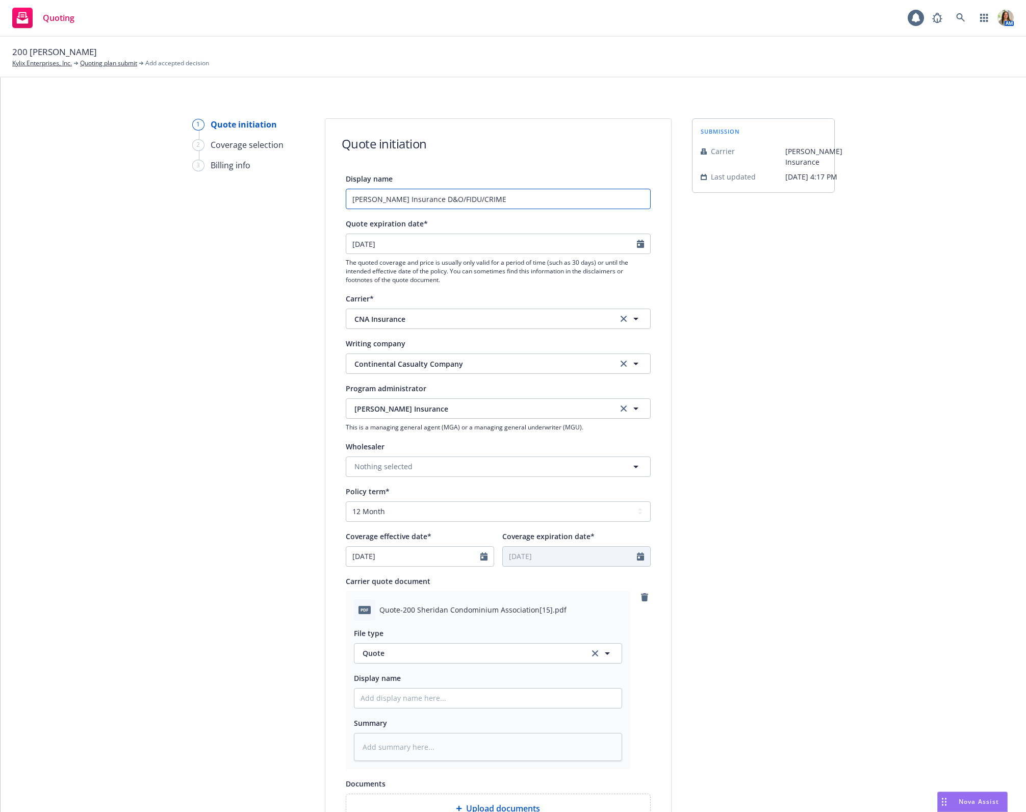
type input "Ian H. Graham Insurance D&O/FIDU/CRIME"
click at [505, 210] on div "Display name Ian H. Graham Insurance D&O/FIDU/CRIME Quote expiration date* 09/2…" at bounding box center [498, 530] width 305 height 716
drag, startPoint x: 508, startPoint y: 204, endPoint x: 263, endPoint y: 202, distance: 245.2
click at [263, 202] on div "1 Quote initiation 2 Coverage selection 3 Billing info Quote initiation Display…" at bounding box center [513, 534] width 1001 height 832
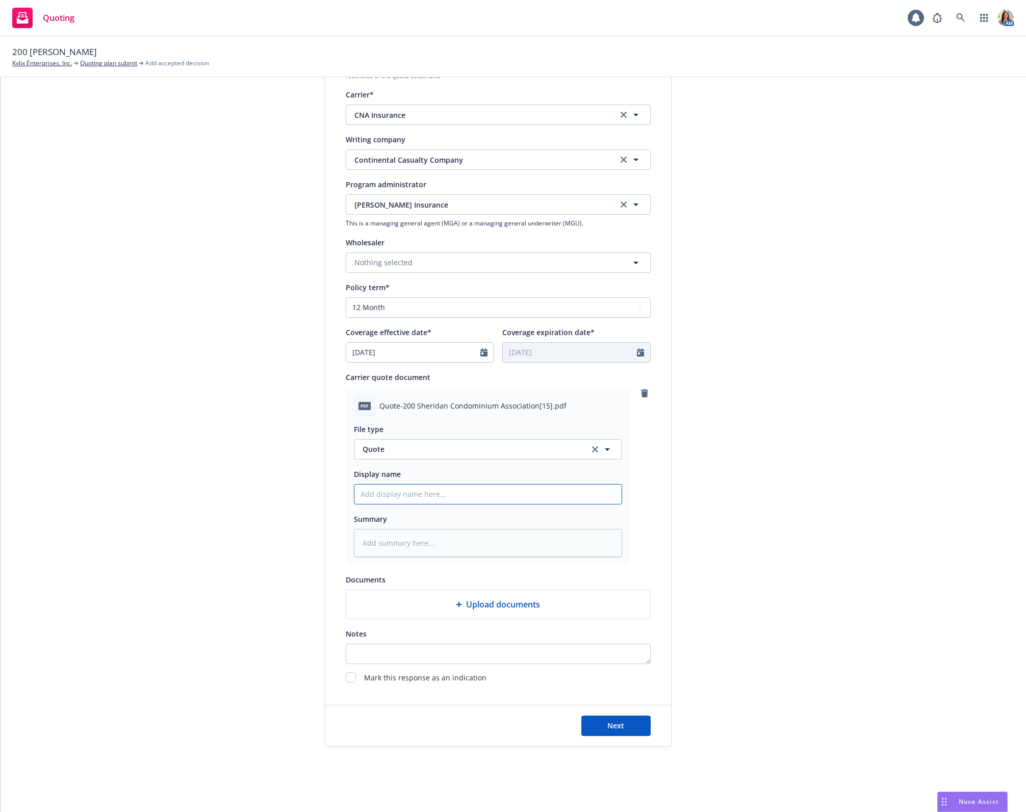
click at [398, 498] on input "Display name" at bounding box center [487, 493] width 267 height 19
type textarea "x"
type input "R"
type textarea "x"
type input "Re"
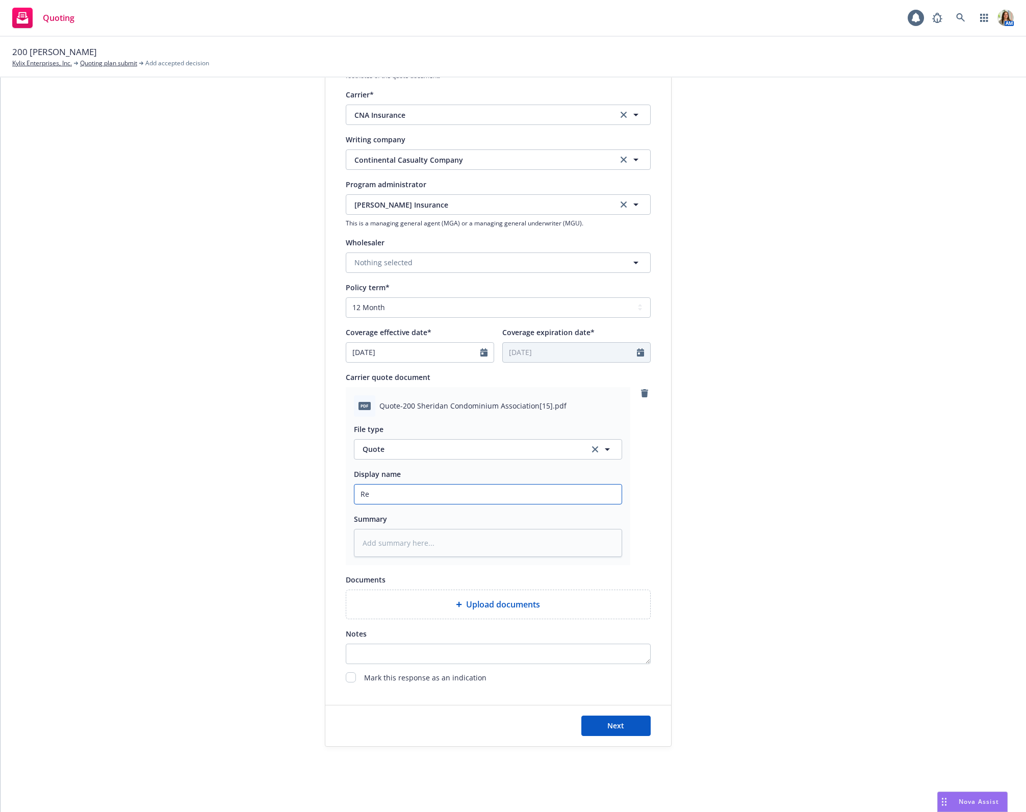
type textarea "x"
type input "R"
type textarea "x"
type input "Q"
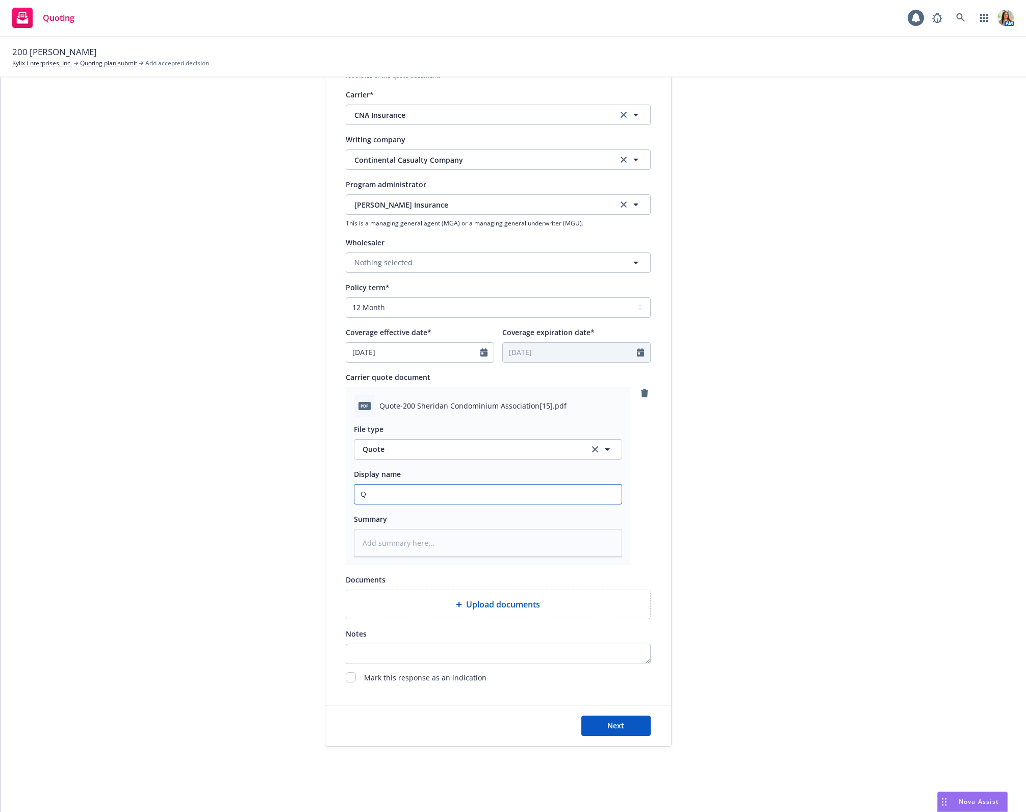
type textarea "x"
type input "QU"
type textarea "x"
type input "QUOT"
type textarea "x"
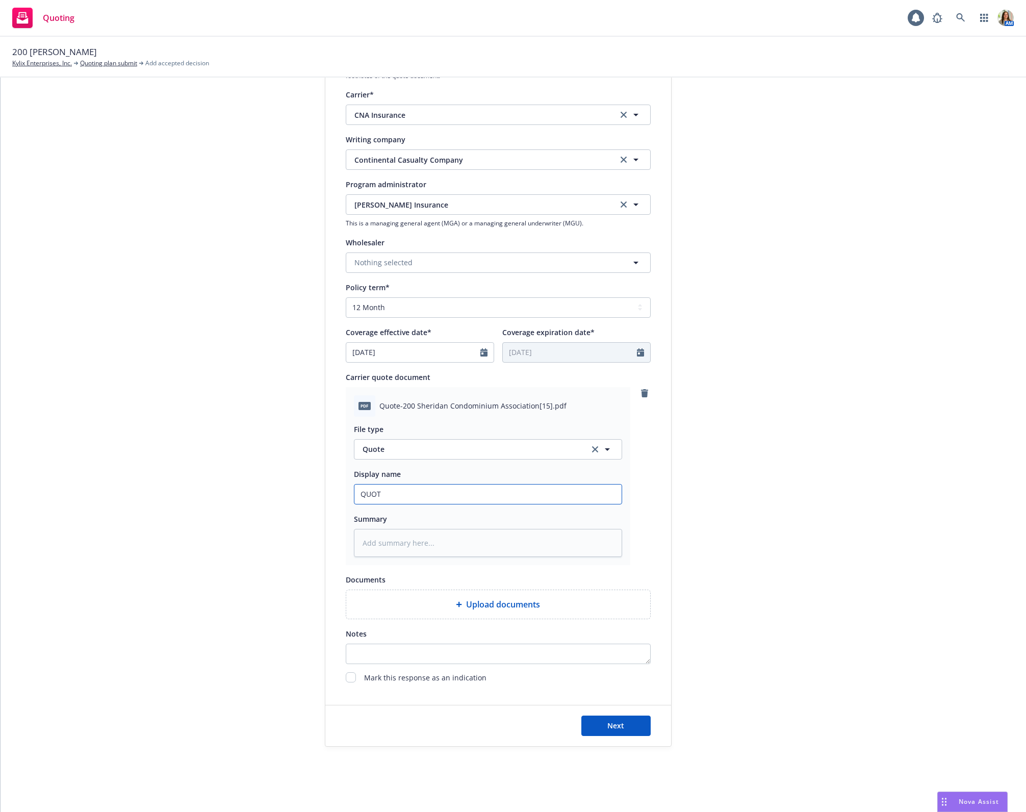
type input "QUOTE"
type textarea "x"
type input "QUOTE"
type textarea "x"
type input "QUOTE 9"
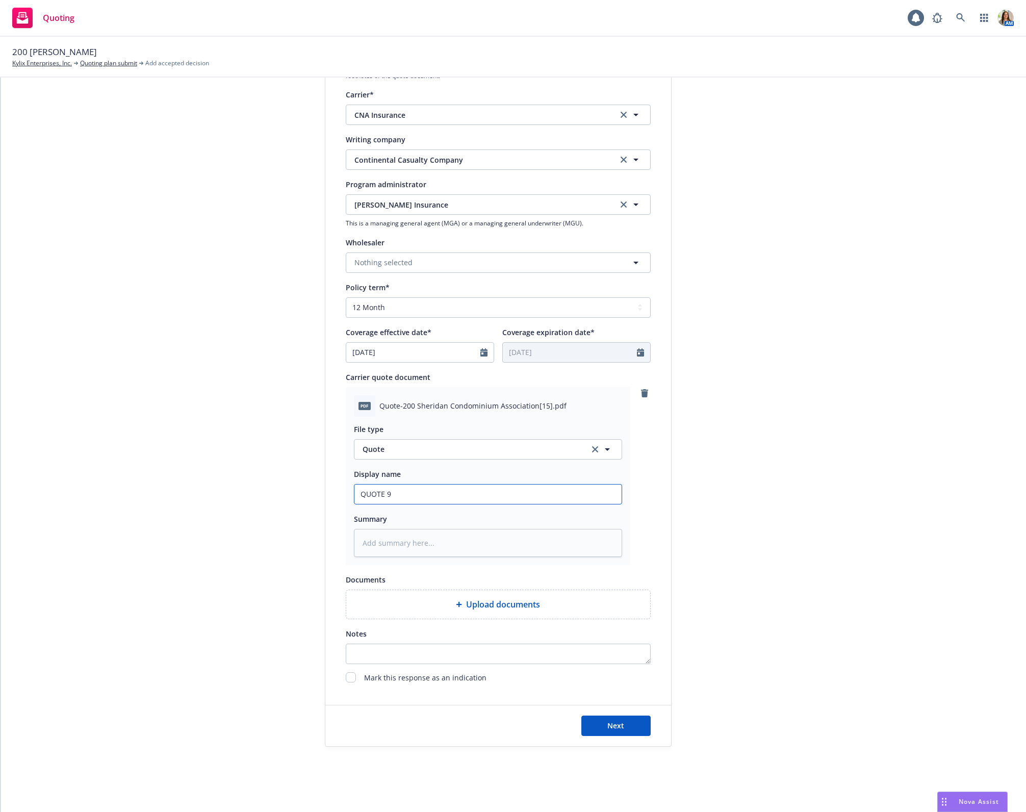
type textarea "x"
type input "QUOTE 9/"
type textarea "x"
type input "QUOTE 9/1"
type textarea "x"
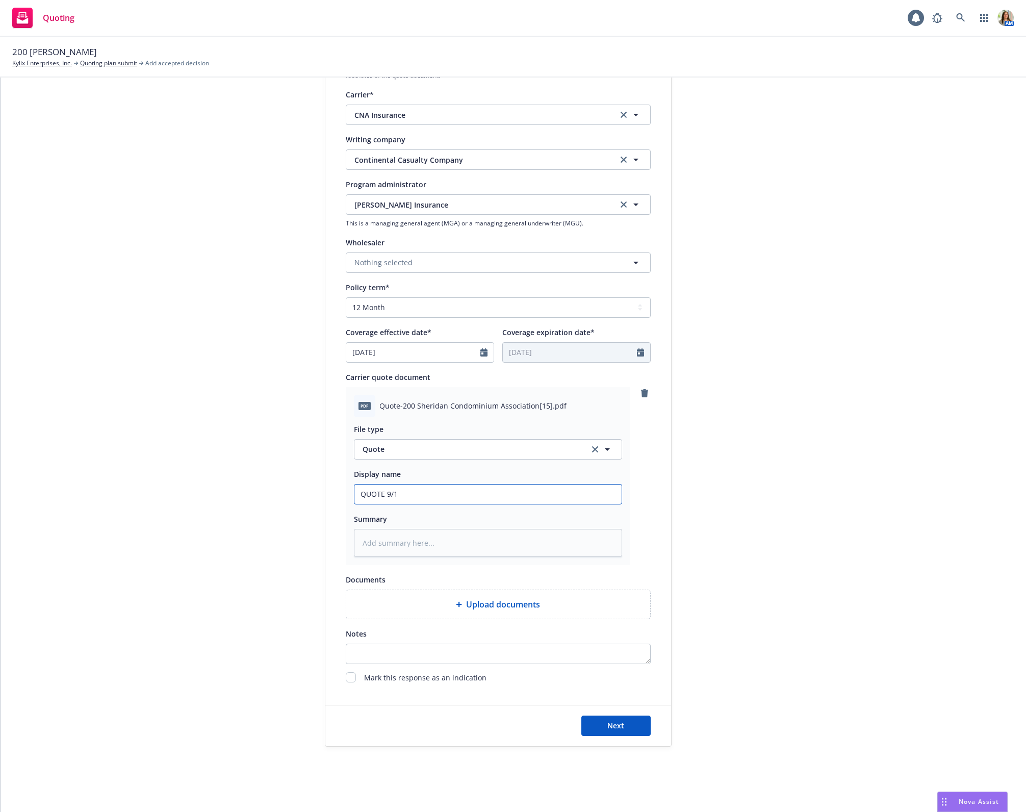
type input "QUOTE 9/1/"
type textarea "x"
type input "QUOTE 9/1/2"
type textarea "x"
type input "QUOTE 9/1/25"
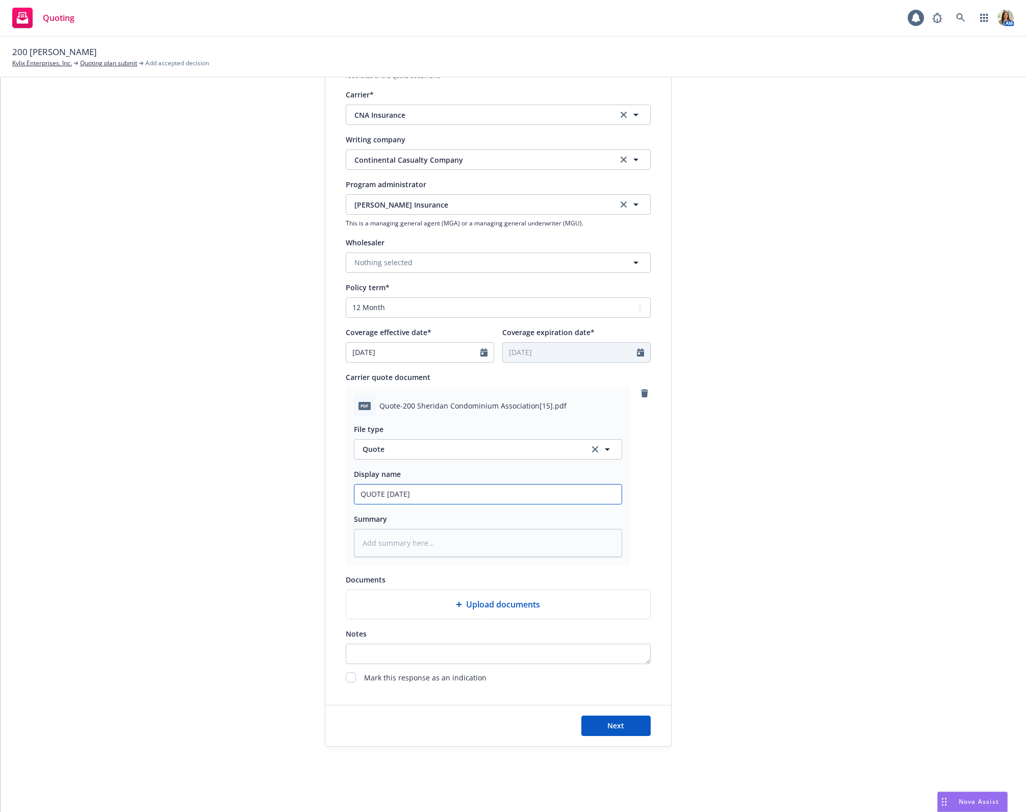
type textarea "x"
type input "QUOTE 9/1/25"
paste input "Ian H. Graham Insurance D&O/FIDU/CRIME"
type textarea "x"
type input "QUOTE 9/1/25 Ian H. Graham Insurance D&O/FIDU/CRIME"
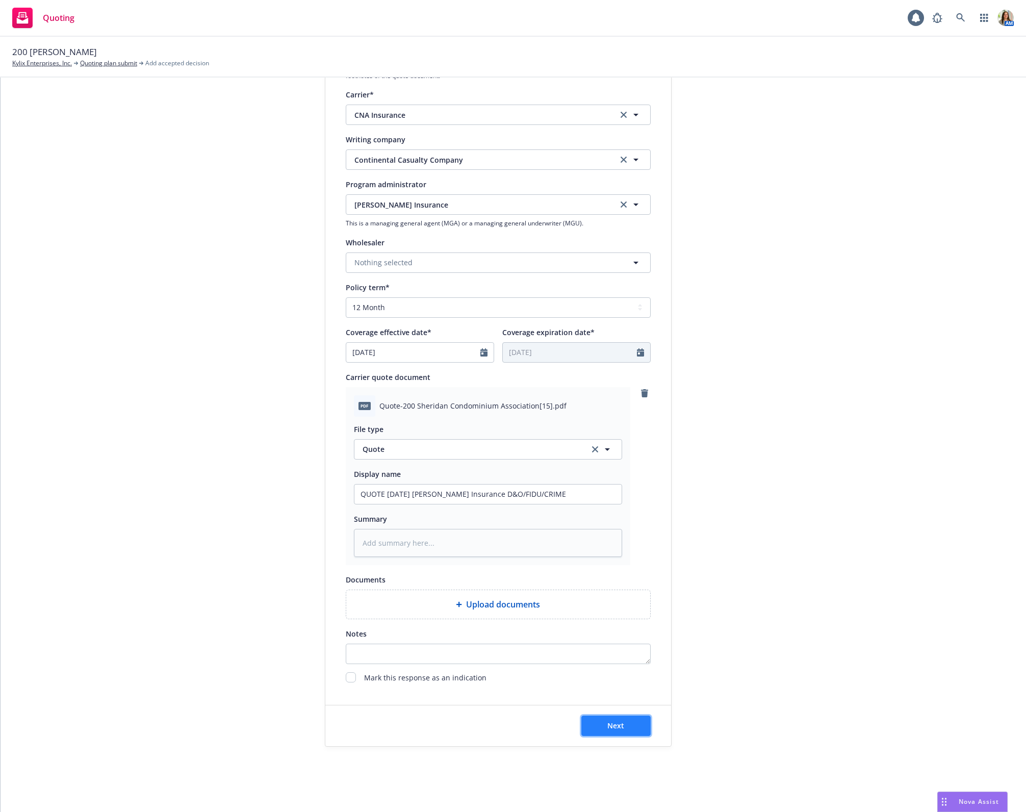
click at [622, 728] on span "Next" at bounding box center [615, 725] width 17 height 10
type textarea "x"
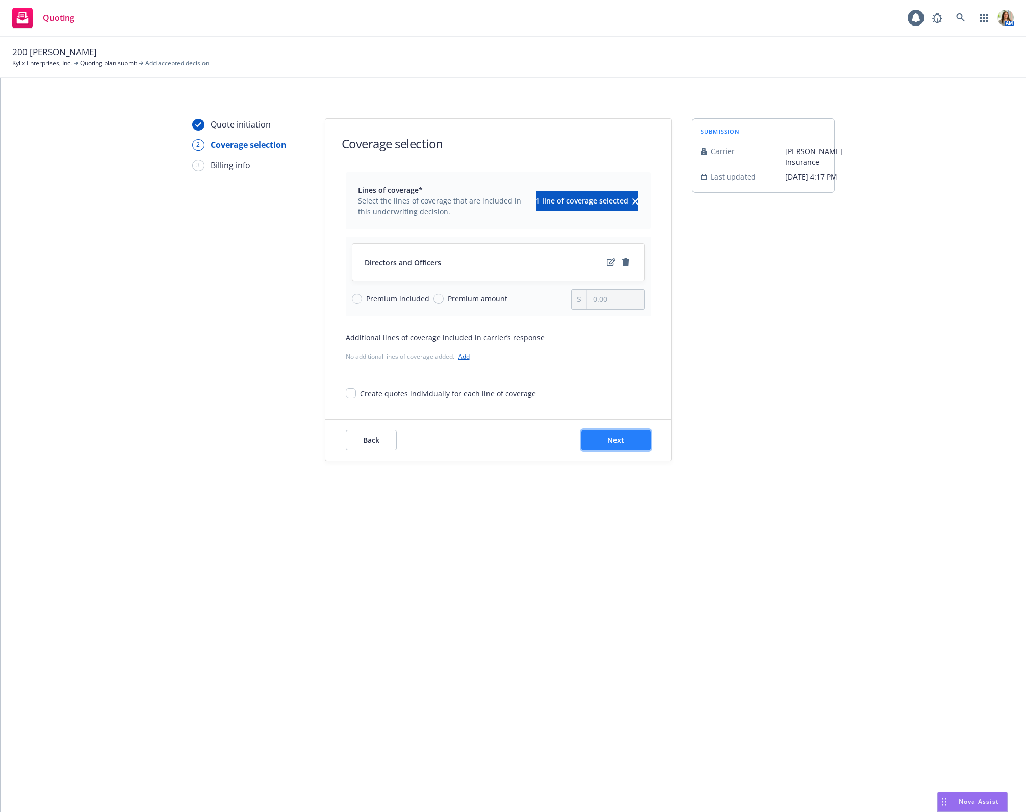
click at [620, 444] on span "Next" at bounding box center [615, 440] width 17 height 10
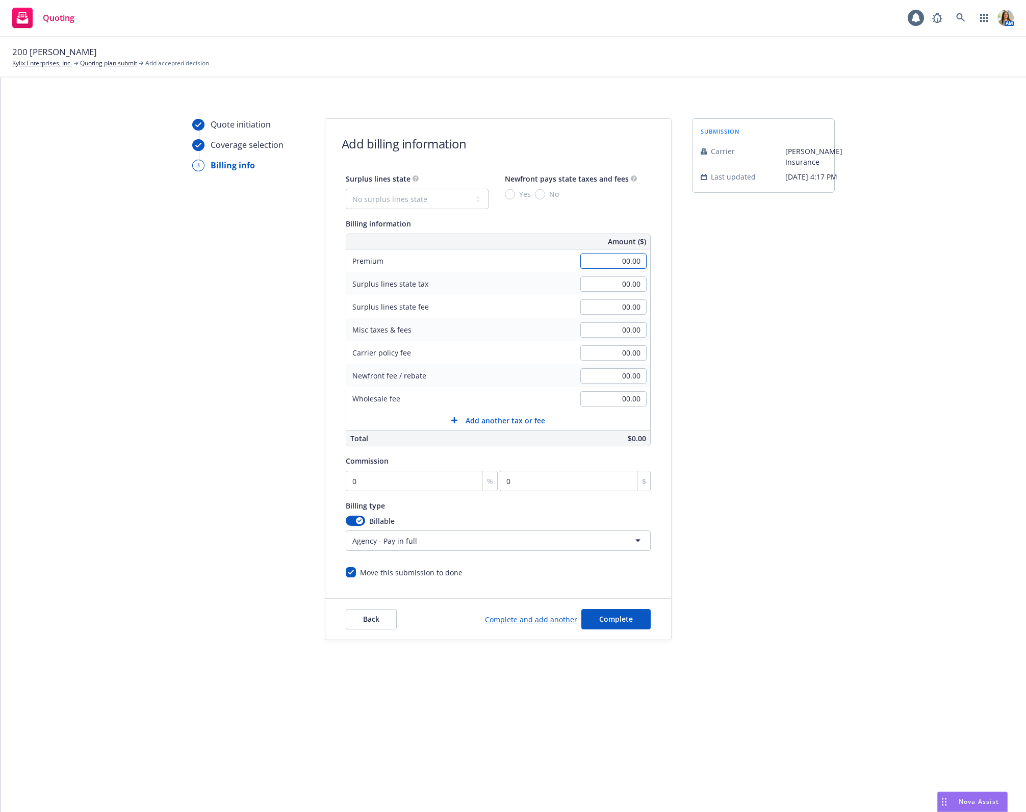
click at [601, 260] on input "00.00" at bounding box center [613, 260] width 66 height 15
type input "2,653.00"
click at [606, 358] on input "00.00" at bounding box center [613, 352] width 66 height 15
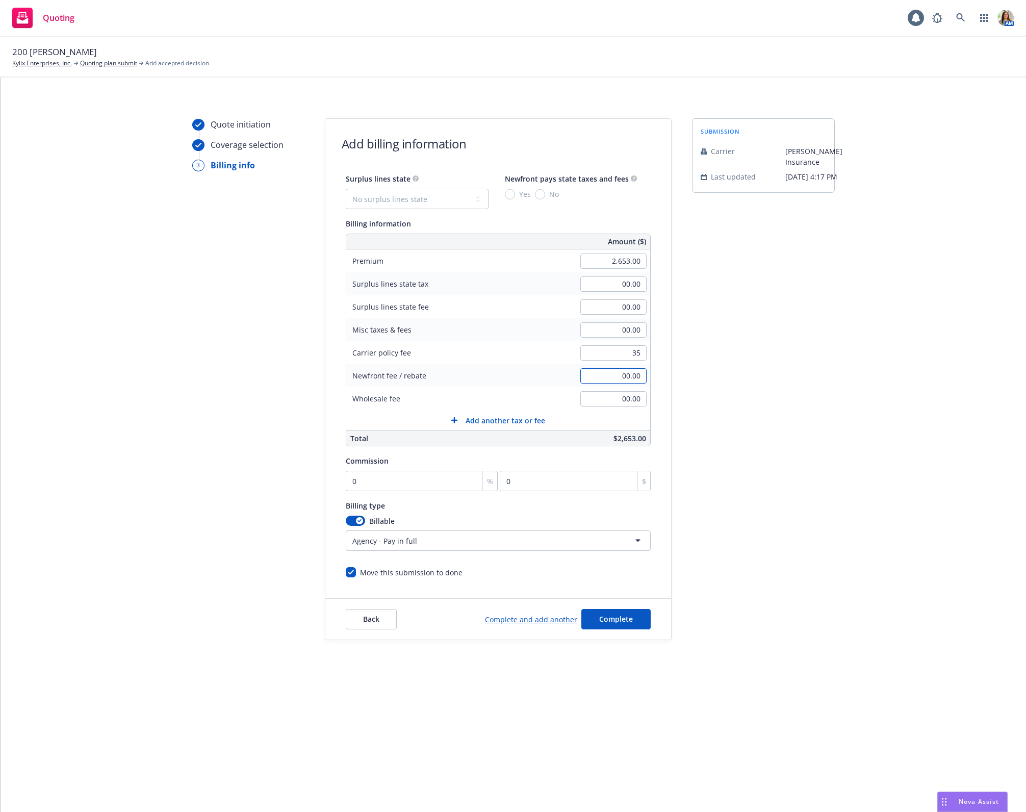
type input "35.00"
click at [433, 478] on input "0" at bounding box center [422, 480] width 152 height 20
type input "1"
type input "26.53"
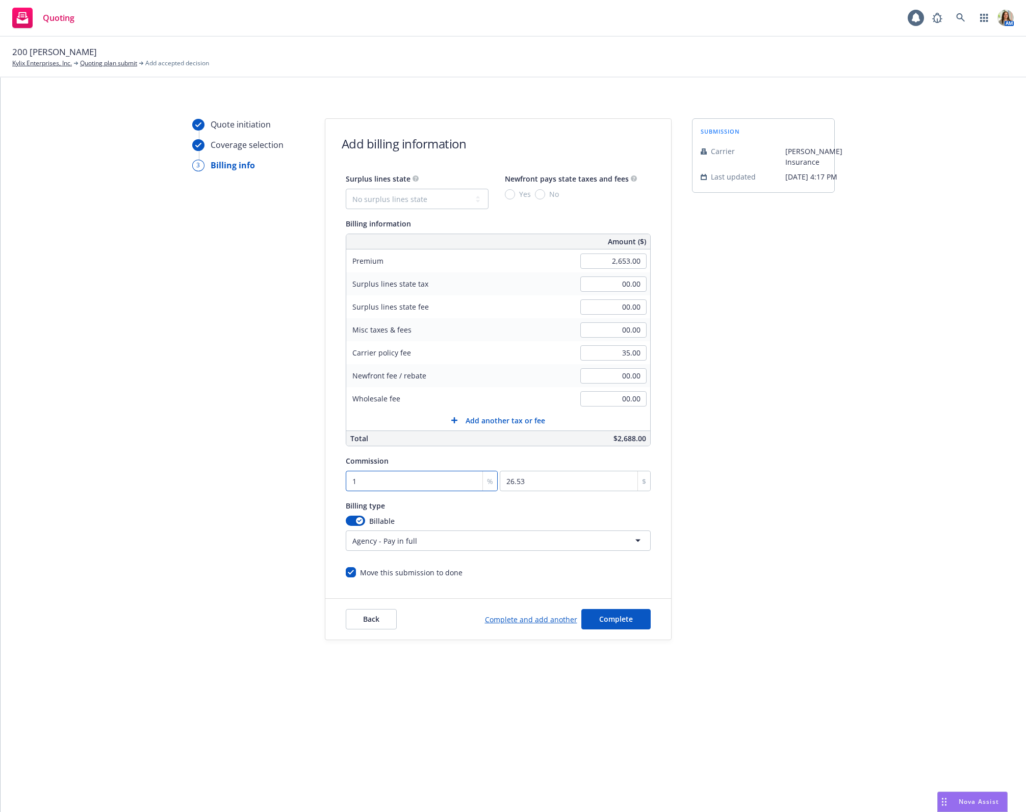
type input "10"
type input "265.3"
type input "10"
click at [614, 617] on span "Complete" at bounding box center [616, 619] width 34 height 10
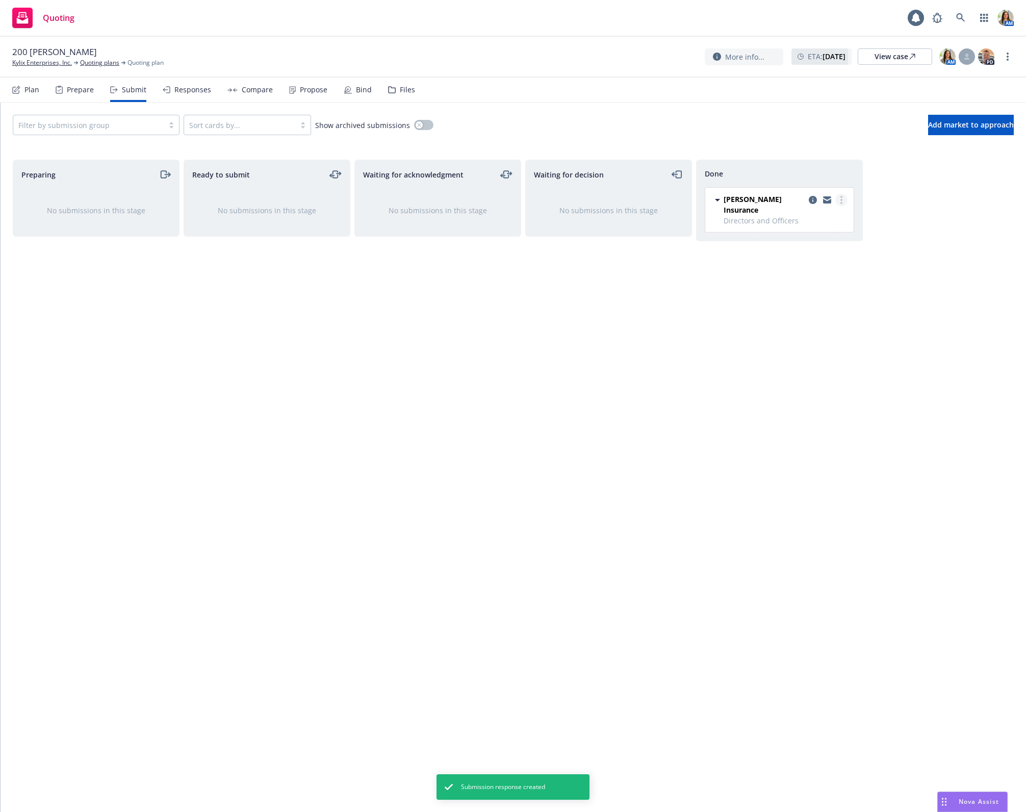
click at [840, 199] on icon "more" at bounding box center [841, 200] width 2 height 8
click at [799, 298] on span "Copy logging email" at bounding box center [789, 302] width 89 height 10
click at [842, 201] on icon "more" at bounding box center [841, 200] width 2 height 8
click at [798, 297] on span "Copy logging email" at bounding box center [789, 302] width 89 height 10
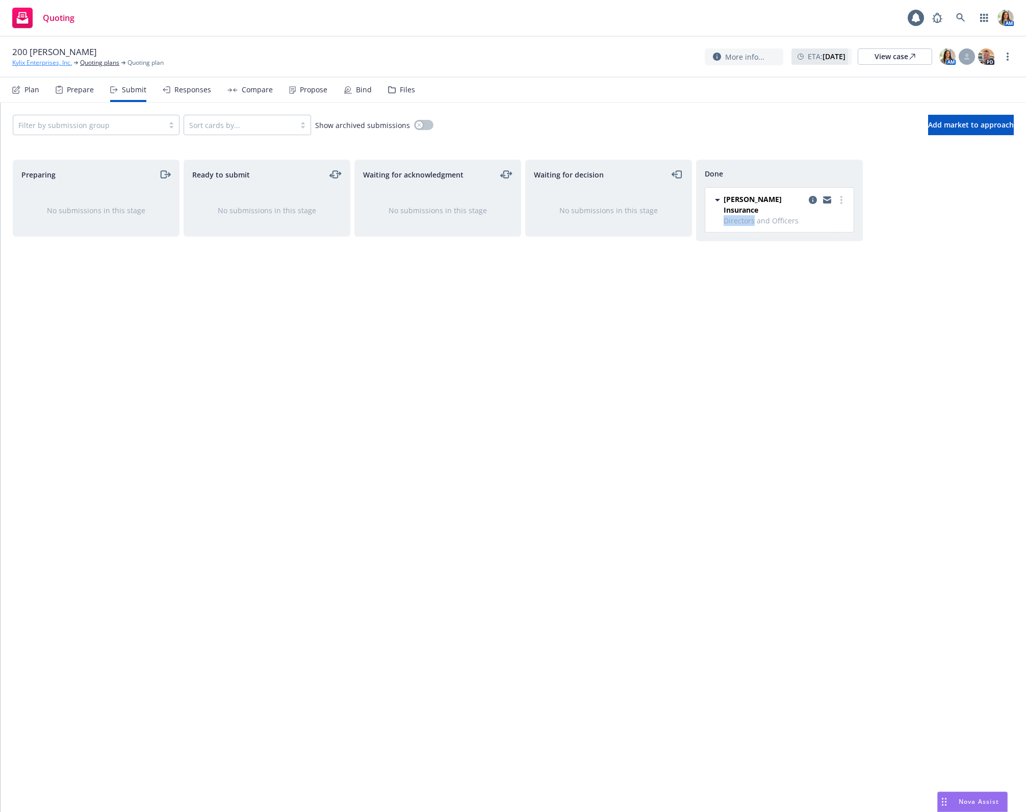
click at [22, 59] on link "Kylix Enterprises, Inc." at bounding box center [42, 62] width 60 height 9
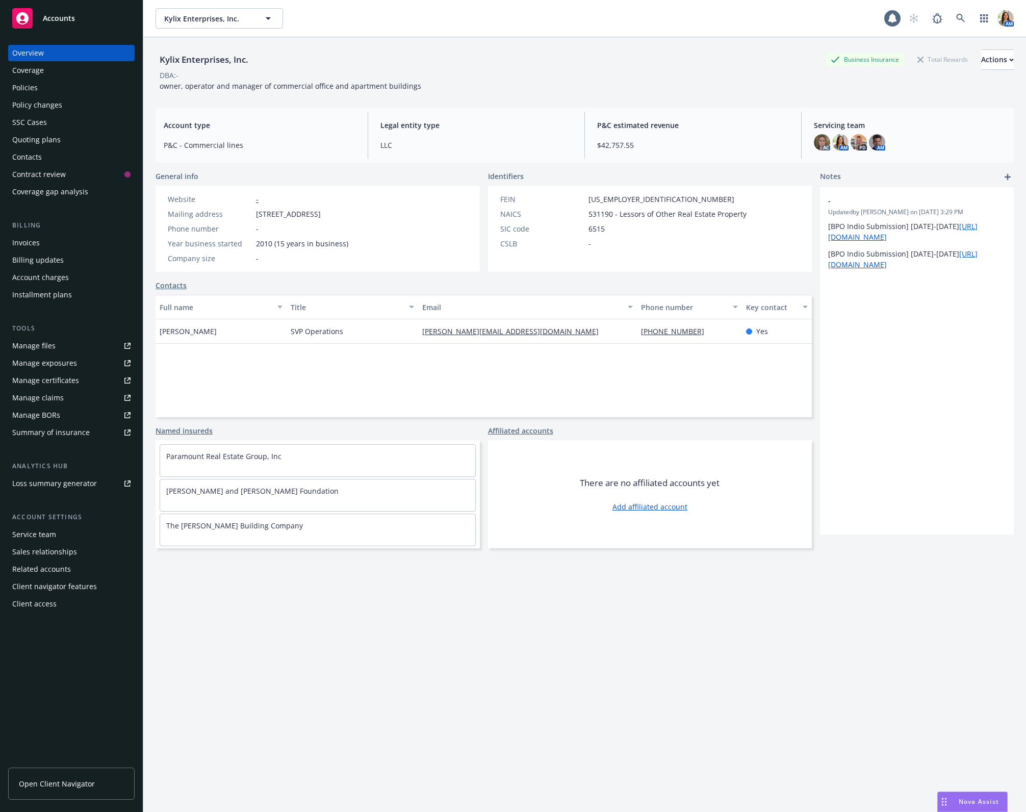
click at [65, 91] on div "Policies" at bounding box center [71, 88] width 118 height 16
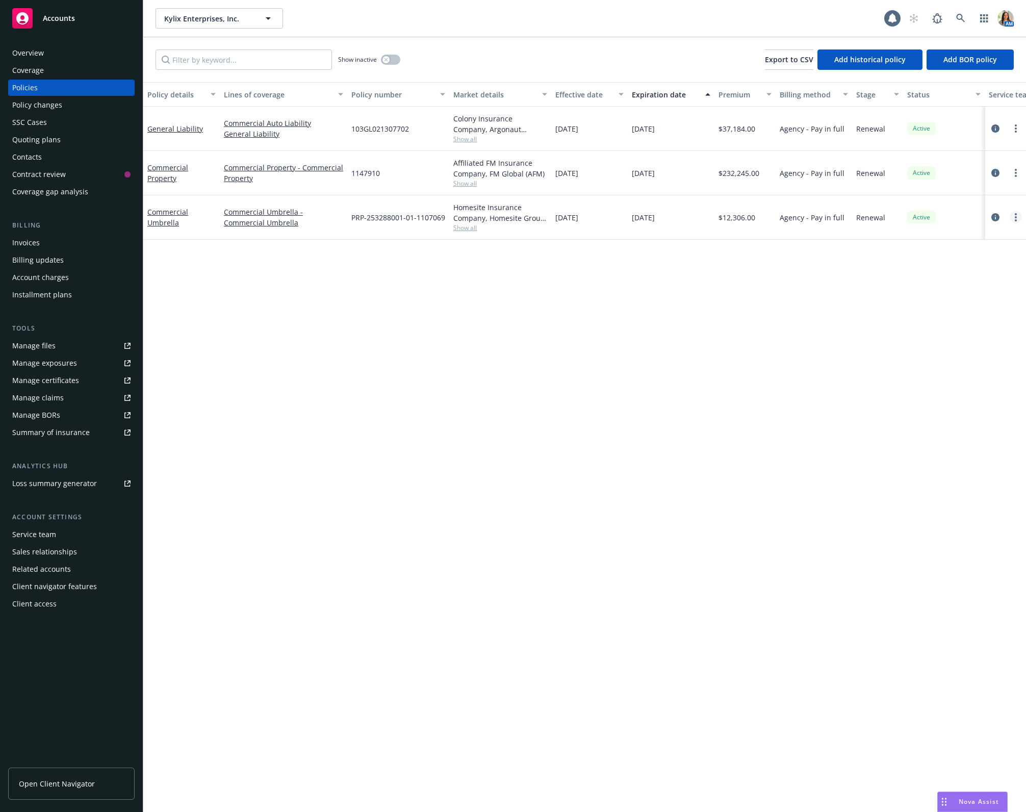
click at [1015, 218] on circle "more" at bounding box center [1015, 217] width 2 height 2
click at [947, 362] on link "Copy logging email" at bounding box center [961, 360] width 120 height 20
click at [1012, 179] on div at bounding box center [1005, 173] width 41 height 44
click at [1012, 175] on link "more" at bounding box center [1015, 173] width 12 height 12
click at [937, 317] on link "Copy logging email" at bounding box center [961, 316] width 120 height 20
